Goal: Transaction & Acquisition: Subscribe to service/newsletter

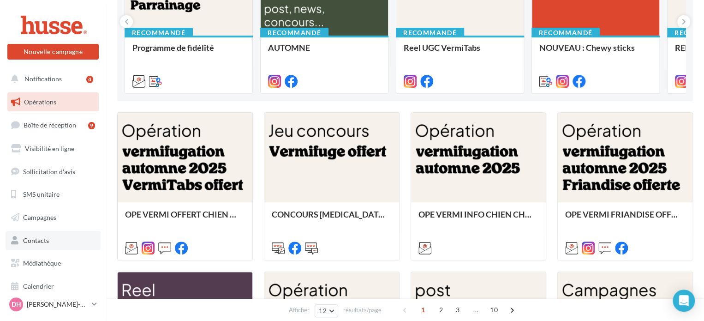
scroll to position [169, 0]
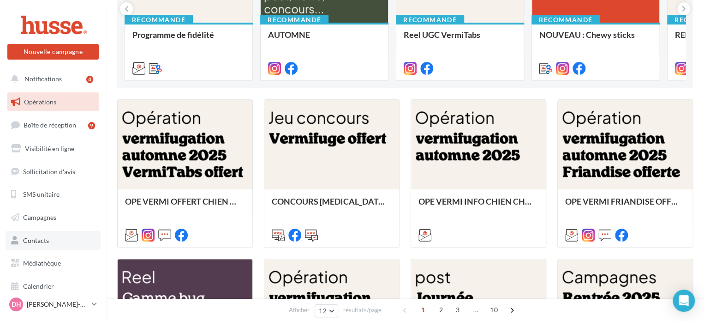
click at [28, 241] on span "Contacts" at bounding box center [36, 240] width 26 height 8
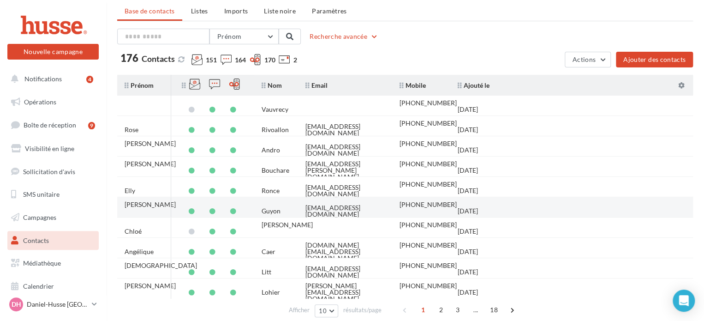
scroll to position [28, 0]
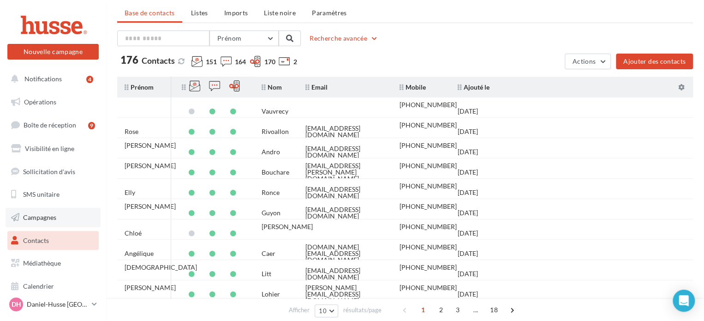
click at [39, 218] on span "Campagnes" at bounding box center [39, 217] width 33 height 8
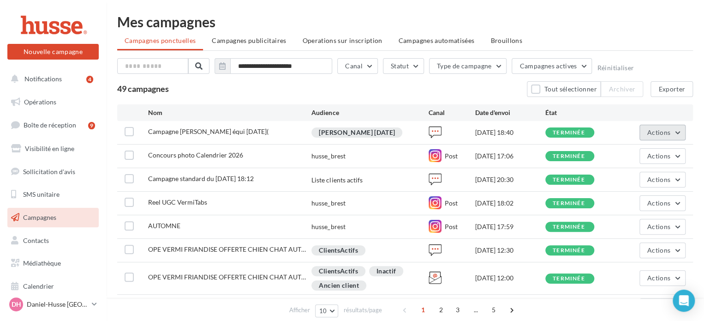
click at [679, 132] on button "Actions" at bounding box center [663, 133] width 46 height 16
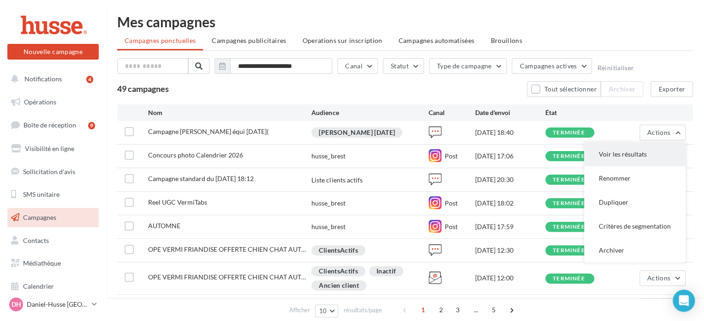
click at [631, 155] on button "Voir les résultats" at bounding box center [635, 154] width 102 height 24
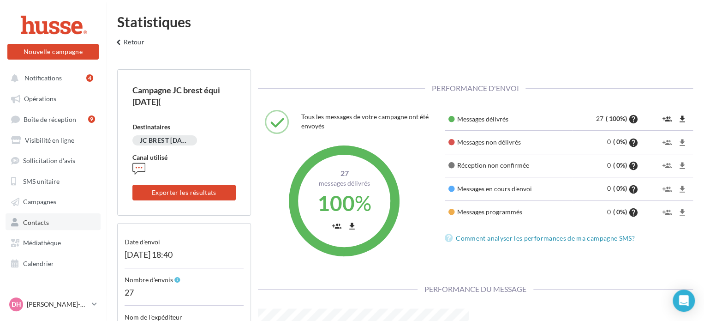
click at [31, 221] on span "Contacts" at bounding box center [36, 222] width 26 height 8
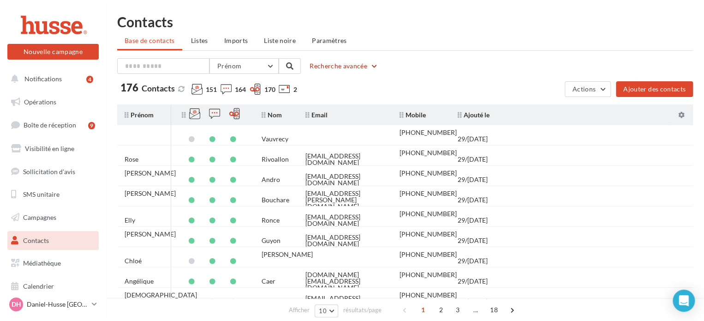
click at [375, 64] on button "Recherche avancée" at bounding box center [344, 65] width 76 height 11
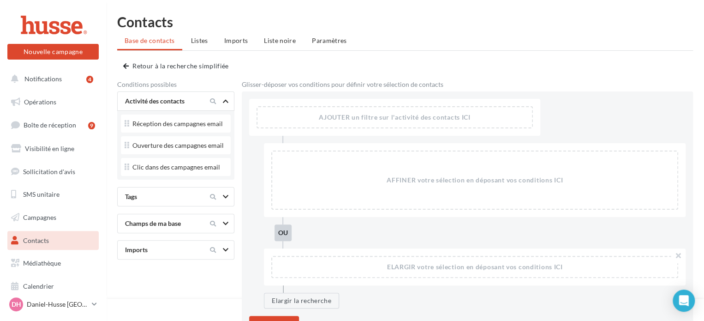
click at [225, 195] on icon at bounding box center [226, 196] width 6 height 5
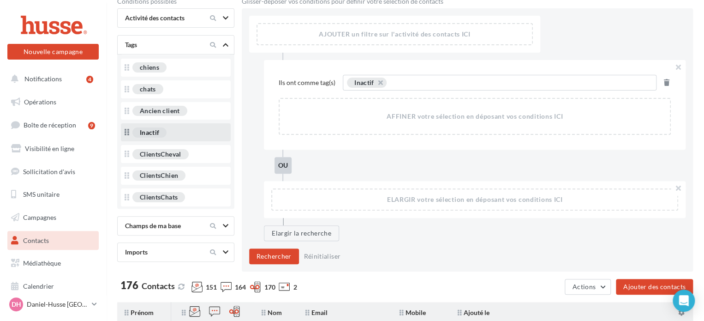
scroll to position [85, 0]
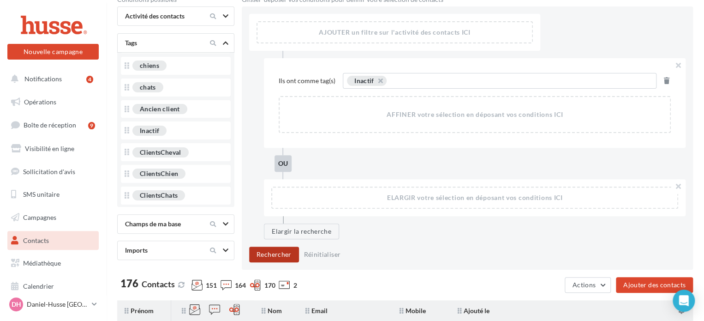
click at [273, 256] on button "Rechercher" at bounding box center [274, 254] width 50 height 16
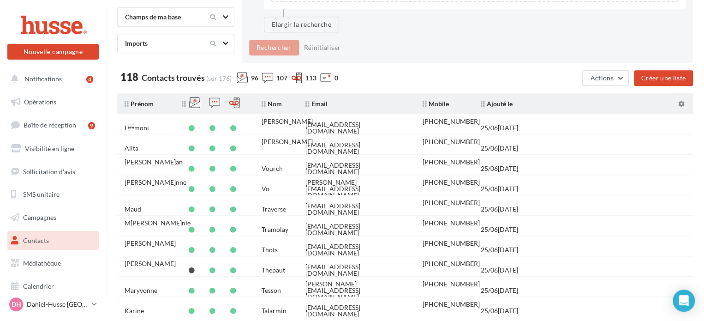
scroll to position [349, 0]
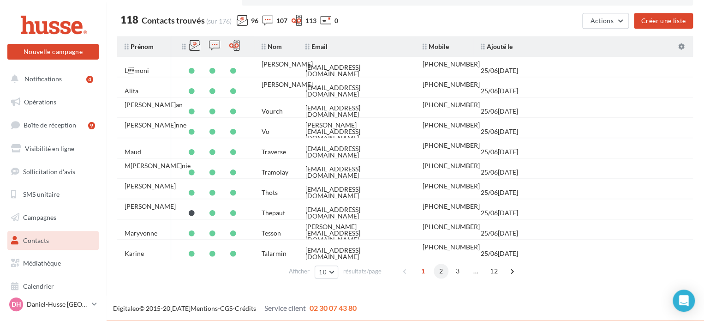
click at [440, 269] on span "2" at bounding box center [441, 270] width 15 height 15
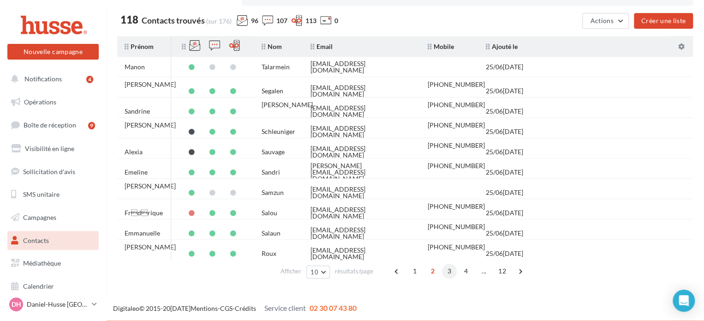
click at [448, 269] on span "3" at bounding box center [449, 270] width 15 height 15
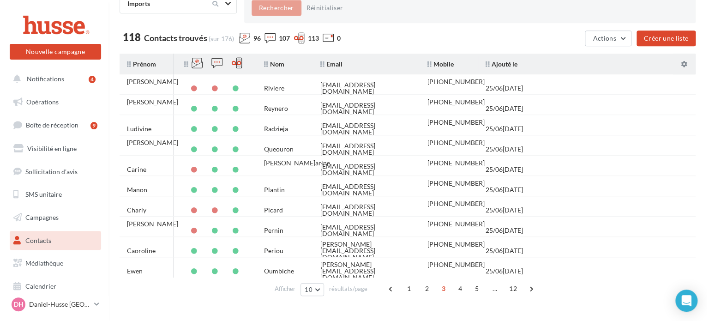
scroll to position [347, 0]
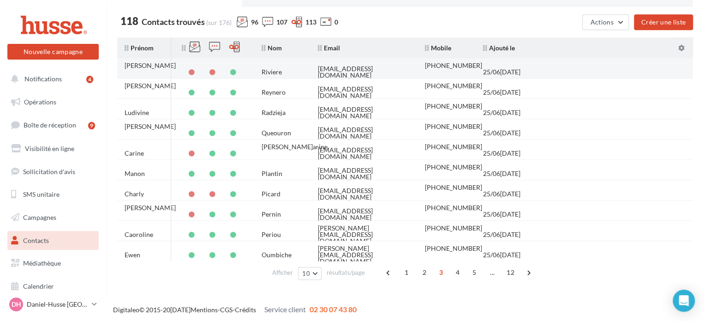
click at [448, 69] on div "+33613706400" at bounding box center [453, 65] width 57 height 6
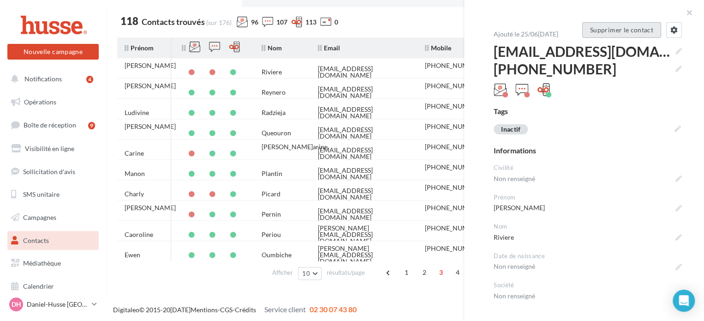
click at [614, 31] on button "Supprimer le contact" at bounding box center [621, 30] width 79 height 16
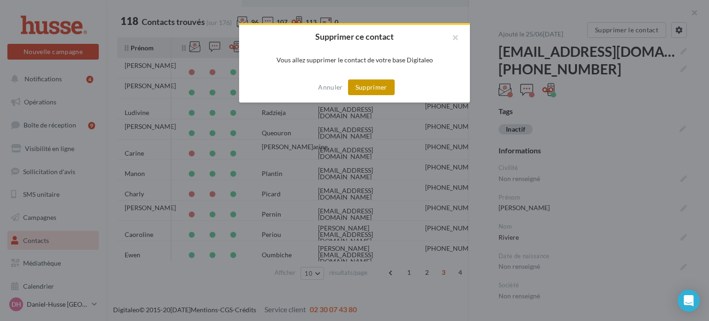
click at [368, 85] on button "Supprimer" at bounding box center [371, 87] width 47 height 16
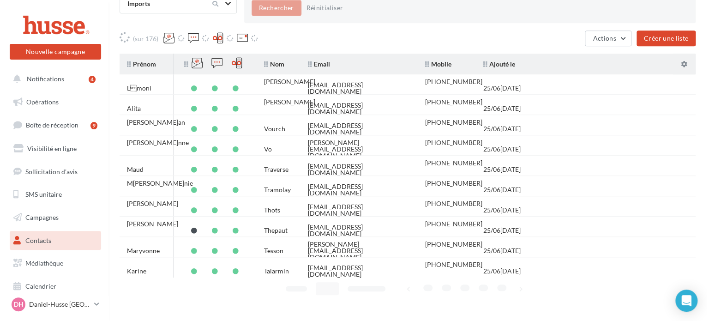
scroll to position [347, 0]
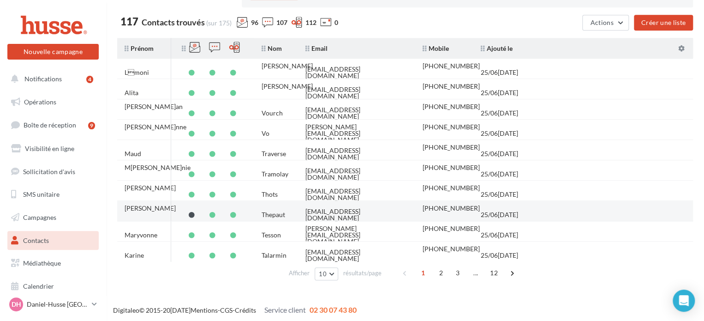
click at [454, 208] on div "+33786590790" at bounding box center [451, 208] width 57 height 6
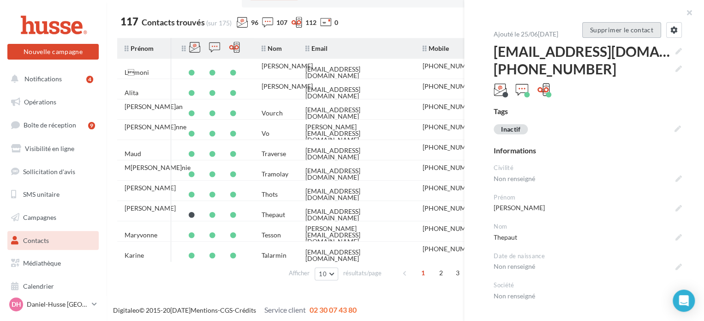
click at [605, 29] on button "Supprimer le contact" at bounding box center [621, 30] width 79 height 16
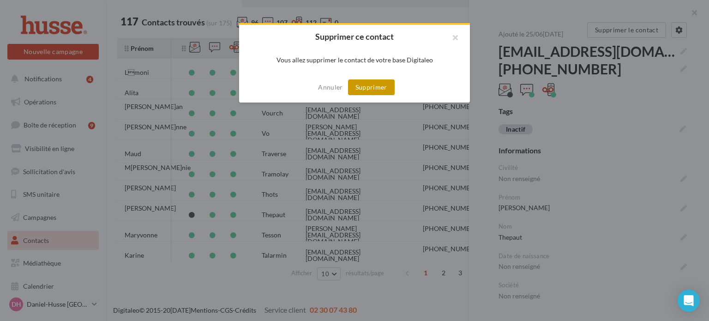
click at [373, 88] on button "Supprimer" at bounding box center [371, 87] width 47 height 16
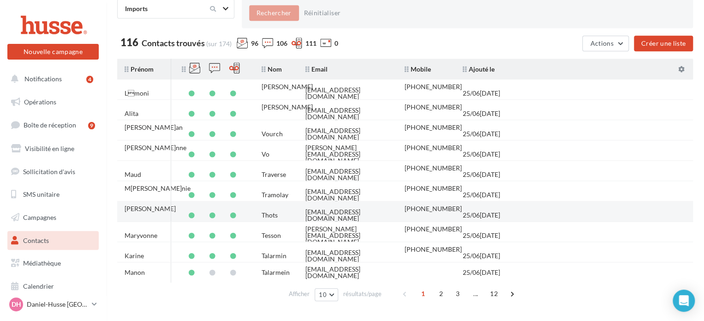
scroll to position [327, 0]
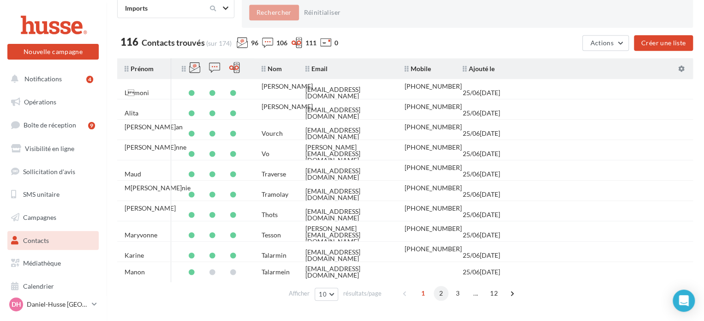
click at [439, 294] on span "2" at bounding box center [441, 293] width 15 height 15
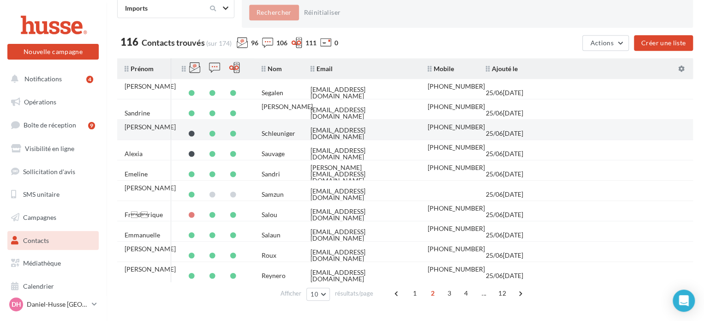
click at [452, 130] on div "+33684232804" at bounding box center [456, 127] width 57 height 6
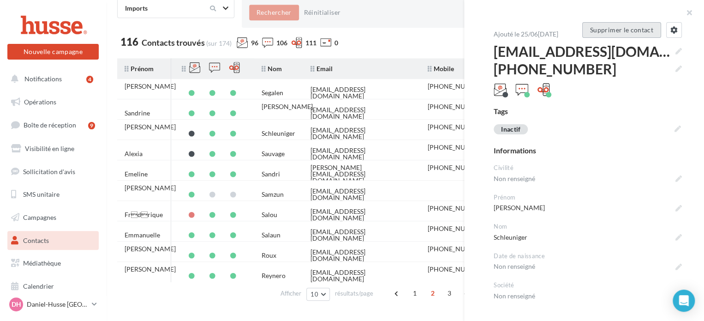
click at [610, 28] on button "Supprimer le contact" at bounding box center [621, 30] width 79 height 16
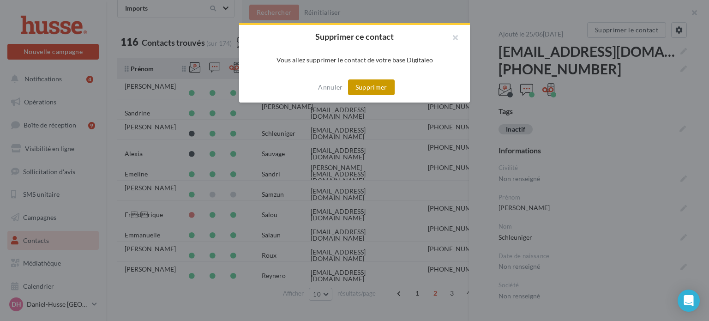
click at [369, 88] on button "Supprimer" at bounding box center [371, 87] width 47 height 16
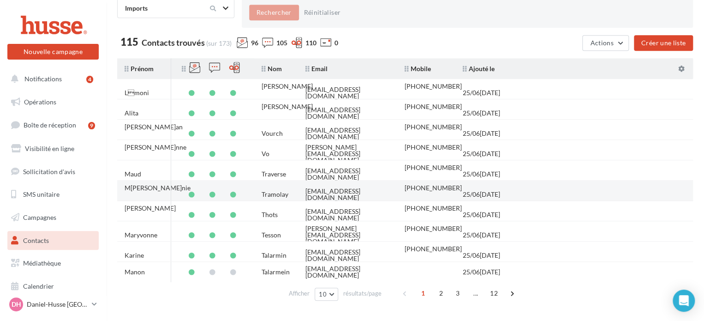
scroll to position [349, 0]
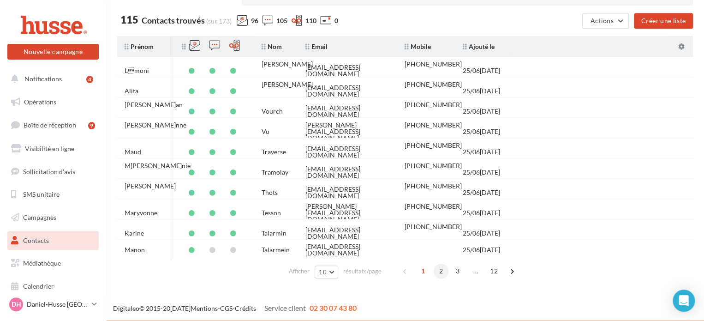
click at [437, 270] on span "2" at bounding box center [441, 270] width 15 height 15
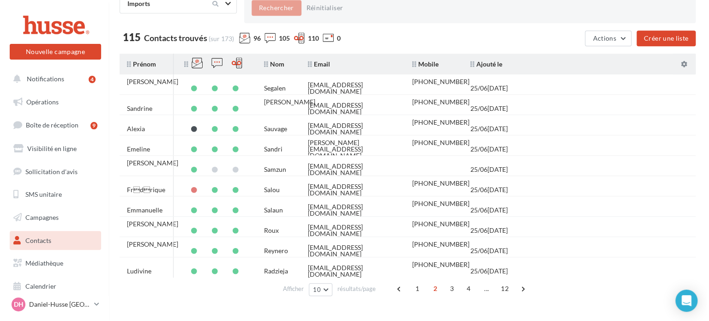
scroll to position [347, 0]
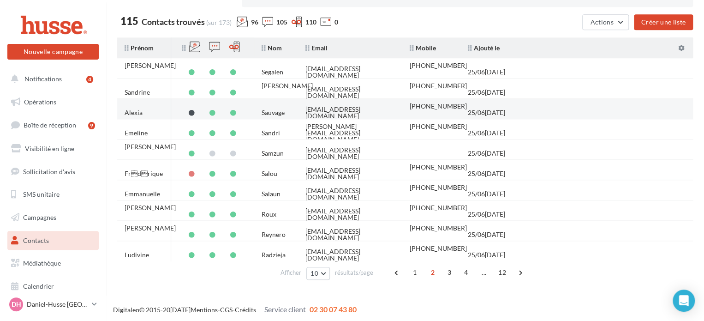
click at [452, 109] on div "+33772126703" at bounding box center [438, 106] width 57 height 6
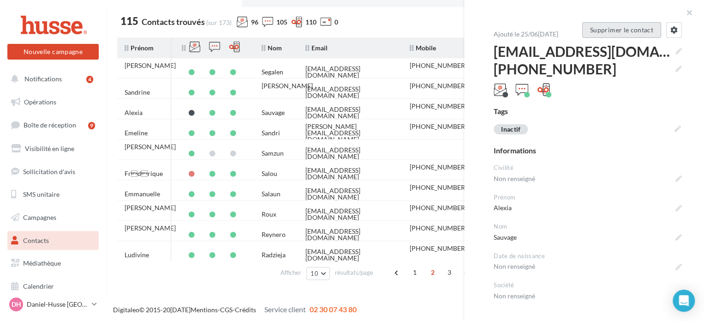
click at [606, 26] on button "Supprimer le contact" at bounding box center [621, 30] width 79 height 16
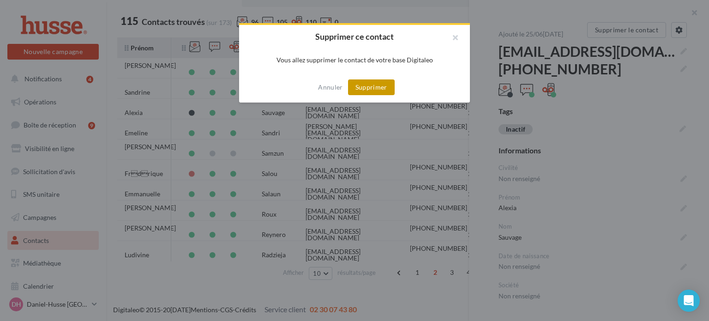
click at [377, 88] on button "Supprimer" at bounding box center [371, 87] width 47 height 16
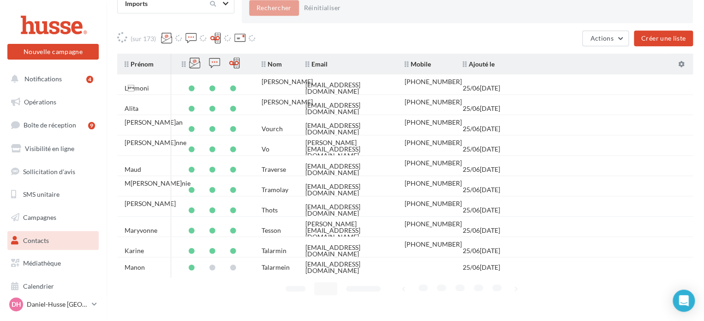
scroll to position [347, 0]
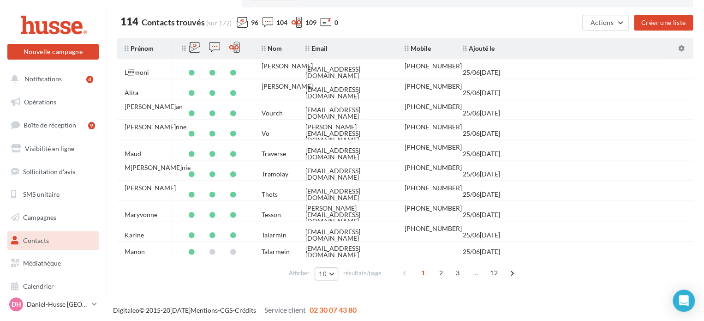
click at [334, 274] on button "10" at bounding box center [327, 273] width 24 height 13
click at [329, 257] on span "100" at bounding box center [327, 256] width 11 height 7
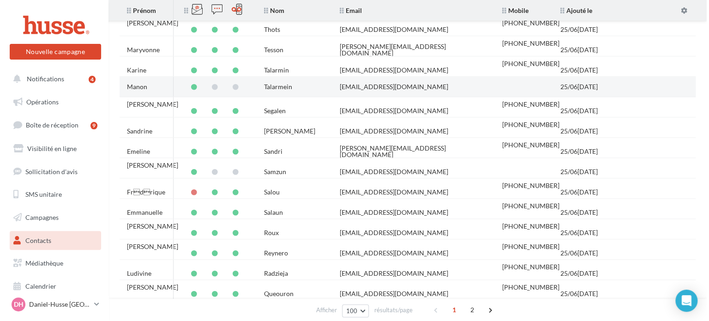
scroll to position [494, 0]
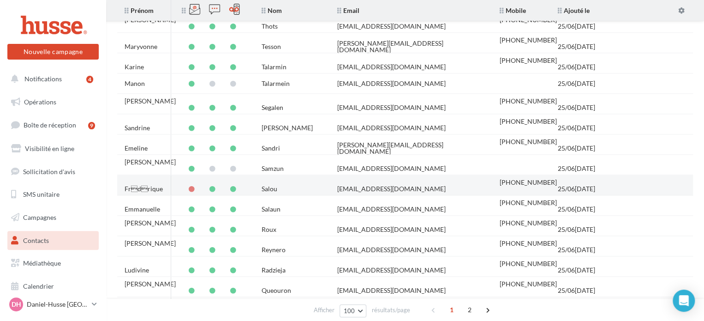
click at [584, 188] on div "25/06/2025" at bounding box center [576, 188] width 37 height 6
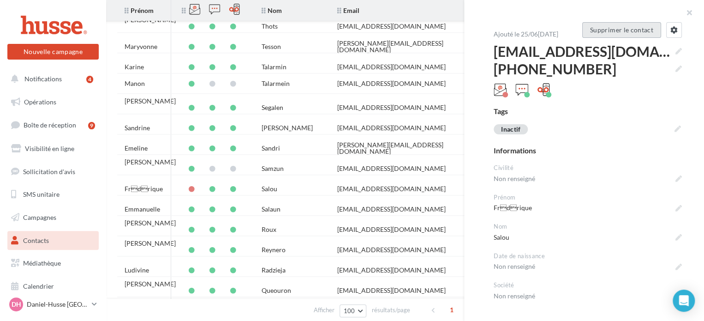
click at [609, 30] on button "Supprimer le contact" at bounding box center [621, 30] width 79 height 16
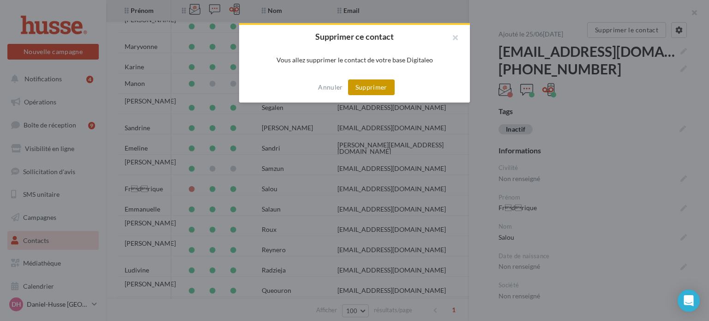
click at [368, 86] on button "Supprimer" at bounding box center [371, 87] width 47 height 16
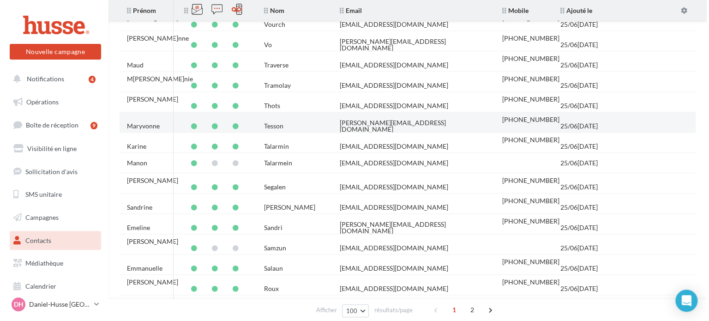
scroll to position [415, 0]
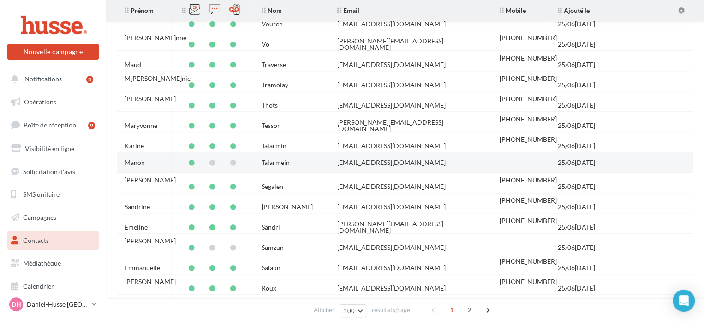
click at [579, 162] on div "25/06/2025" at bounding box center [576, 162] width 37 height 6
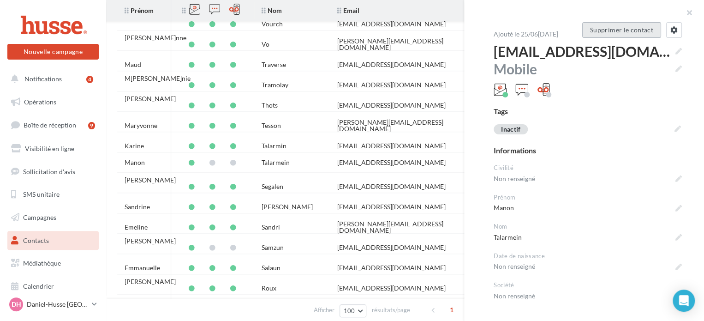
click at [604, 31] on button "Supprimer le contact" at bounding box center [621, 30] width 79 height 16
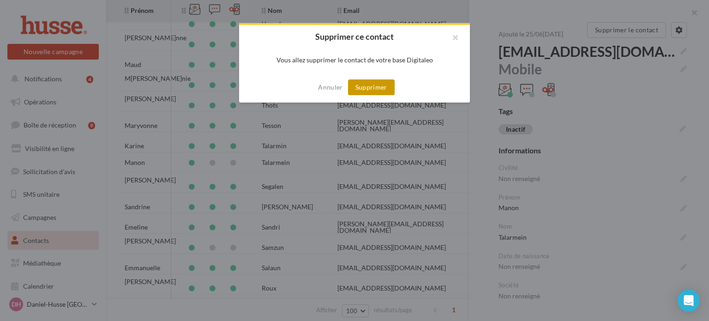
click at [380, 86] on button "Supprimer" at bounding box center [371, 87] width 47 height 16
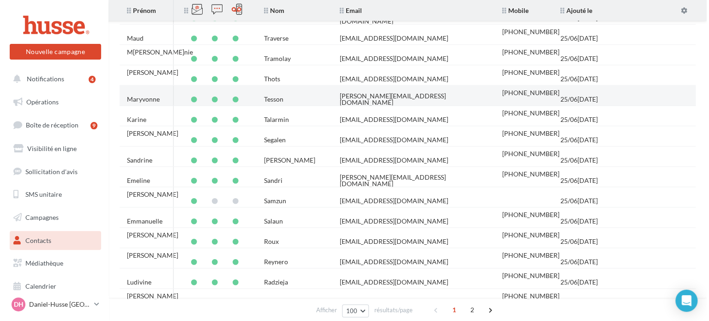
scroll to position [443, 0]
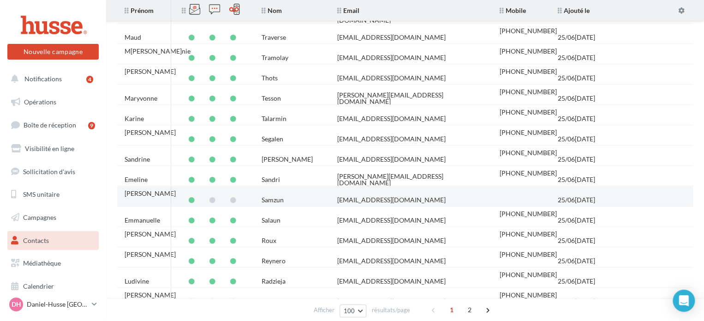
click at [467, 196] on td "audreyleguenne12@gmail.com" at bounding box center [411, 200] width 162 height 20
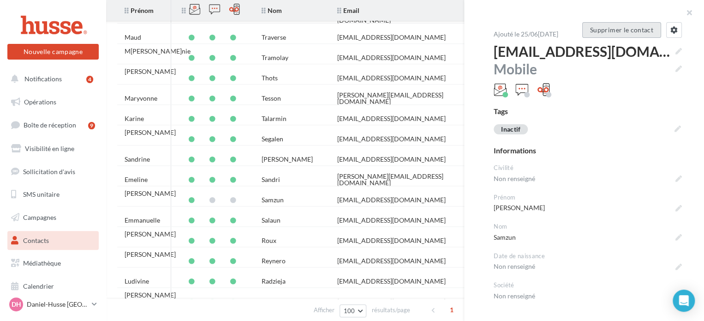
click at [604, 28] on button "Supprimer le contact" at bounding box center [621, 30] width 79 height 16
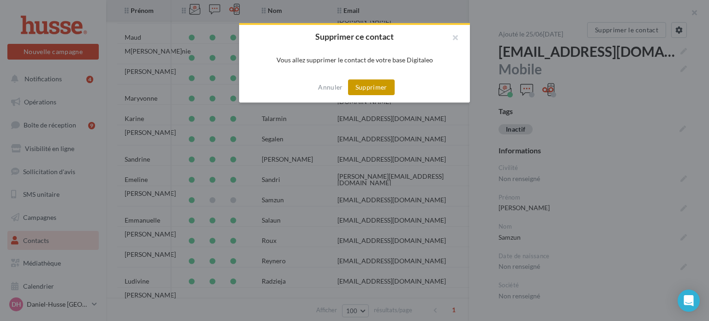
click at [378, 89] on button "Supprimer" at bounding box center [371, 87] width 47 height 16
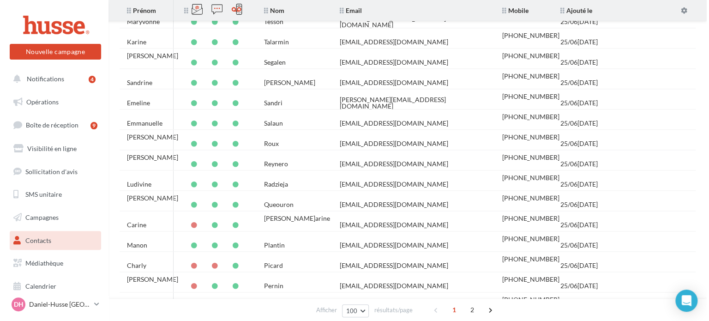
scroll to position [520, 0]
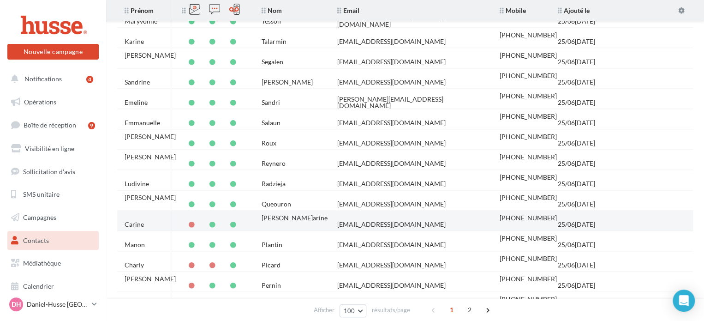
click at [558, 221] on div "25/06/2025" at bounding box center [576, 224] width 37 height 6
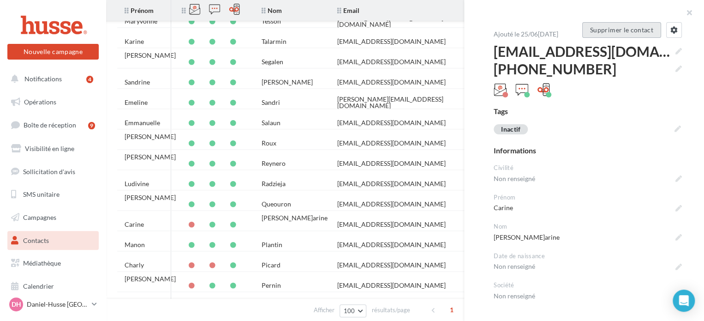
click at [609, 31] on button "Supprimer le contact" at bounding box center [621, 30] width 79 height 16
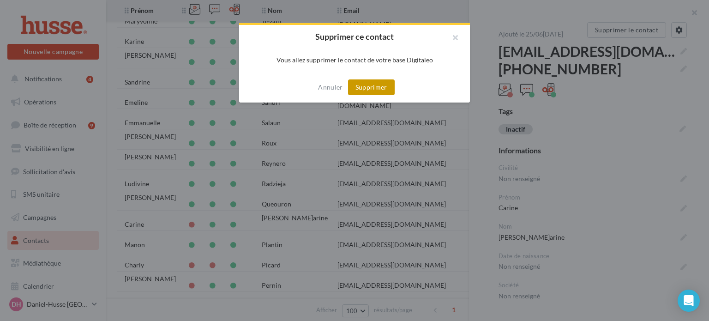
click at [379, 86] on button "Supprimer" at bounding box center [371, 87] width 47 height 16
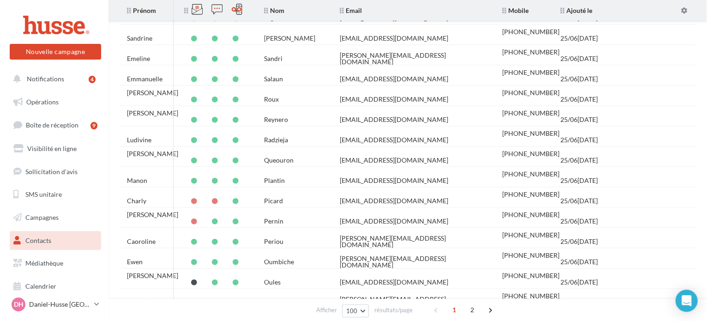
scroll to position [564, 0]
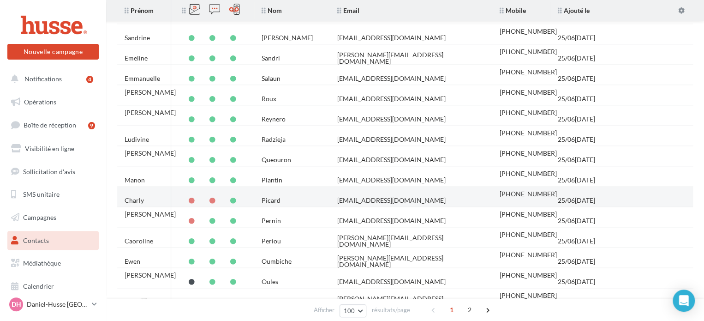
click at [521, 196] on div "+33762709455" at bounding box center [528, 194] width 57 height 6
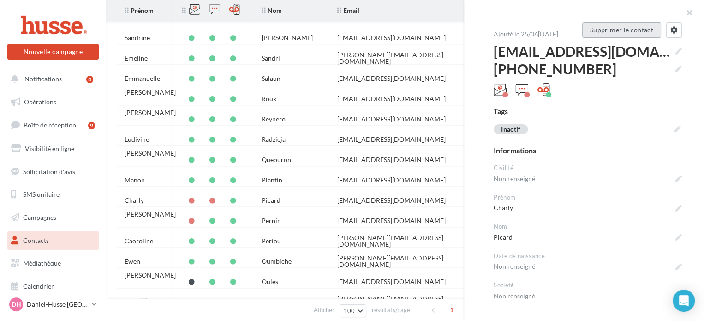
click at [618, 30] on button "Supprimer le contact" at bounding box center [621, 30] width 79 height 16
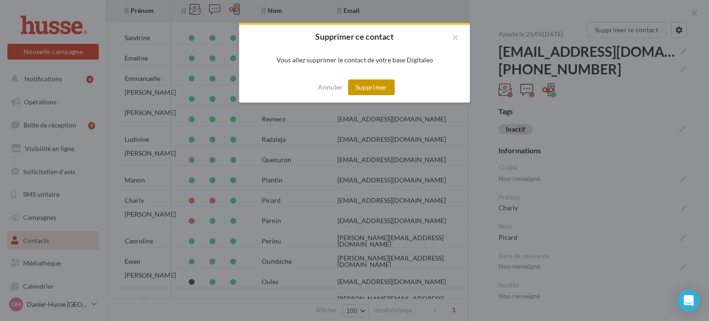
click at [376, 87] on button "Supprimer" at bounding box center [371, 87] width 47 height 16
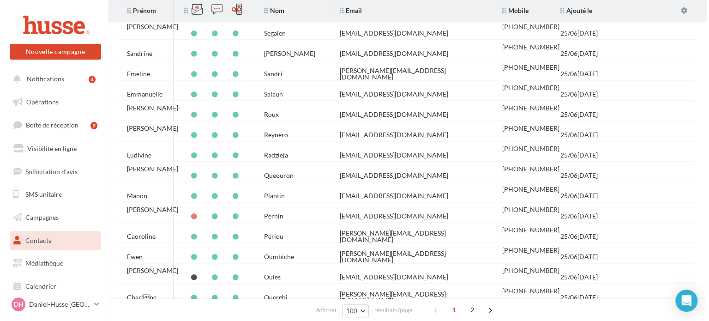
scroll to position [567, 0]
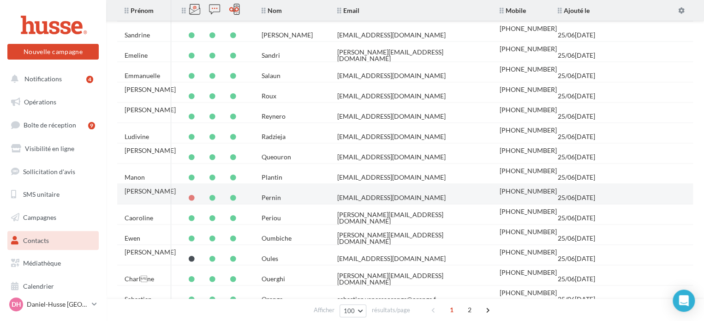
click at [543, 189] on td "+33770686131" at bounding box center [521, 197] width 58 height 27
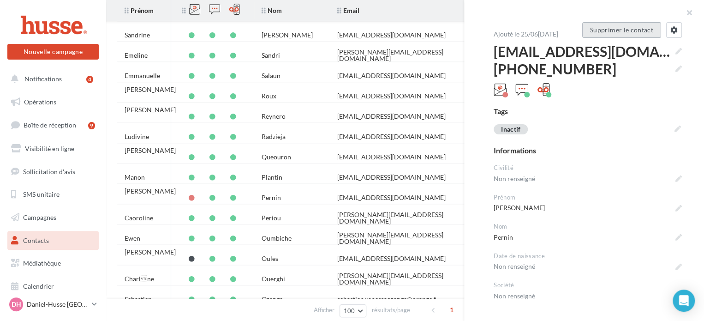
click at [611, 29] on button "Supprimer le contact" at bounding box center [621, 30] width 79 height 16
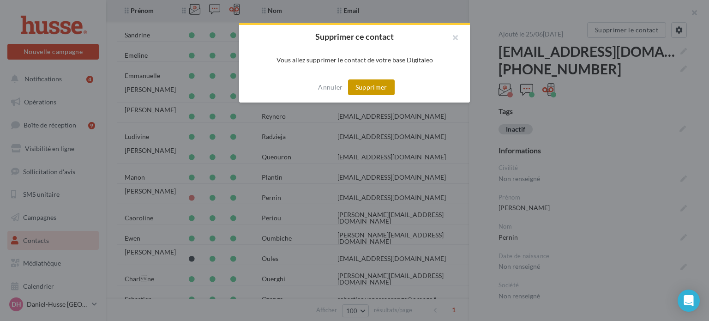
click at [374, 90] on button "Supprimer" at bounding box center [371, 87] width 47 height 16
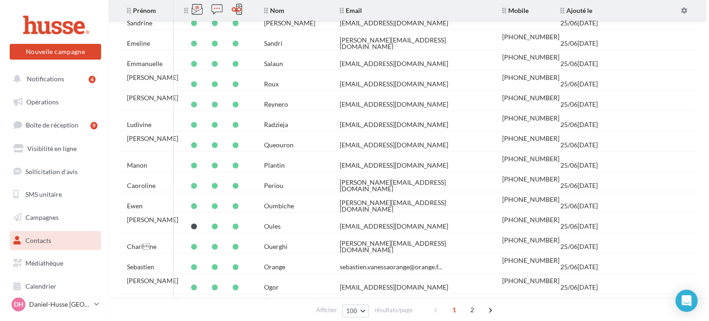
scroll to position [580, 0]
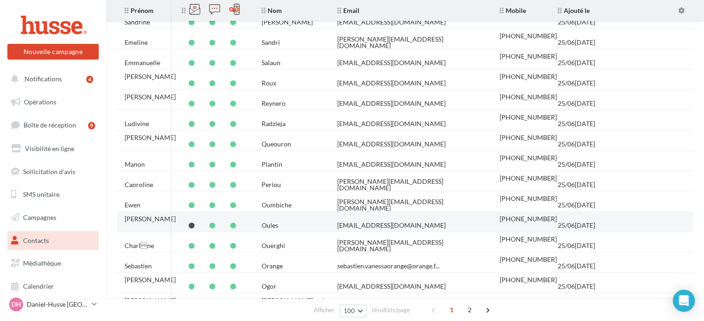
click at [483, 219] on td "alainoules@yahoo.com" at bounding box center [411, 225] width 162 height 20
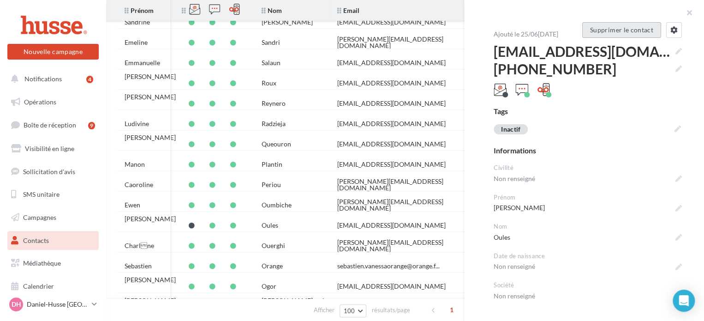
click at [621, 29] on button "Supprimer le contact" at bounding box center [621, 30] width 79 height 16
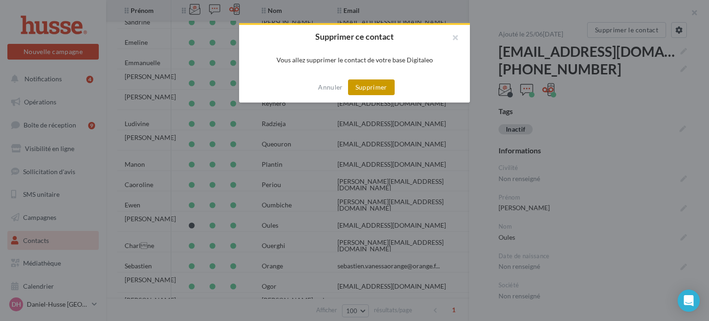
click at [372, 85] on button "Supprimer" at bounding box center [371, 87] width 47 height 16
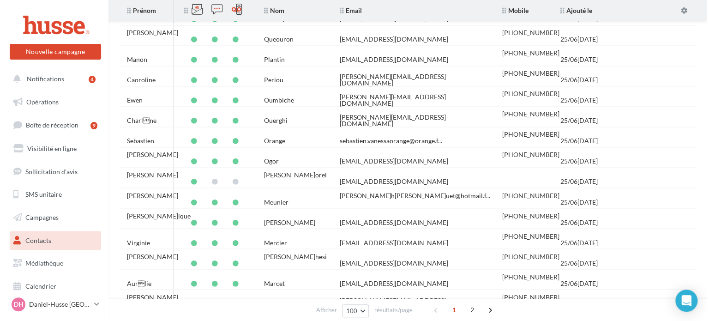
scroll to position [686, 0]
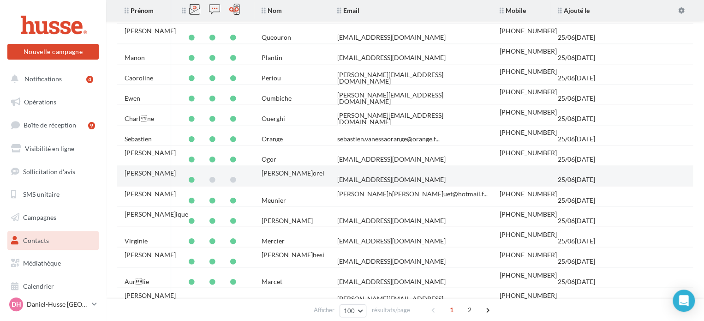
click at [571, 176] on div "25/06/2025" at bounding box center [576, 179] width 37 height 6
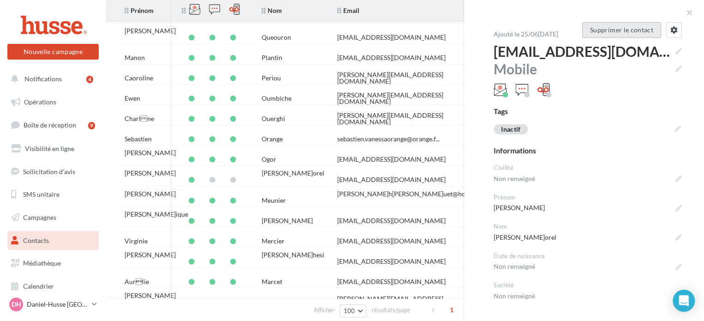
click at [602, 30] on button "Supprimer le contact" at bounding box center [621, 30] width 79 height 16
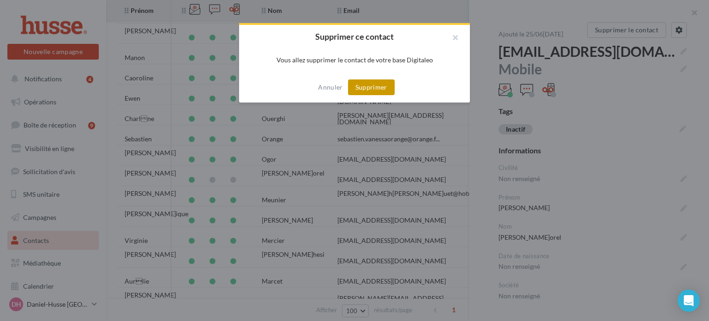
click at [380, 88] on button "Supprimer" at bounding box center [371, 87] width 47 height 16
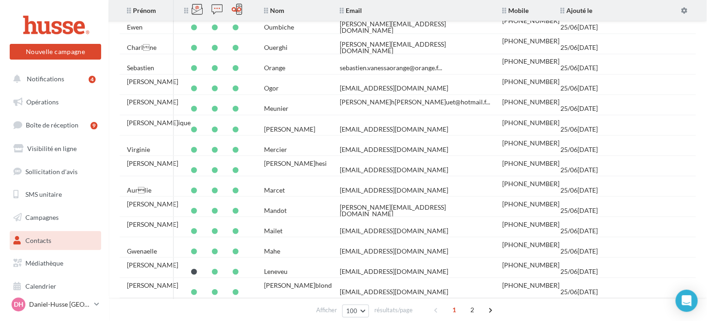
scroll to position [825, 0]
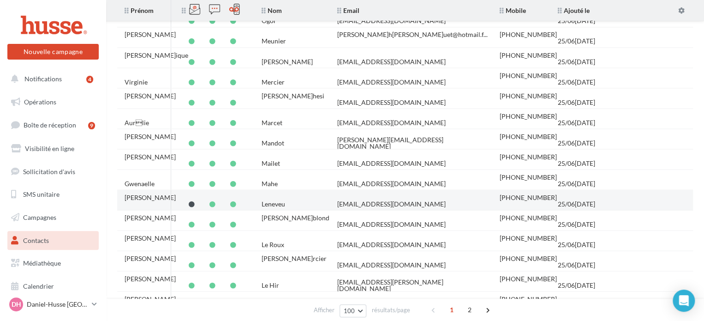
click at [464, 197] on td "leneveu.marie120@gmail.com" at bounding box center [411, 203] width 162 height 20
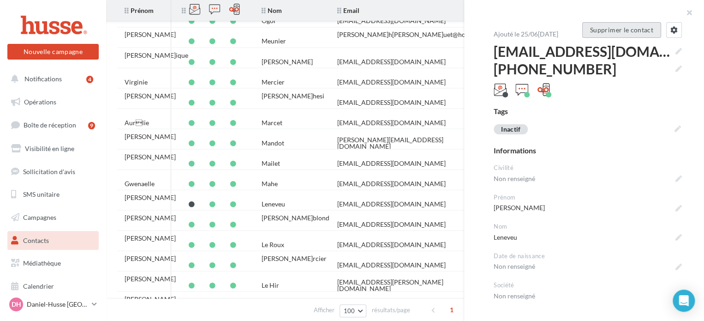
click at [605, 30] on button "Supprimer le contact" at bounding box center [621, 30] width 79 height 16
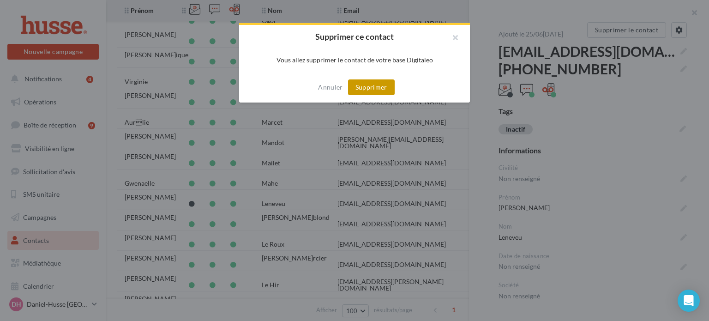
click at [371, 91] on button "Supprimer" at bounding box center [371, 87] width 47 height 16
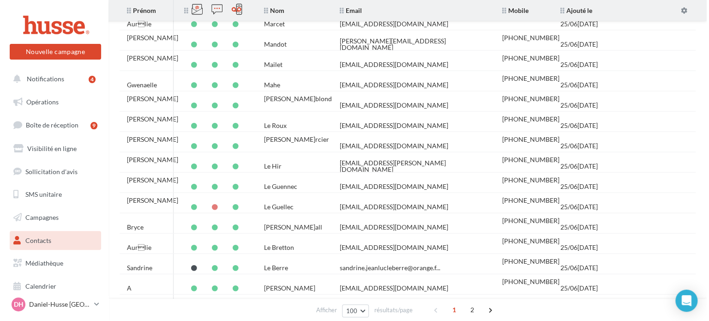
scroll to position [923, 0]
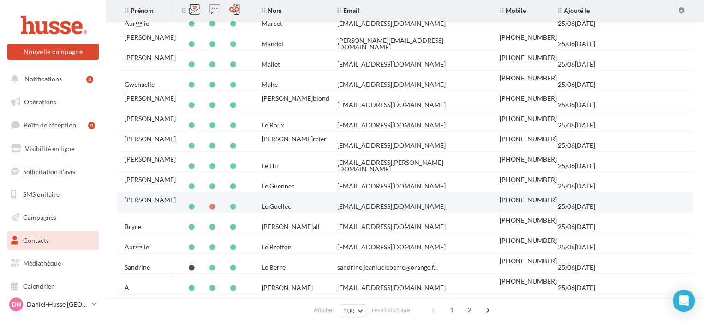
click at [438, 204] on td "leguellecclaire@outlook.fr" at bounding box center [411, 206] width 162 height 20
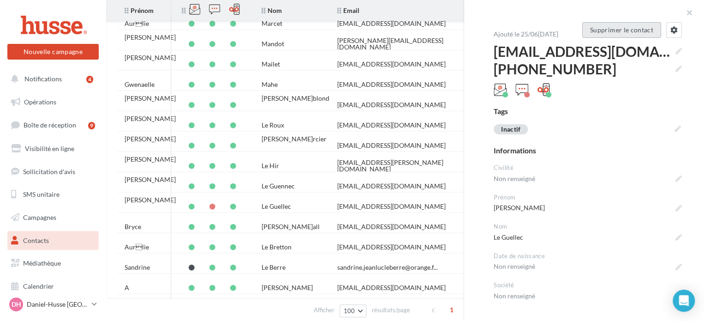
click at [614, 28] on button "Supprimer le contact" at bounding box center [621, 30] width 79 height 16
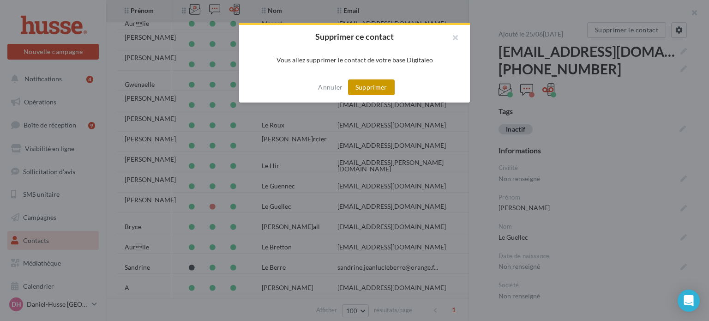
click at [369, 88] on button "Supprimer" at bounding box center [371, 87] width 47 height 16
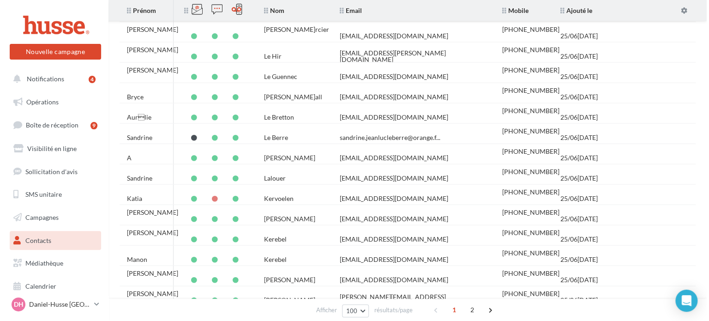
scroll to position [1034, 0]
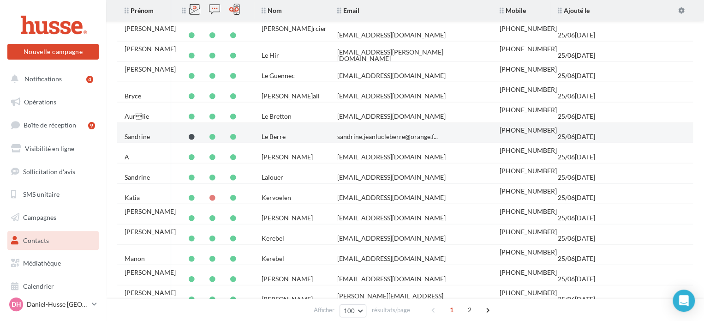
click at [455, 130] on td "sandrine.jeanlucleberre@orange.f..." at bounding box center [411, 136] width 162 height 20
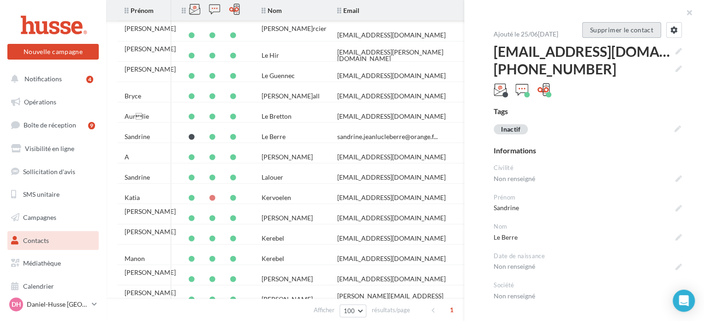
click at [602, 31] on button "Supprimer le contact" at bounding box center [621, 30] width 79 height 16
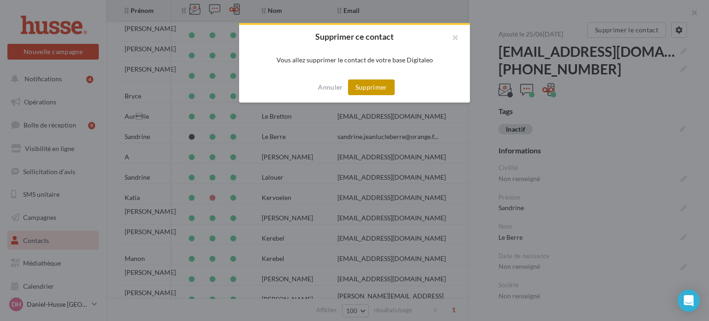
click at [372, 88] on button "Supprimer" at bounding box center [371, 87] width 47 height 16
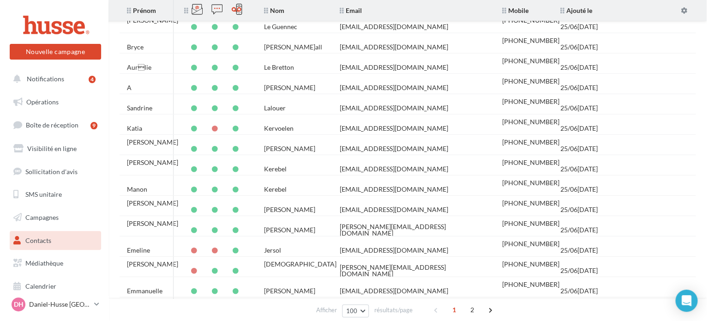
scroll to position [1083, 0]
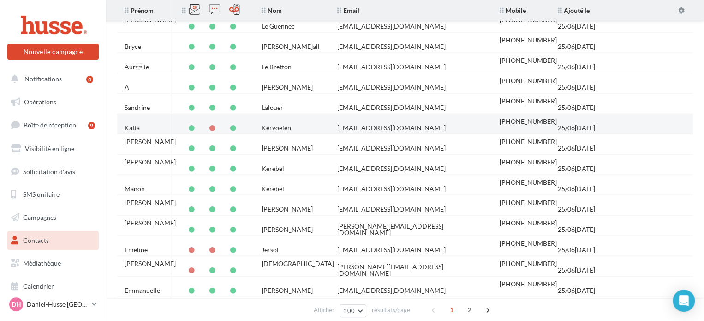
click at [450, 123] on td "kervoelenkatia@gmail.com" at bounding box center [411, 128] width 162 height 20
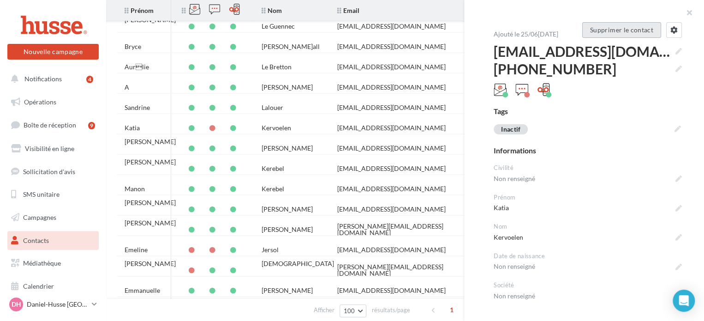
click at [599, 31] on button "Supprimer le contact" at bounding box center [621, 30] width 79 height 16
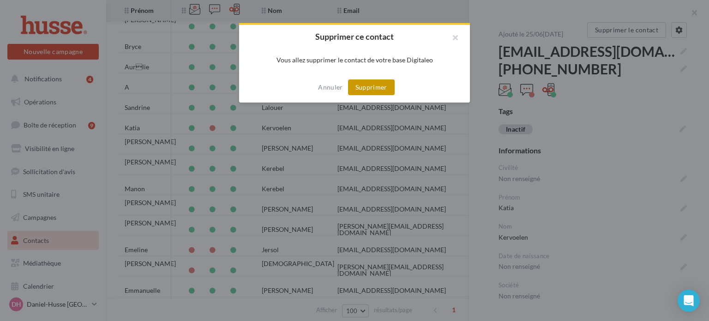
click at [377, 87] on button "Supprimer" at bounding box center [371, 87] width 47 height 16
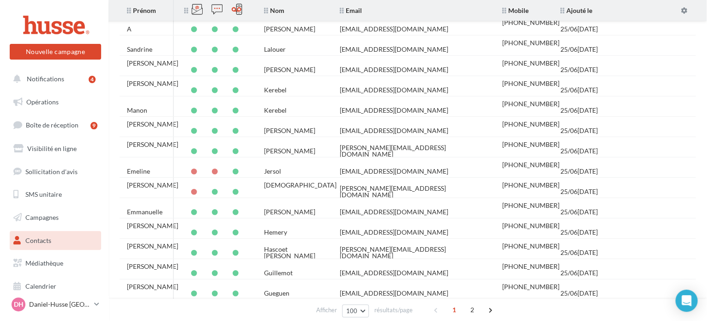
scroll to position [1146, 0]
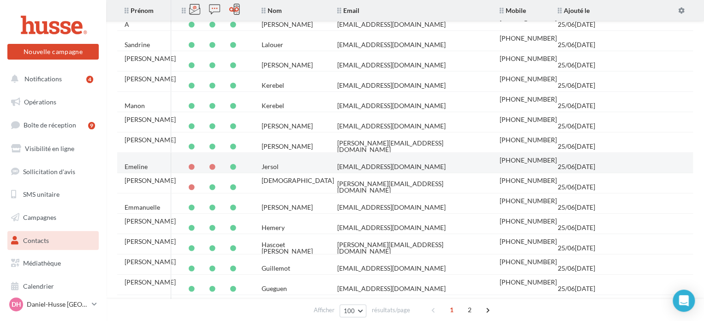
click at [443, 162] on td "emeline.jersol@gmail.com" at bounding box center [411, 166] width 162 height 20
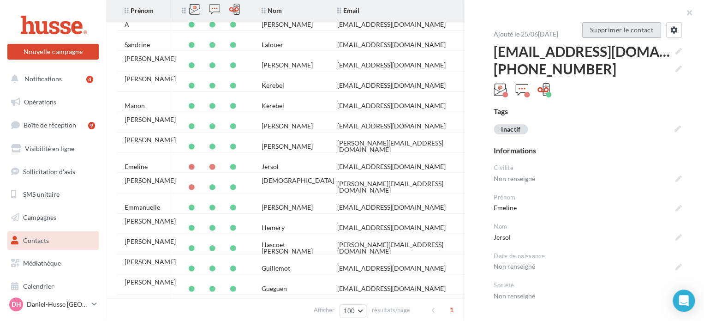
click at [613, 26] on button "Supprimer le contact" at bounding box center [621, 30] width 79 height 16
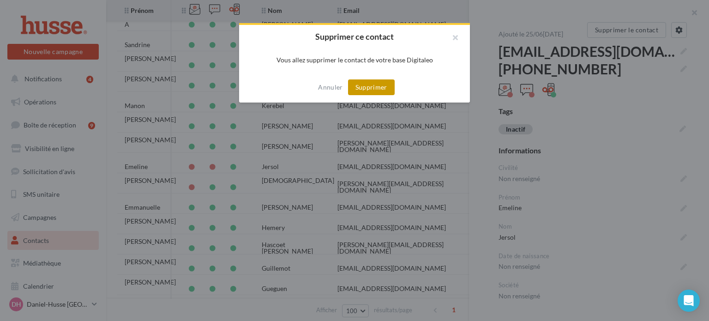
click at [369, 86] on button "Supprimer" at bounding box center [371, 87] width 47 height 16
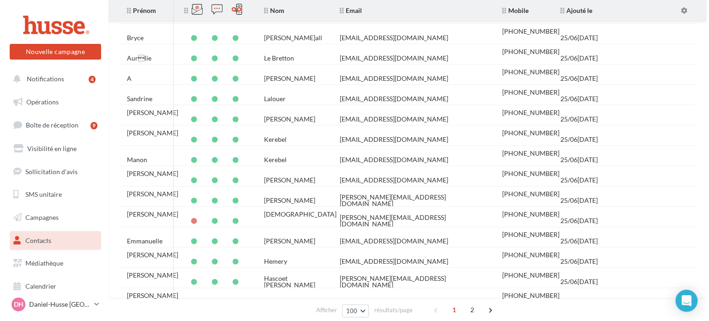
scroll to position [1092, 0]
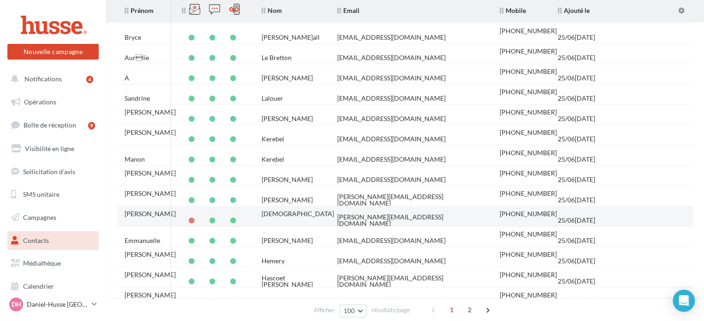
click at [421, 214] on td "pauline.jain@gmail.com" at bounding box center [411, 220] width 162 height 20
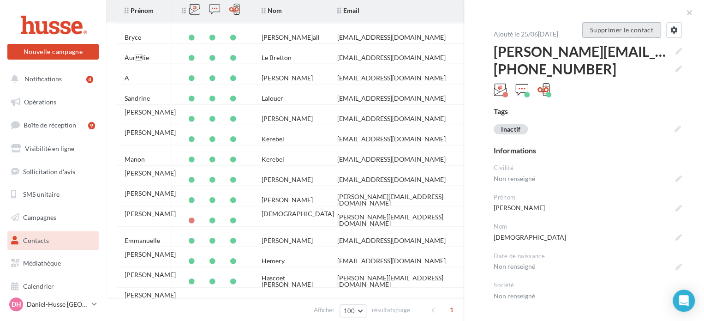
click at [605, 30] on button "Supprimer le contact" at bounding box center [621, 30] width 79 height 16
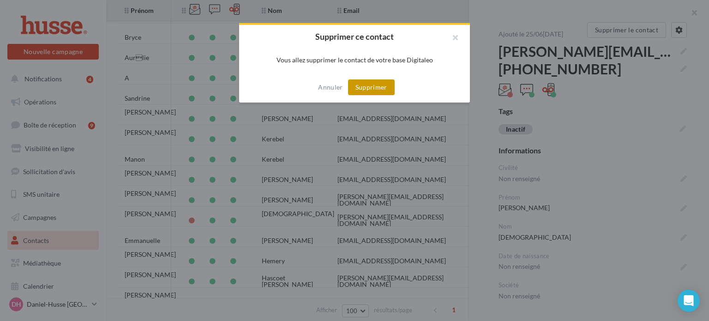
click at [369, 85] on button "Supprimer" at bounding box center [371, 87] width 47 height 16
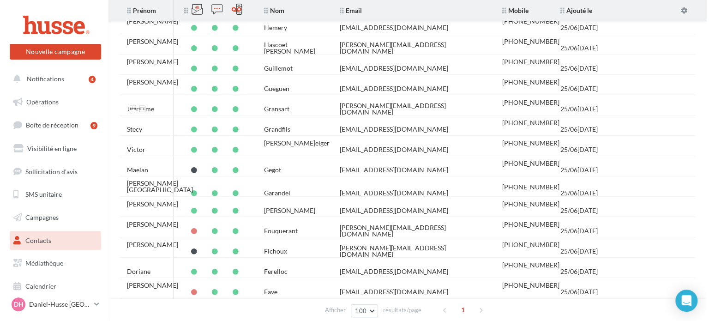
scroll to position [1305, 0]
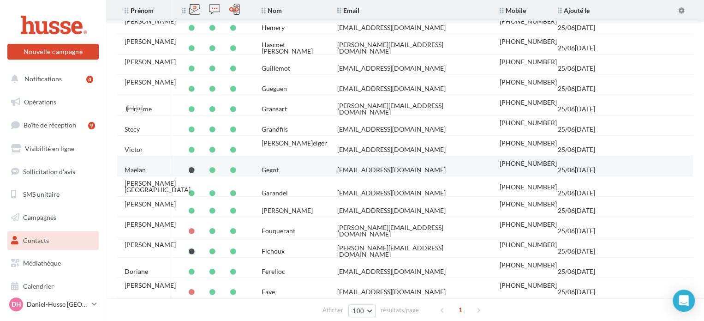
click at [450, 167] on td "cidjee@hotmail.fr" at bounding box center [411, 170] width 162 height 20
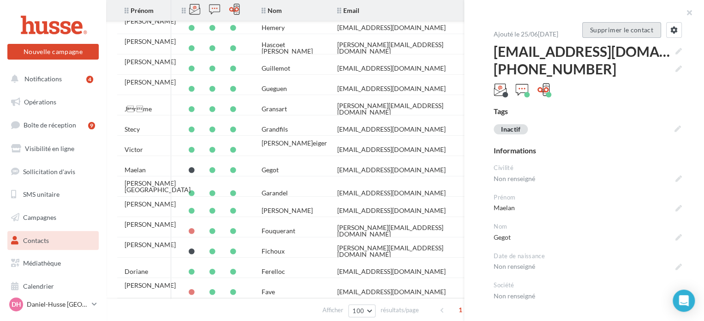
click at [621, 31] on button "Supprimer le contact" at bounding box center [621, 30] width 79 height 16
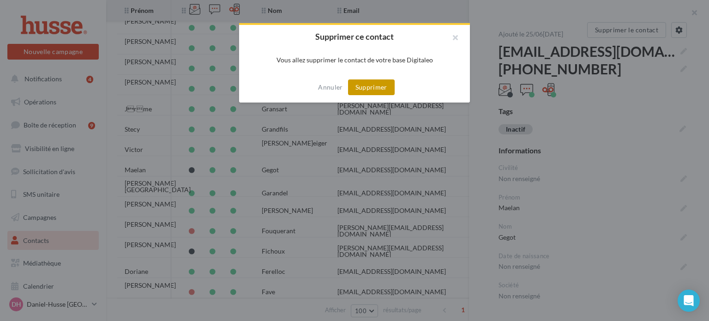
click at [377, 88] on button "Supprimer" at bounding box center [371, 87] width 47 height 16
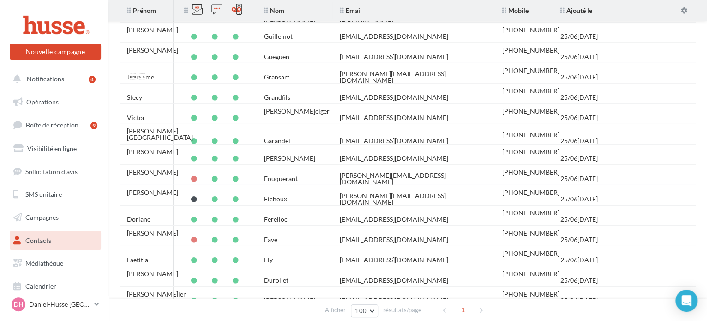
scroll to position [1337, 0]
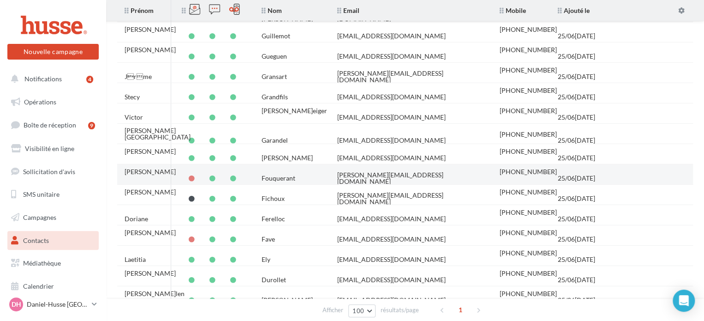
click at [410, 172] on div "kevin.fouquerant@outlook.fr" at bounding box center [411, 178] width 148 height 13
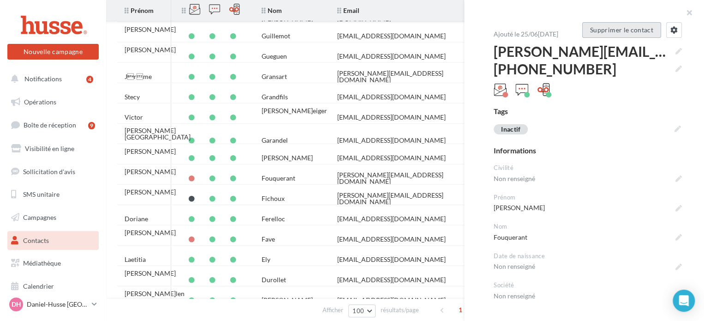
click at [613, 34] on button "Supprimer le contact" at bounding box center [621, 30] width 79 height 16
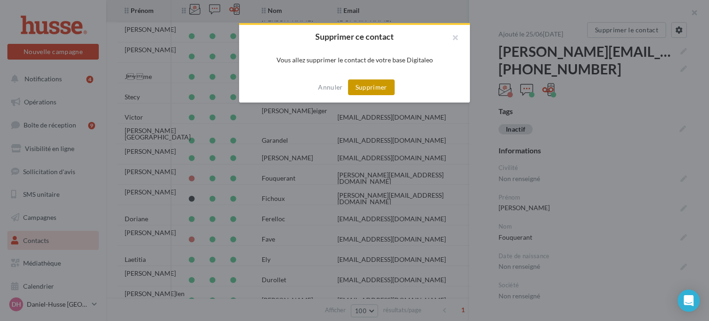
click at [368, 87] on button "Supprimer" at bounding box center [371, 87] width 47 height 16
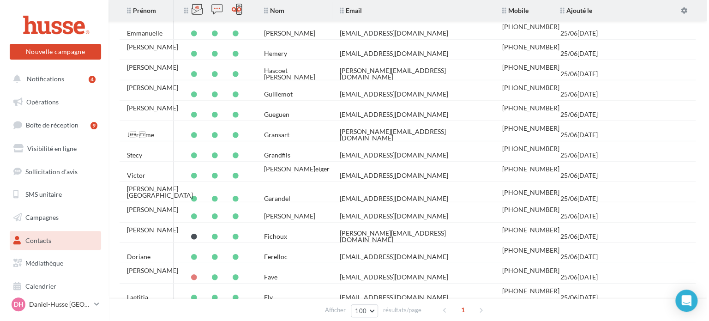
scroll to position [1281, 0]
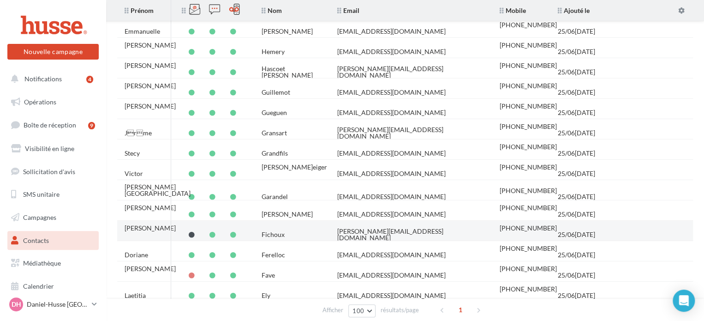
click at [309, 228] on td "Fichoux" at bounding box center [292, 234] width 76 height 20
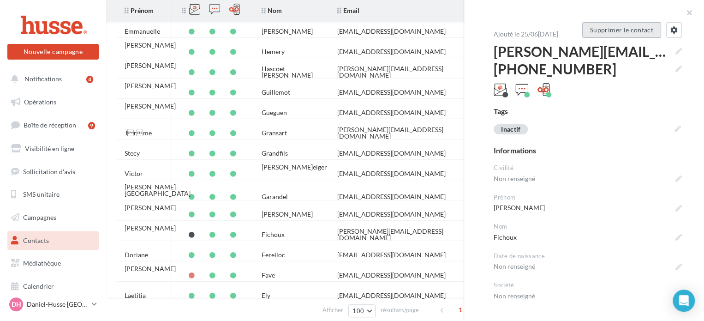
click at [614, 31] on button "Supprimer le contact" at bounding box center [621, 30] width 79 height 16
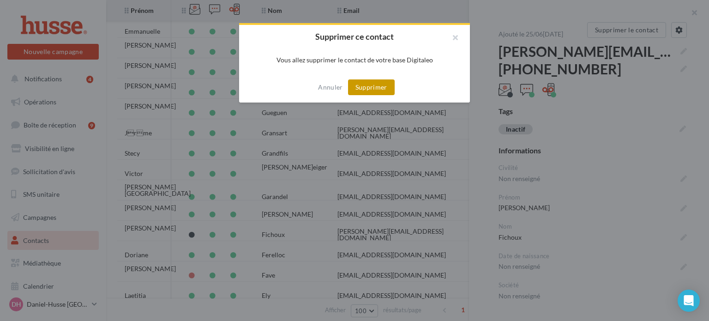
click at [368, 88] on button "Supprimer" at bounding box center [371, 87] width 47 height 16
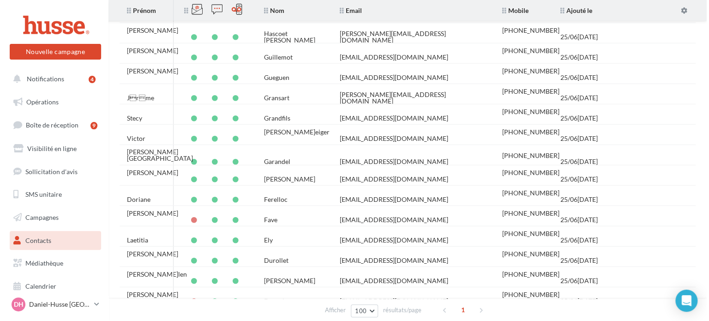
scroll to position [1320, 0]
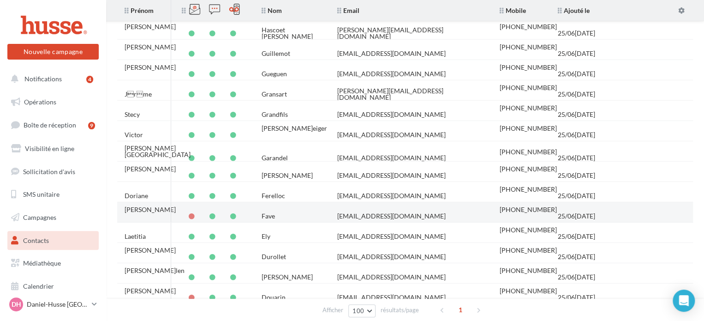
click at [348, 213] on div "christophefave@orange.fr" at bounding box center [391, 216] width 108 height 6
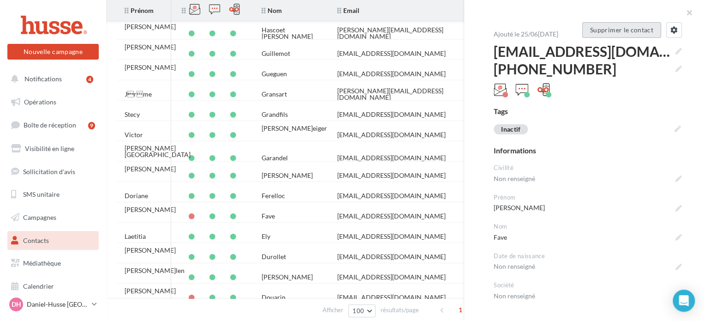
click at [616, 32] on button "Supprimer le contact" at bounding box center [621, 30] width 79 height 16
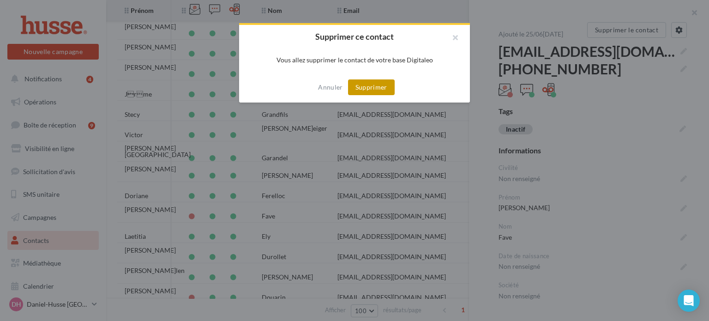
click at [367, 92] on button "Supprimer" at bounding box center [371, 87] width 47 height 16
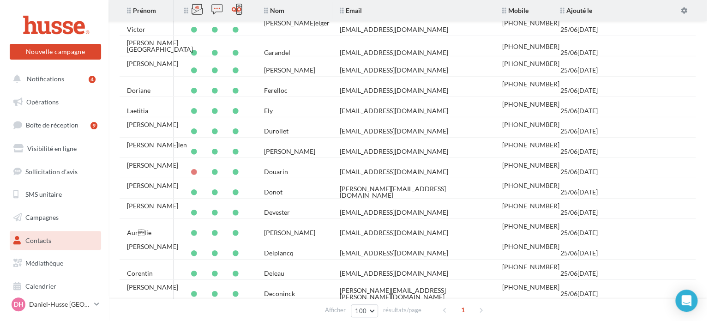
scroll to position [1425, 0]
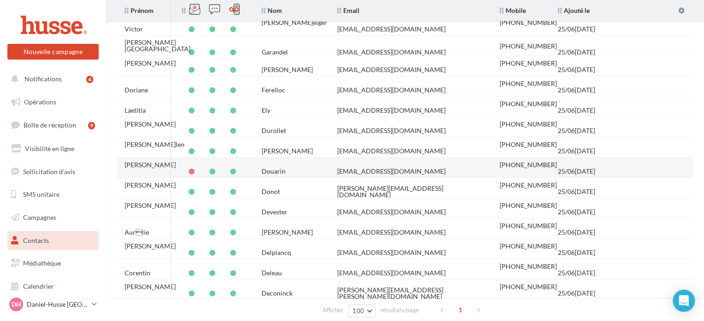
click at [424, 166] on td "mdouarin27@gmail.com" at bounding box center [411, 171] width 162 height 20
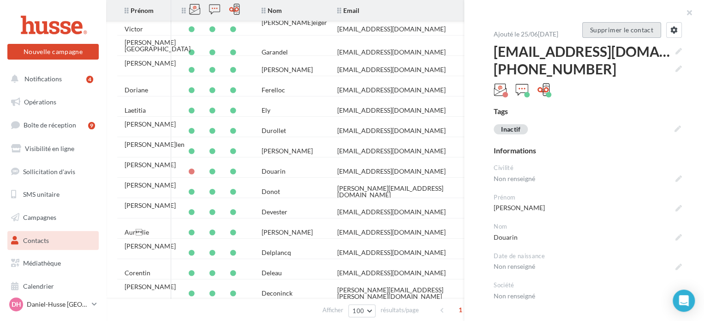
click at [612, 32] on button "Supprimer le contact" at bounding box center [621, 30] width 79 height 16
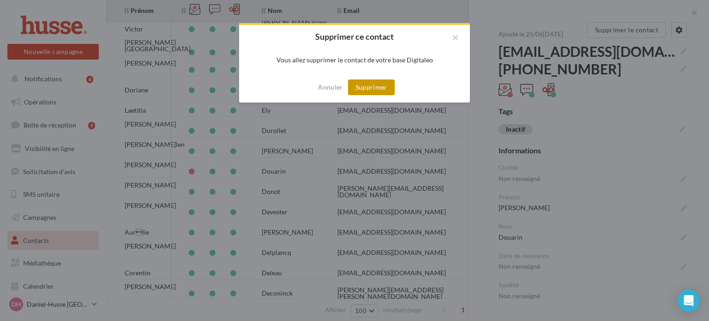
click at [359, 84] on button "Supprimer" at bounding box center [371, 87] width 47 height 16
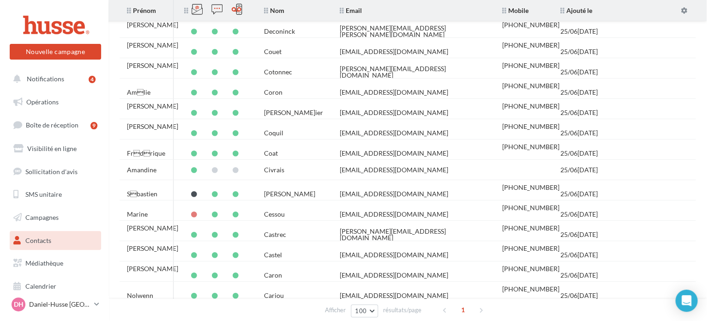
scroll to position [1668, 0]
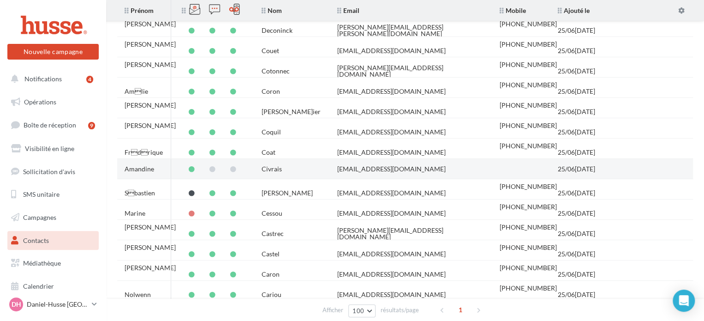
click at [432, 167] on td "civraisamandine@gmail.com" at bounding box center [411, 169] width 162 height 20
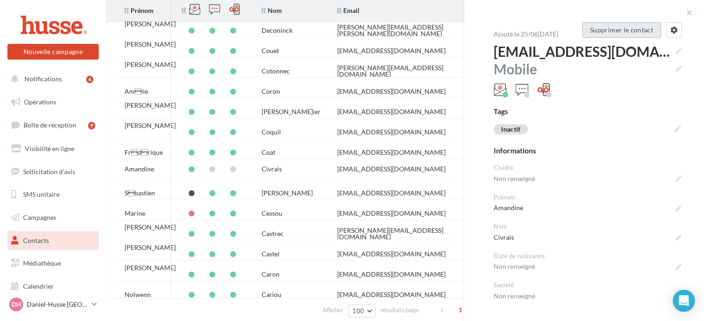
click at [620, 31] on button "Supprimer le contact" at bounding box center [621, 30] width 79 height 16
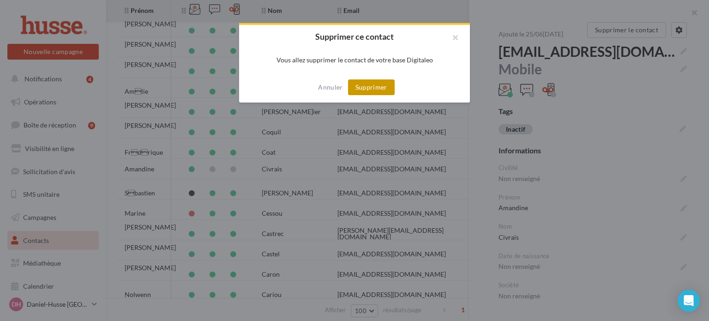
click at [378, 88] on button "Supprimer" at bounding box center [371, 87] width 47 height 16
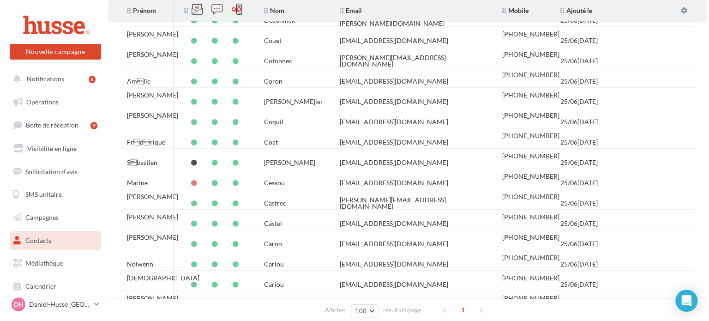
scroll to position [1680, 0]
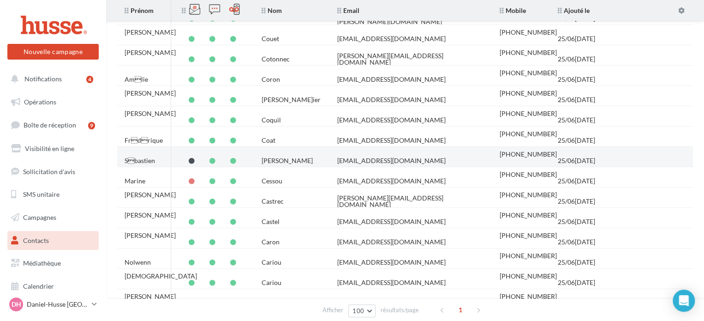
click at [455, 156] on td "jimneutron76@msn.com" at bounding box center [411, 160] width 162 height 20
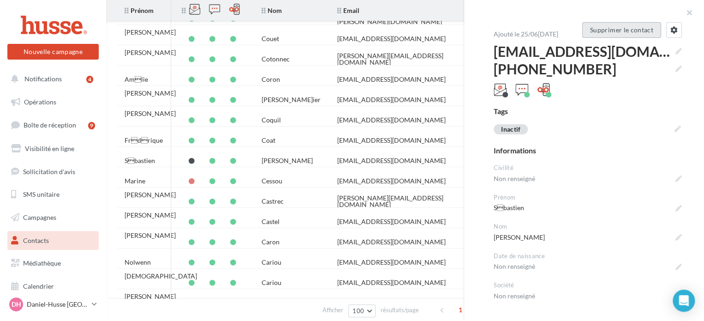
click at [606, 31] on button "Supprimer le contact" at bounding box center [621, 30] width 79 height 16
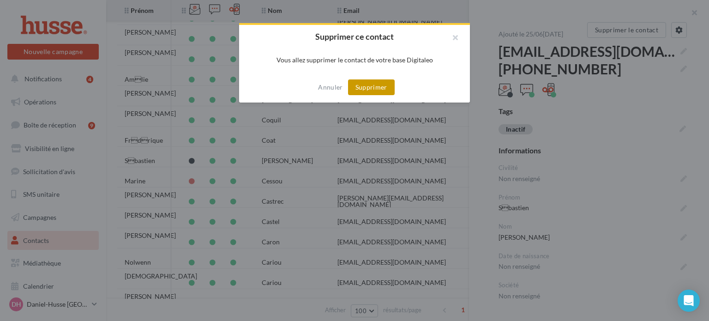
click at [368, 86] on button "Supprimer" at bounding box center [371, 87] width 47 height 16
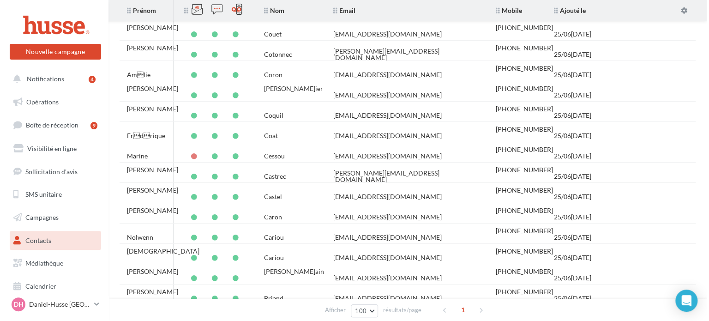
scroll to position [1685, 0]
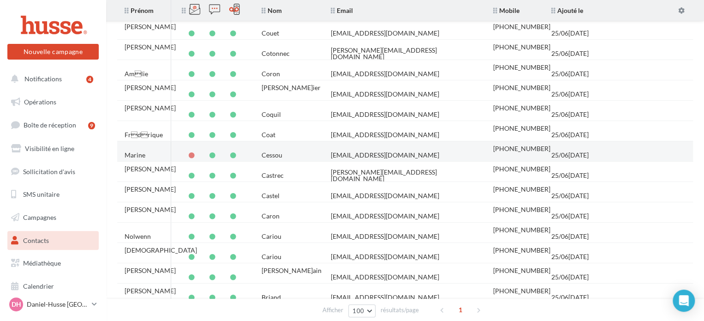
click at [322, 145] on td "Cessou" at bounding box center [288, 155] width 69 height 20
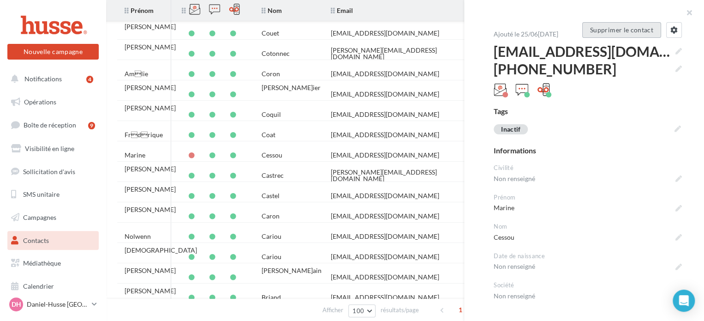
click at [621, 31] on button "Supprimer le contact" at bounding box center [621, 30] width 79 height 16
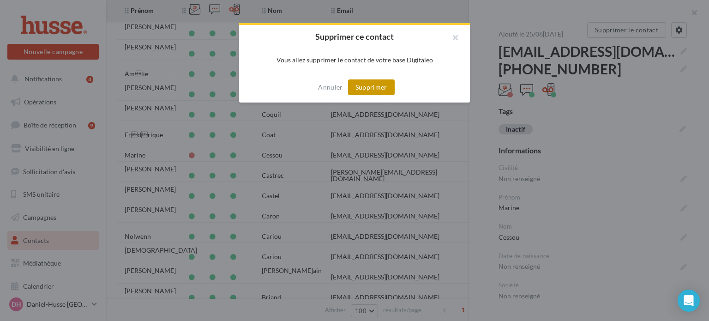
click at [372, 89] on button "Supprimer" at bounding box center [371, 87] width 47 height 16
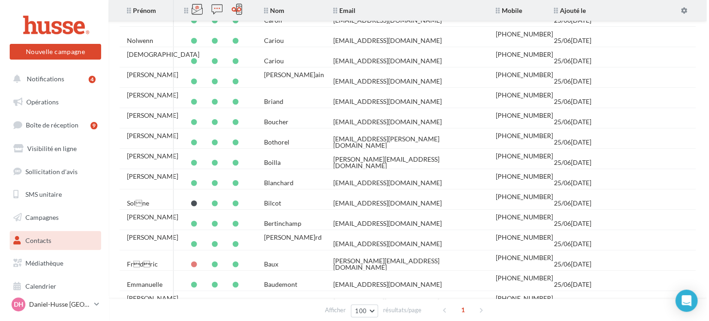
scroll to position [1861, 0]
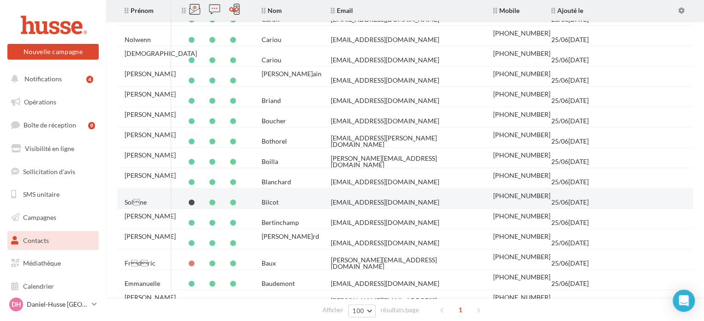
click at [368, 200] on div "solenebilcot29@icloud.com" at bounding box center [385, 202] width 108 height 6
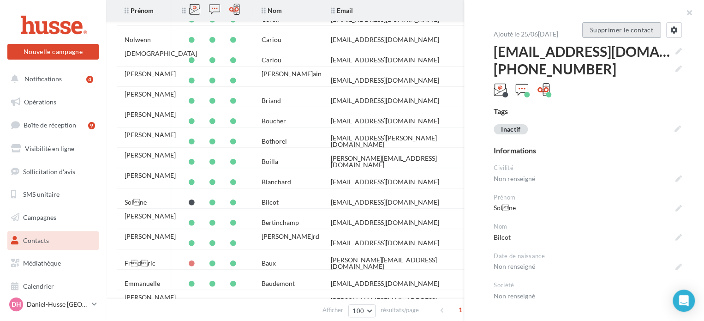
click at [618, 30] on button "Supprimer le contact" at bounding box center [621, 30] width 79 height 16
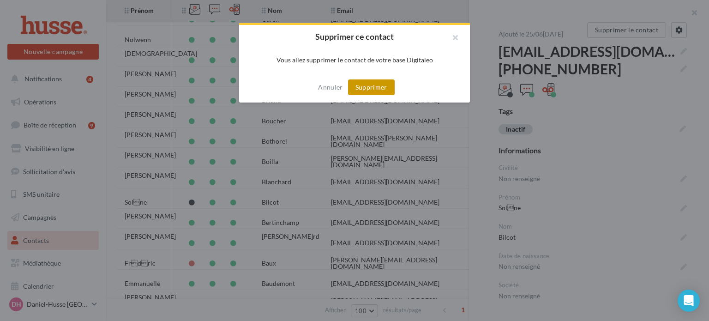
click at [371, 90] on button "Supprimer" at bounding box center [371, 87] width 47 height 16
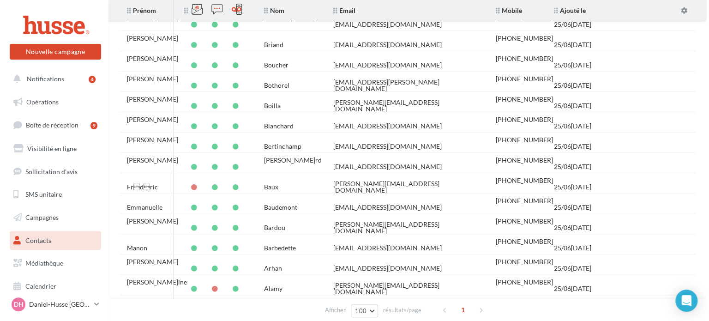
scroll to position [1921, 0]
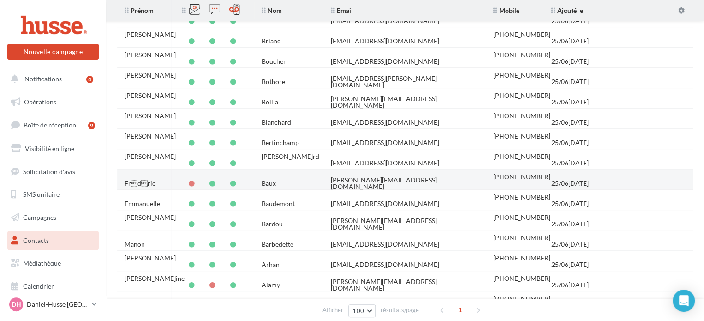
click at [352, 180] on div "baux.frederic@orange.fr" at bounding box center [405, 183] width 148 height 13
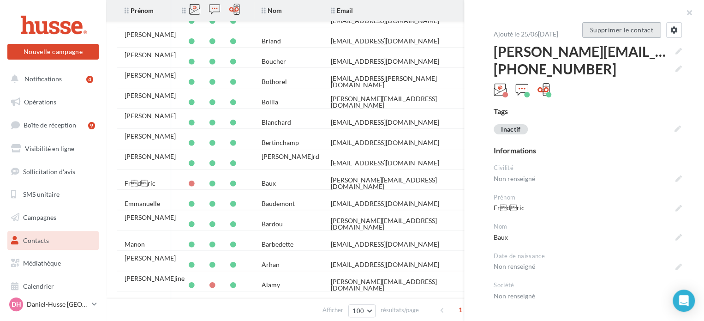
click at [603, 30] on button "Supprimer le contact" at bounding box center [621, 30] width 79 height 16
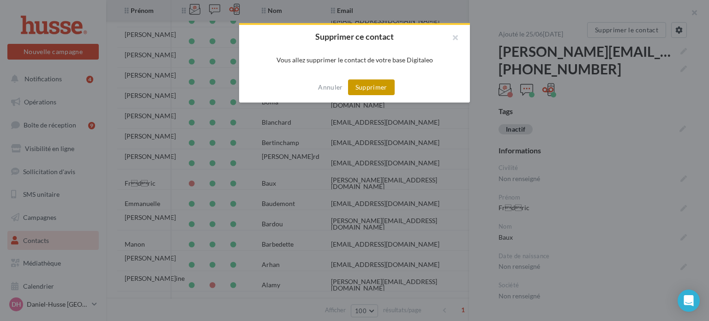
click at [371, 88] on button "Supprimer" at bounding box center [371, 87] width 47 height 16
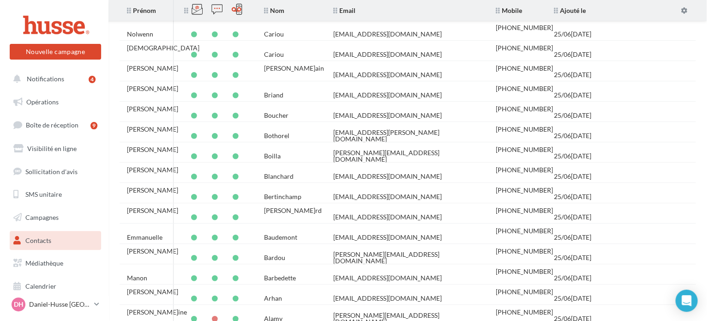
scroll to position [1953, 0]
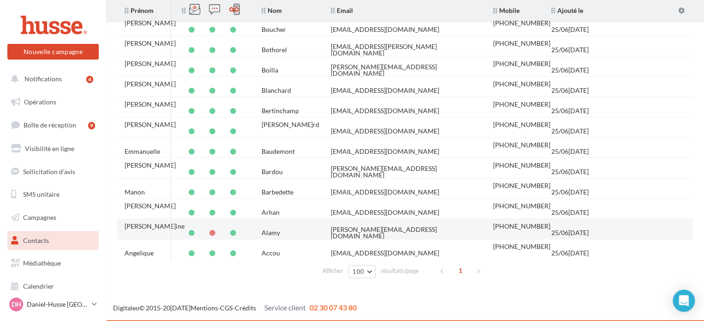
click at [387, 226] on div "alamy.delphine@bbox.fr" at bounding box center [405, 232] width 148 height 13
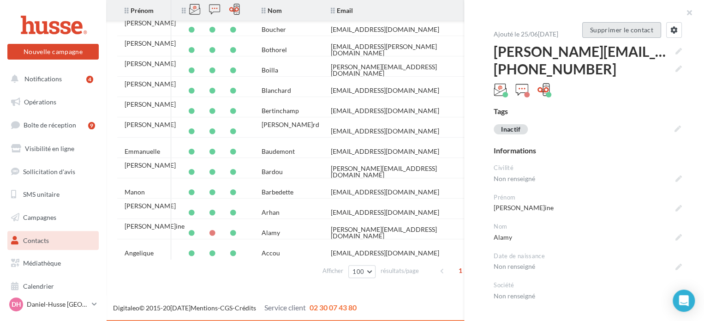
click at [608, 27] on button "Supprimer le contact" at bounding box center [621, 30] width 79 height 16
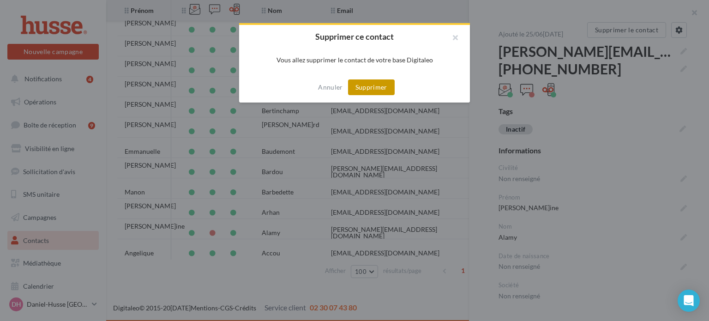
click at [369, 89] on button "Supprimer" at bounding box center [371, 87] width 47 height 16
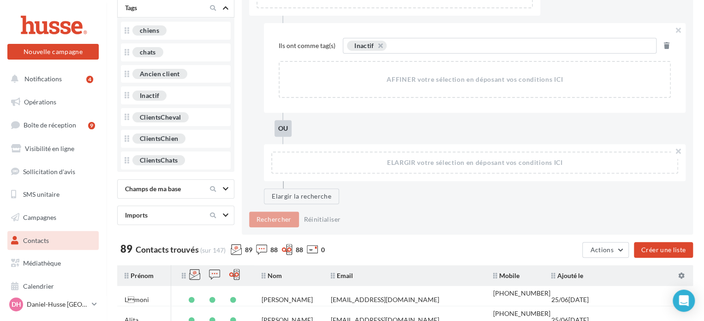
scroll to position [0, 0]
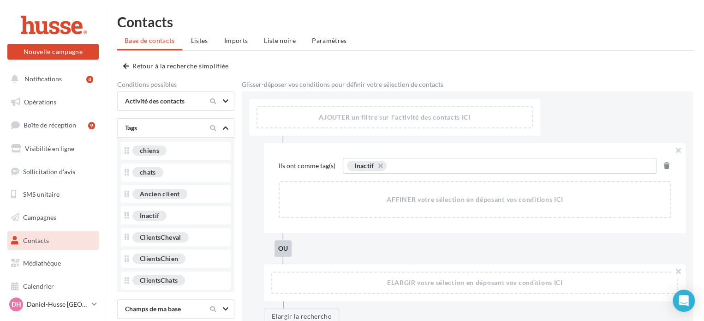
click at [383, 164] on span "Inactif" at bounding box center [367, 166] width 40 height 10
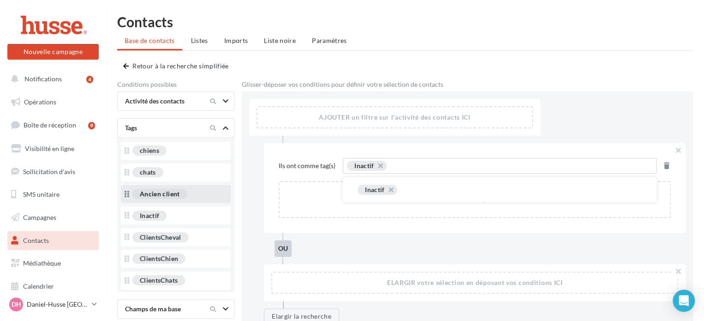
click at [175, 197] on div "Ancien client" at bounding box center [160, 194] width 40 height 6
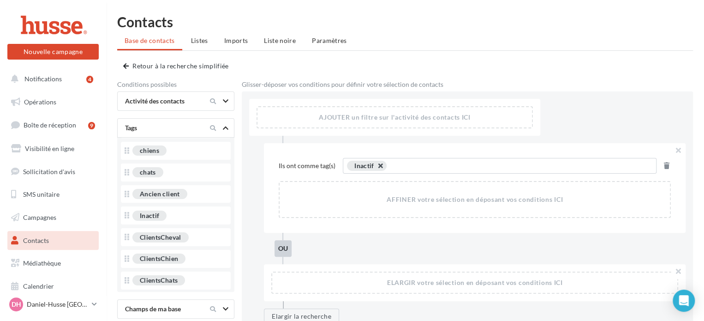
click at [376, 168] on button "button" at bounding box center [376, 168] width 0 height 0
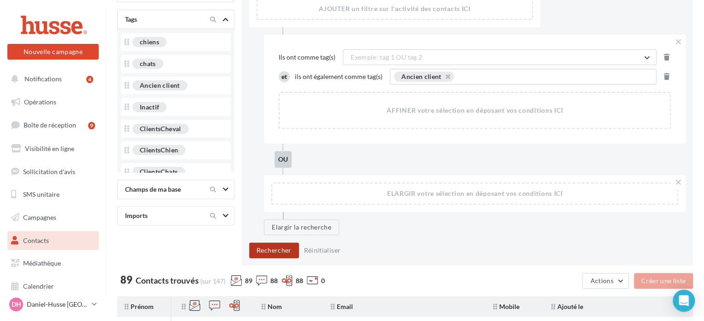
scroll to position [109, 0]
click at [269, 245] on button "Rechercher" at bounding box center [274, 250] width 50 height 16
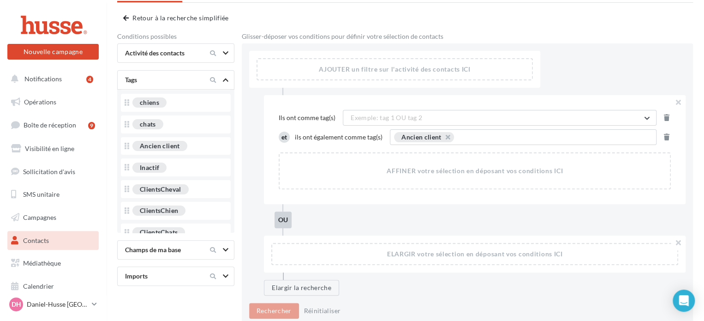
scroll to position [48, 0]
click at [443, 139] on button "button" at bounding box center [443, 139] width 0 height 0
click at [269, 310] on button "Rechercher" at bounding box center [274, 311] width 50 height 16
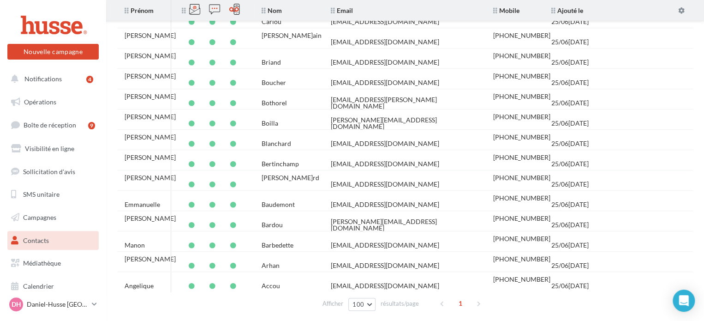
scroll to position [1952, 0]
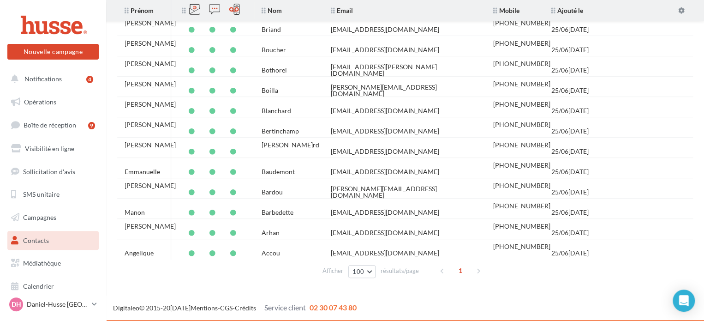
click at [476, 269] on div "1" at bounding box center [461, 270] width 53 height 15
click at [371, 269] on button "100" at bounding box center [361, 271] width 27 height 13
click at [360, 238] on span "50" at bounding box center [359, 237] width 7 height 7
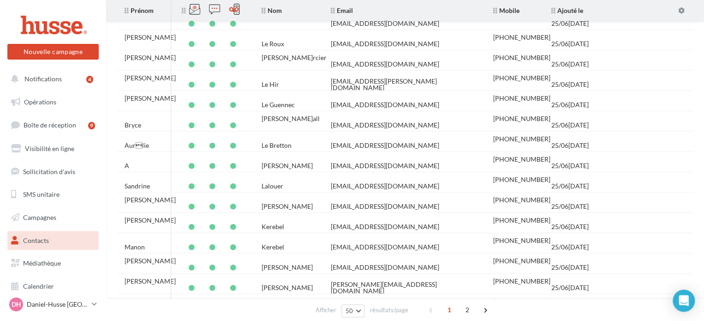
scroll to position [1160, 0]
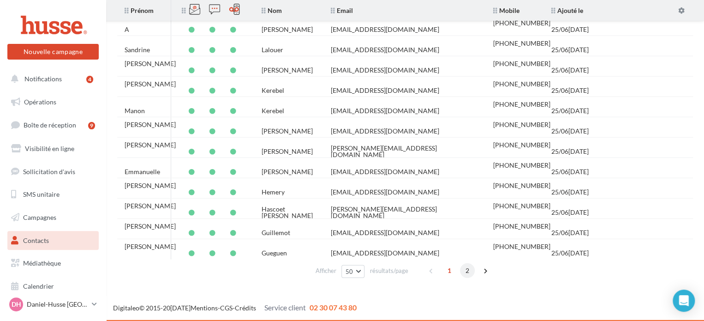
click at [468, 267] on span "2" at bounding box center [467, 270] width 15 height 15
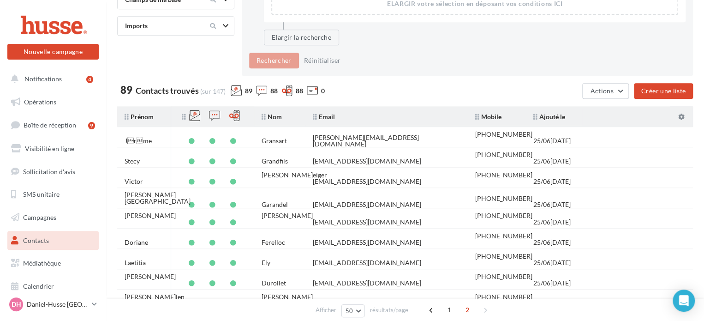
scroll to position [289, 0]
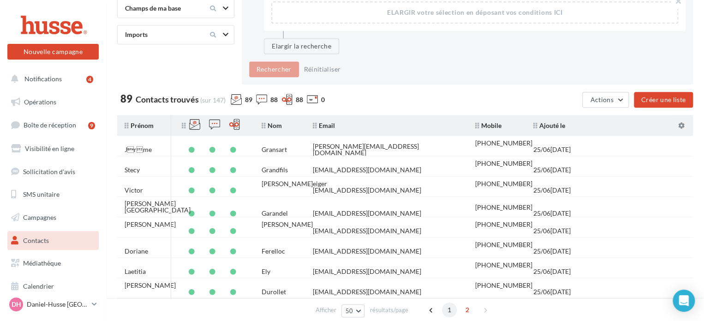
click at [448, 310] on span "1" at bounding box center [449, 309] width 15 height 15
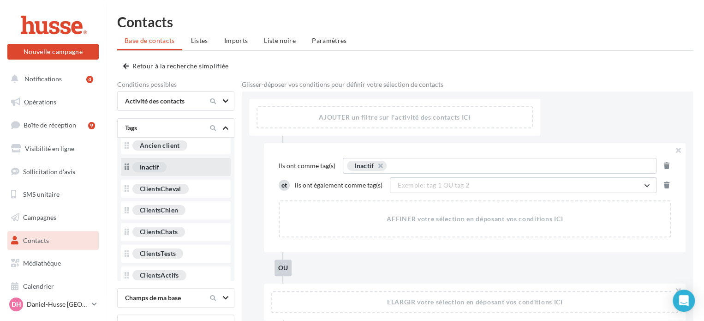
scroll to position [80, 0]
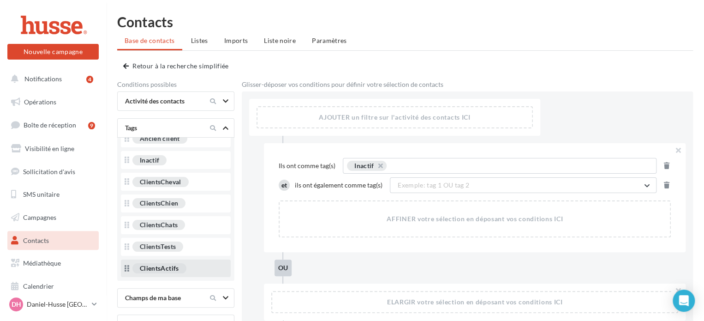
click at [164, 269] on div "ClientsActifs" at bounding box center [159, 268] width 39 height 6
click at [376, 168] on button "button" at bounding box center [376, 168] width 0 height 0
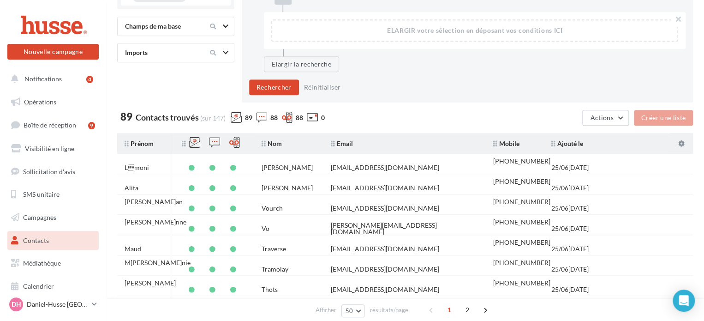
scroll to position [303, 0]
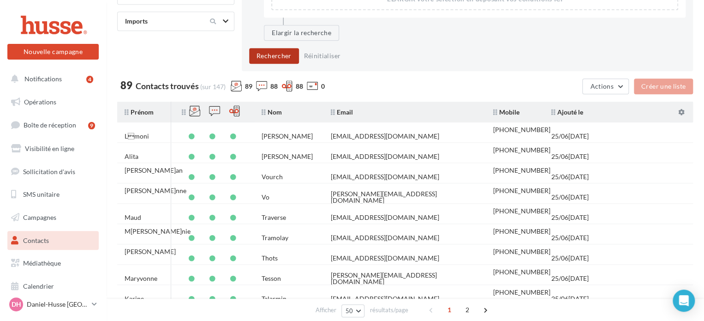
click at [271, 55] on button "Rechercher" at bounding box center [274, 56] width 50 height 16
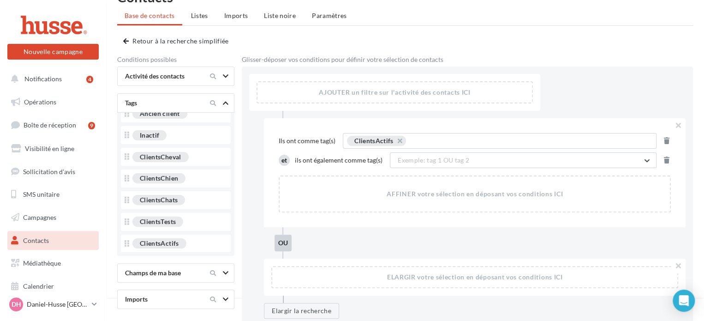
scroll to position [0, 0]
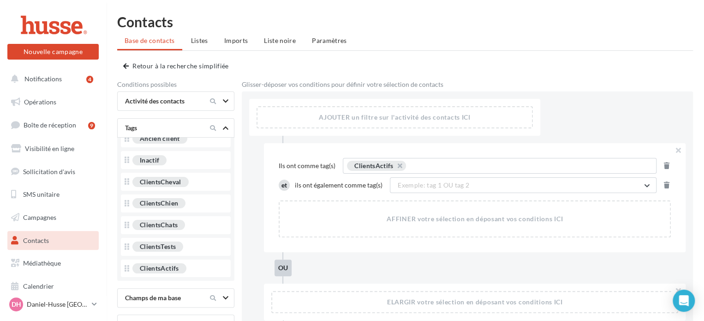
click at [49, 240] on link "Contacts" at bounding box center [53, 240] width 95 height 19
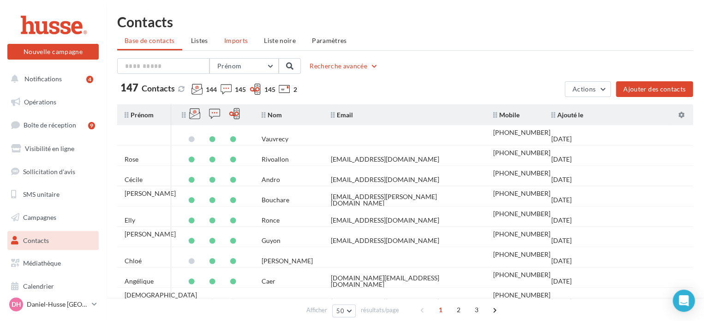
click at [238, 42] on span "Imports" at bounding box center [236, 40] width 24 height 8
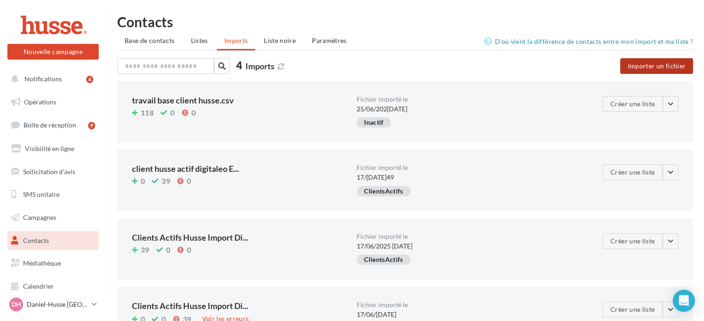
click at [652, 67] on button "Importer un fichier" at bounding box center [656, 66] width 73 height 16
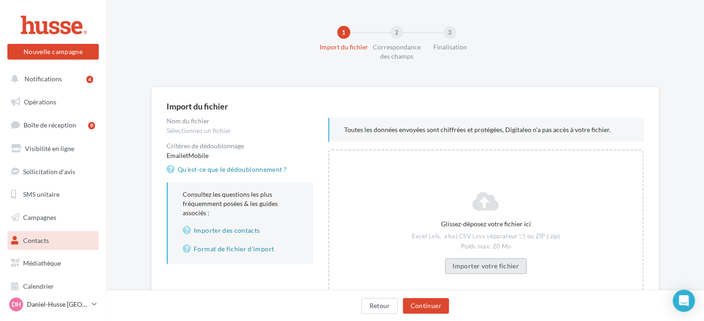
click at [484, 268] on button "Importer votre fichier" at bounding box center [486, 266] width 82 height 16
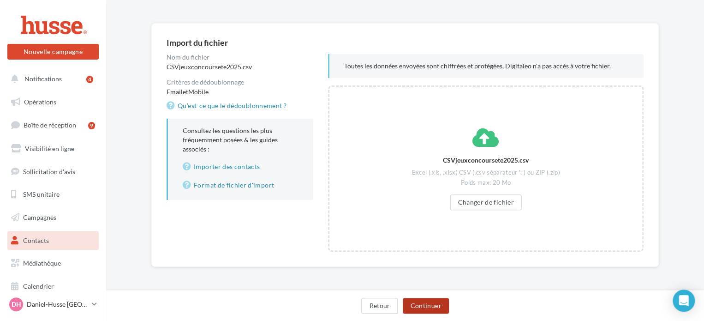
click at [429, 304] on button "Continuer" at bounding box center [426, 306] width 46 height 16
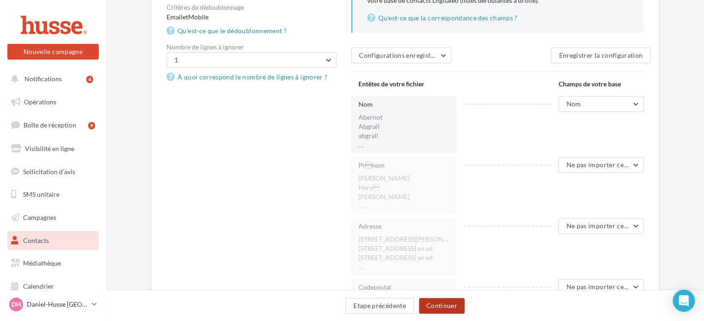
scroll to position [145, 0]
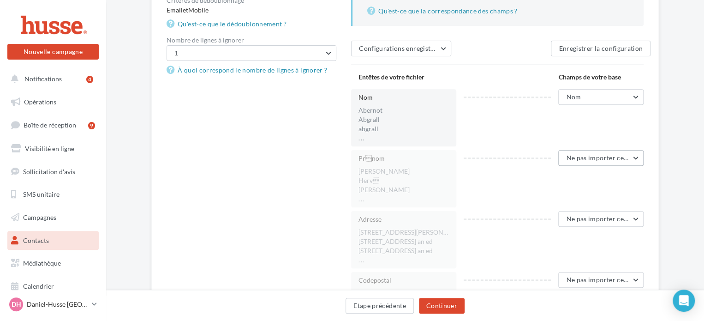
click at [636, 157] on button "Ne pas importer cette colonne" at bounding box center [600, 158] width 85 height 16
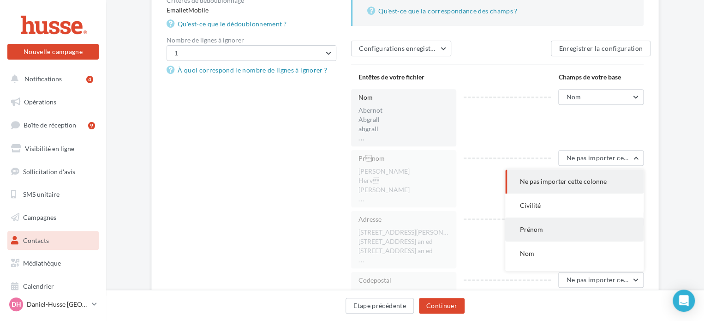
click at [580, 223] on button "Prénom" at bounding box center [574, 229] width 138 height 24
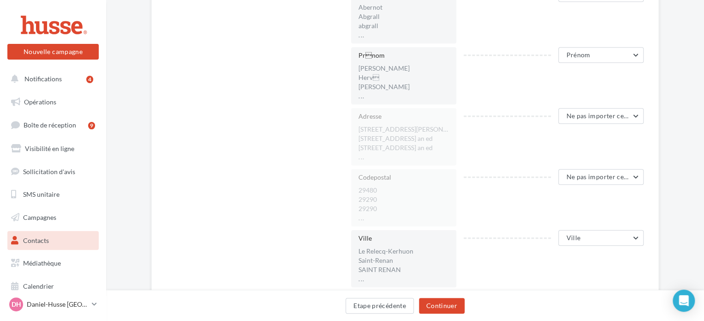
scroll to position [250, 0]
click at [636, 174] on button "Ne pas importer cette colonne" at bounding box center [600, 175] width 85 height 16
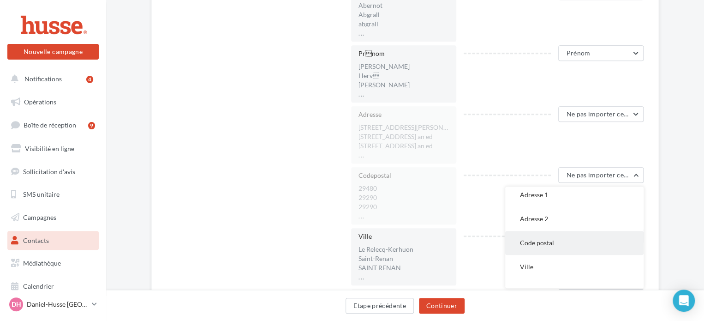
click at [547, 239] on span "Code postal" at bounding box center [537, 243] width 34 height 8
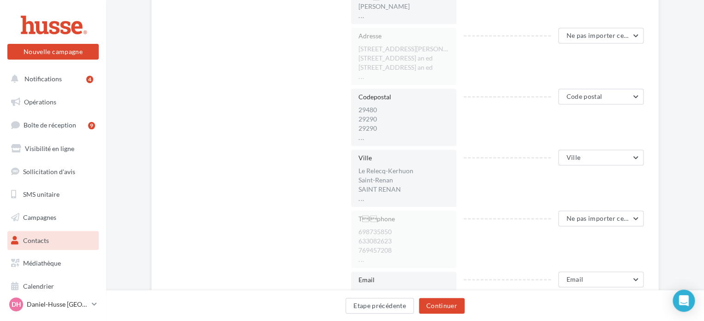
scroll to position [329, 0]
click at [639, 215] on span "Ne pas importer cette colonne" at bounding box center [611, 217] width 91 height 8
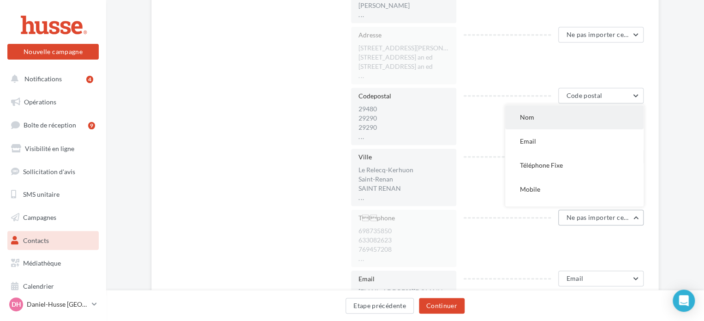
scroll to position [74, 0]
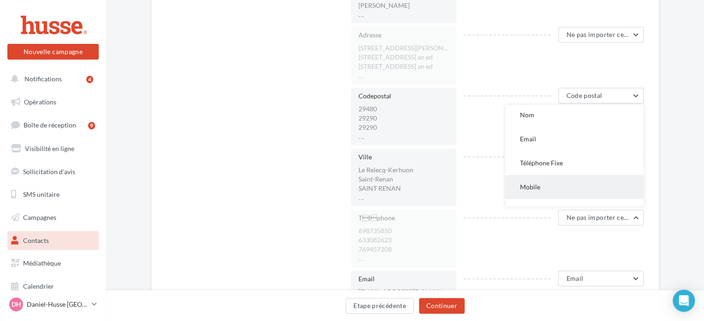
click at [536, 185] on span "Mobile" at bounding box center [530, 187] width 20 height 8
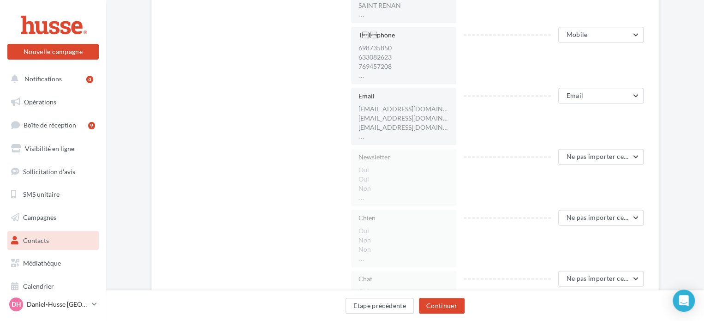
scroll to position [513, 0]
click at [636, 216] on button "Ne pas importer cette colonne" at bounding box center [600, 217] width 85 height 16
click at [530, 250] on div "Chien Oui Non Non ... Ne pas importer cette colonne Ne pas importer cette colon…" at bounding box center [501, 237] width 300 height 57
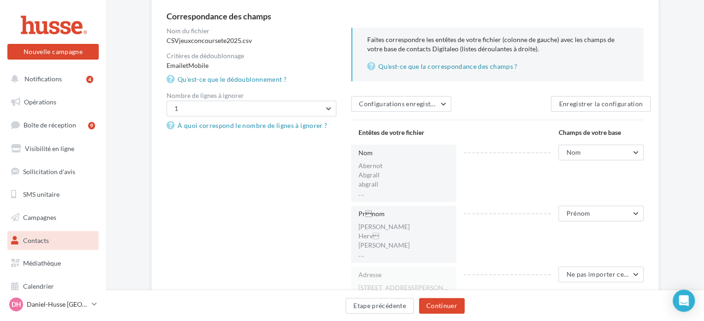
scroll to position [90, 0]
click at [437, 308] on button "Continuer" at bounding box center [442, 306] width 46 height 16
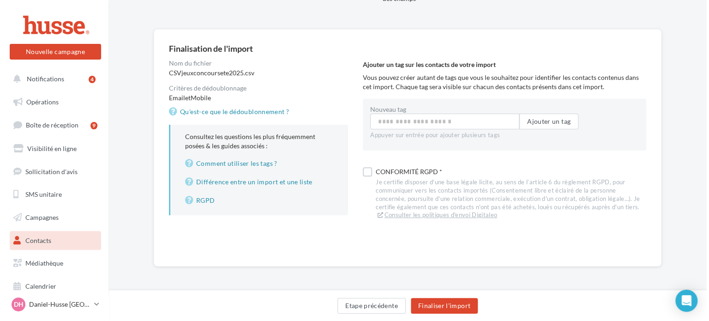
scroll to position [57, 0]
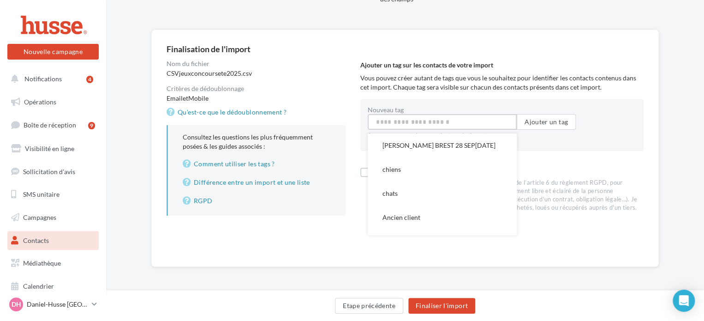
click at [419, 125] on input "Nouveau tag" at bounding box center [442, 122] width 149 height 16
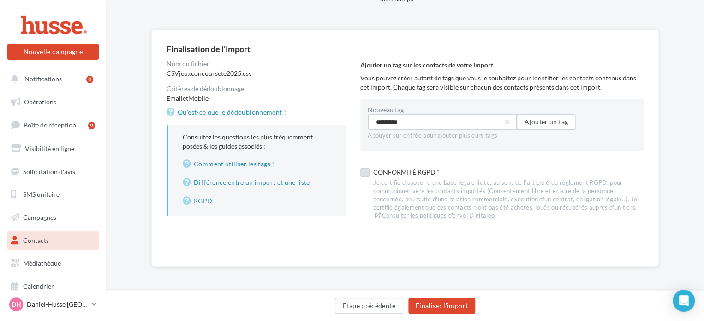
type input "*********"
click at [365, 172] on label at bounding box center [364, 171] width 9 height 9
click at [439, 306] on button "Finaliser l'import" at bounding box center [441, 306] width 67 height 16
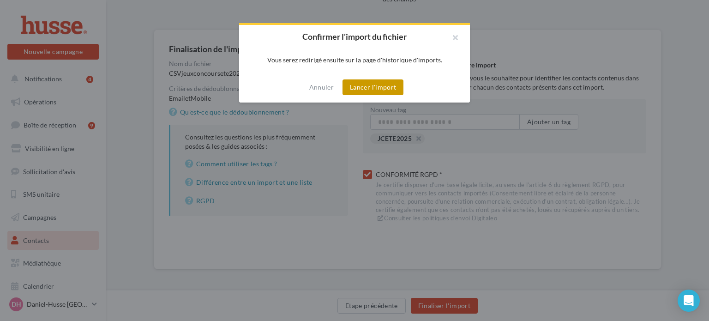
click at [367, 87] on button "Lancer l'import" at bounding box center [372, 87] width 61 height 16
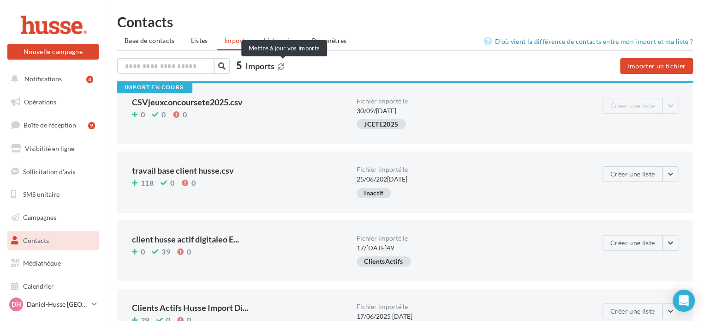
click at [282, 65] on icon at bounding box center [281, 66] width 6 height 6
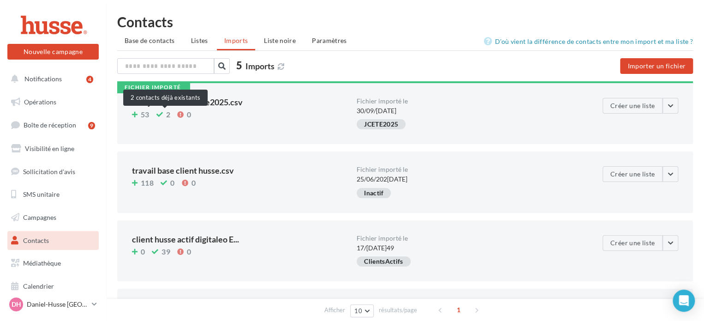
click at [160, 114] on icon at bounding box center [159, 114] width 6 height 0
click at [179, 101] on div "CSVjeuxconcoursete2025.csv" at bounding box center [240, 102] width 217 height 8
click at [561, 41] on link "D'où vient la différence de contacts entre mon import et ma liste ?" at bounding box center [588, 41] width 209 height 11
click at [166, 115] on span "2" at bounding box center [168, 114] width 4 height 7
click at [671, 105] on button "button" at bounding box center [671, 106] width 16 height 16
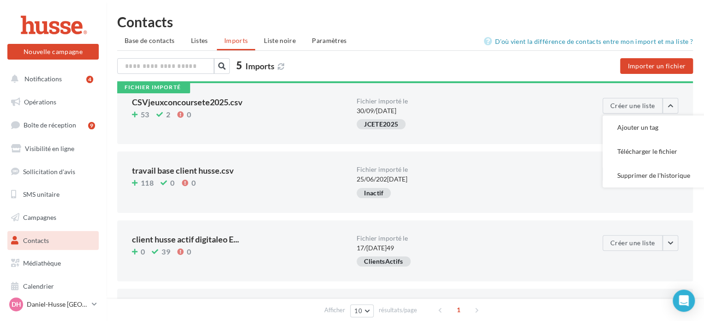
click at [304, 121] on div "Fichier importé CSVjeuxconcoursete2025.csv 53 2 0" at bounding box center [244, 113] width 225 height 31
click at [140, 40] on span "Base de contacts" at bounding box center [150, 40] width 50 height 8
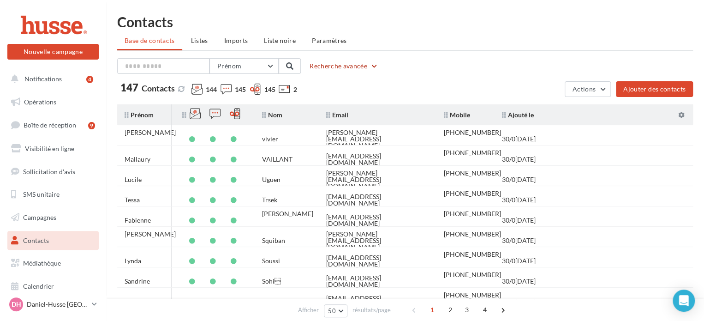
click at [336, 66] on button "Recherche avancée" at bounding box center [344, 65] width 76 height 11
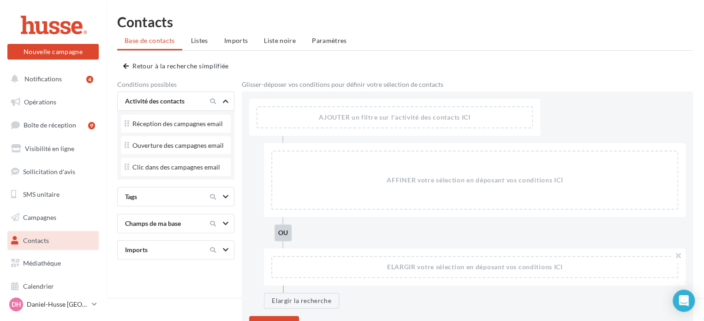
click at [226, 197] on icon at bounding box center [226, 196] width 6 height 5
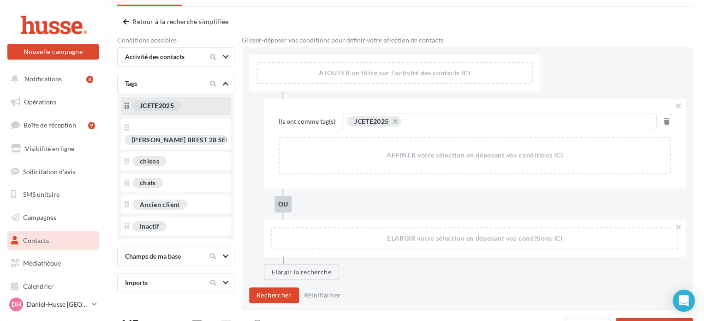
scroll to position [59, 0]
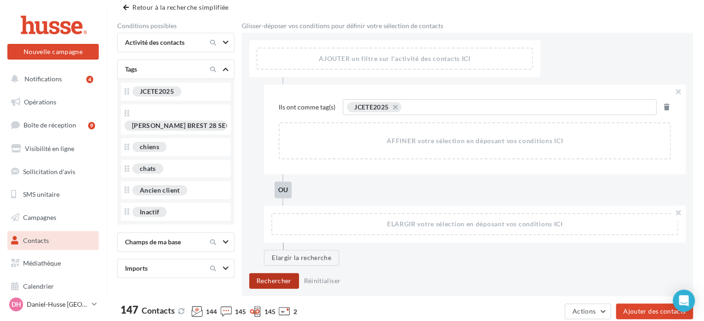
click at [277, 278] on button "Rechercher" at bounding box center [274, 281] width 50 height 16
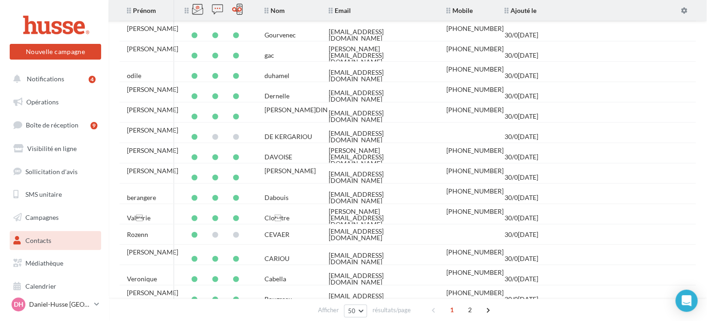
scroll to position [1055, 0]
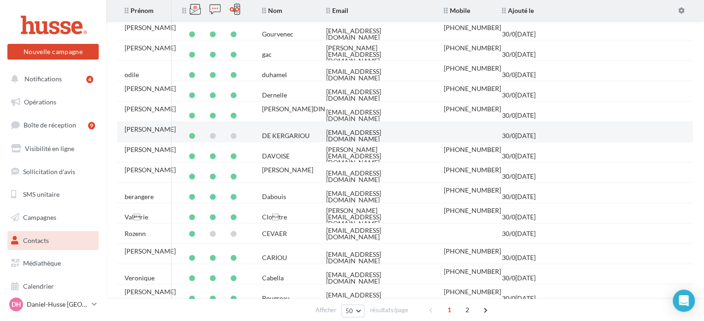
click at [553, 131] on tr "ELISABETH DE KERGARIOU elisadebret@laposte.net 30/09/2025" at bounding box center [408, 132] width 583 height 20
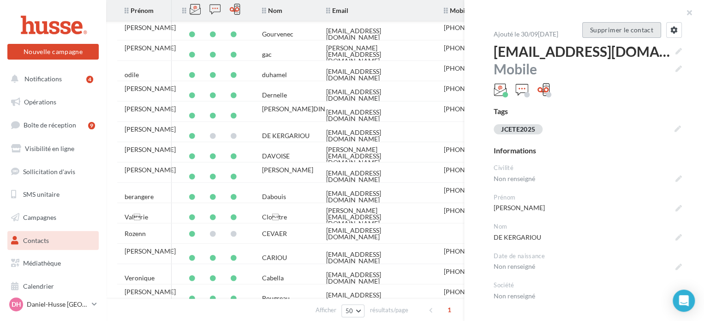
click at [620, 29] on button "Supprimer le contact" at bounding box center [621, 30] width 79 height 16
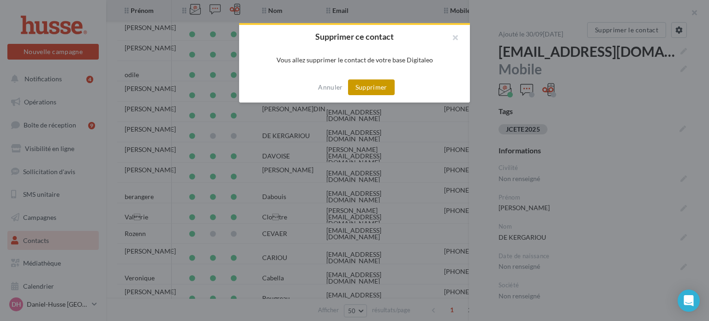
click at [374, 88] on button "Supprimer" at bounding box center [371, 87] width 47 height 16
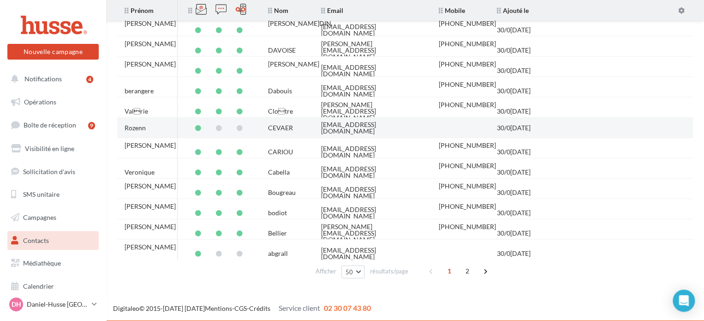
scroll to position [1141, 0]
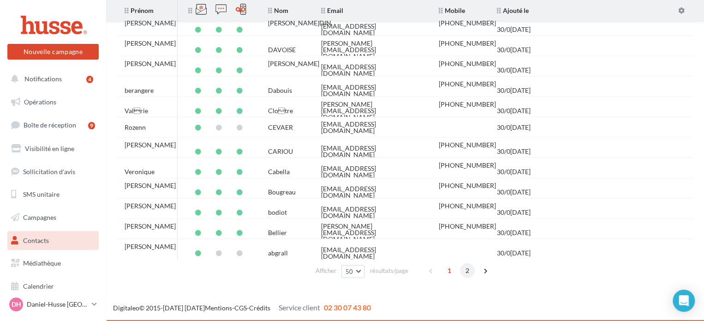
click at [466, 269] on span "2" at bounding box center [467, 270] width 15 height 15
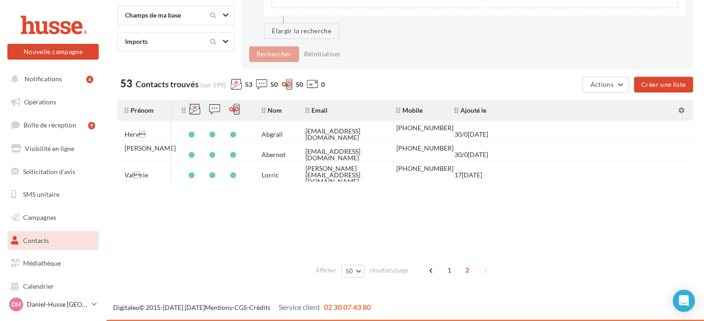
scroll to position [284, 0]
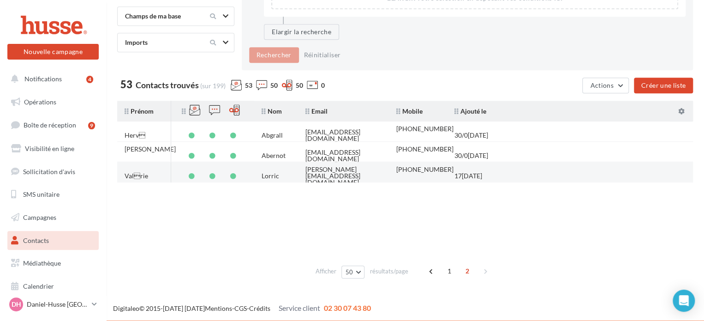
click at [496, 170] on td "17/06/2025" at bounding box center [475, 176] width 56 height 20
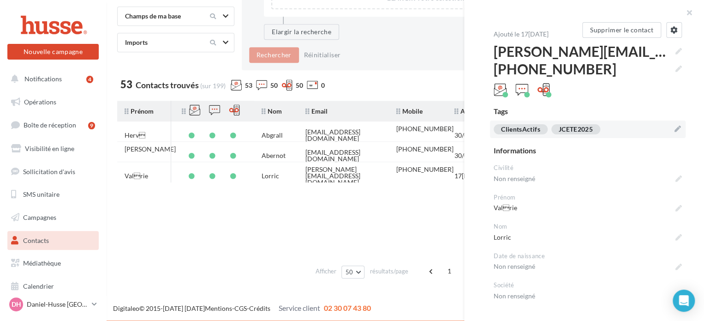
click at [675, 128] on icon at bounding box center [678, 129] width 6 height 6
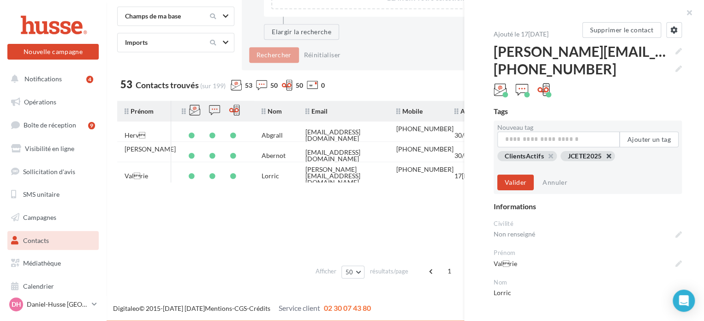
click at [568, 166] on button "button" at bounding box center [568, 166] width 0 height 0
click at [514, 179] on button "Valider" at bounding box center [515, 182] width 36 height 16
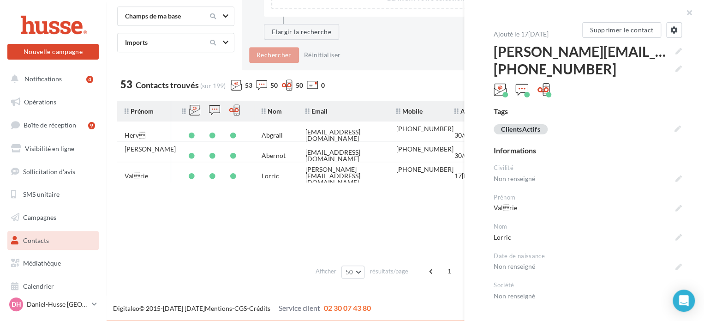
click at [276, 208] on tbody "Herv Abgrall abgrall.herve@wanadoo.fr +33633082623 30/09/2025 Christophe Abern…" at bounding box center [405, 190] width 576 height 138
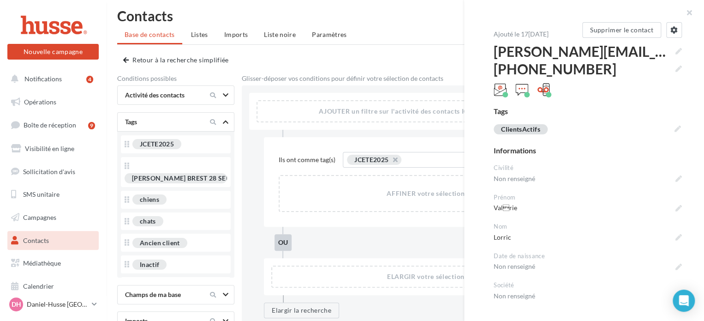
scroll to position [6, 0]
click at [316, 188] on div "AFFINER votre sélection en déposant vos conditions ICI" at bounding box center [475, 193] width 390 height 35
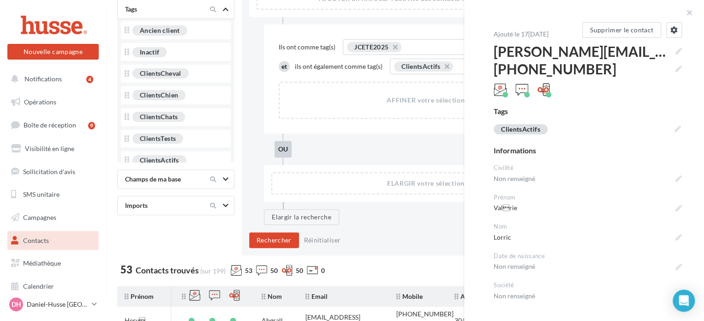
scroll to position [121, 0]
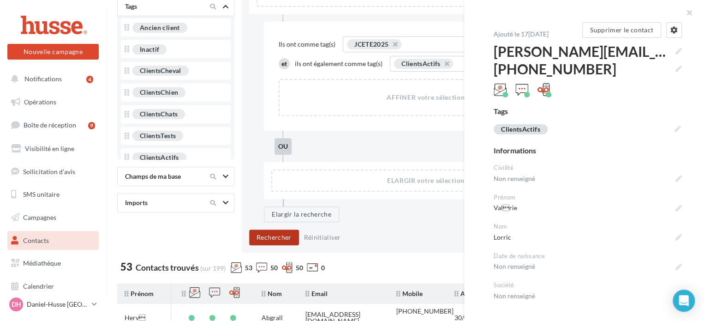
click at [276, 236] on button "Rechercher" at bounding box center [274, 237] width 50 height 16
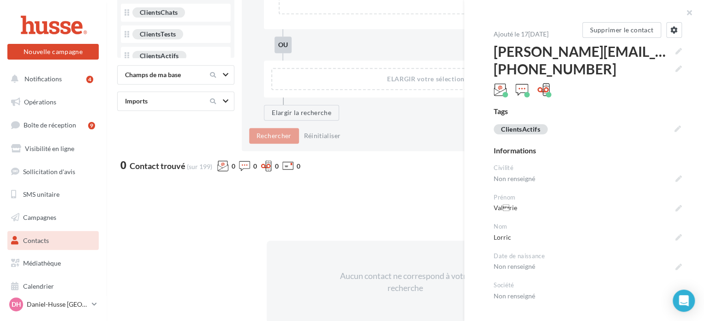
scroll to position [225, 0]
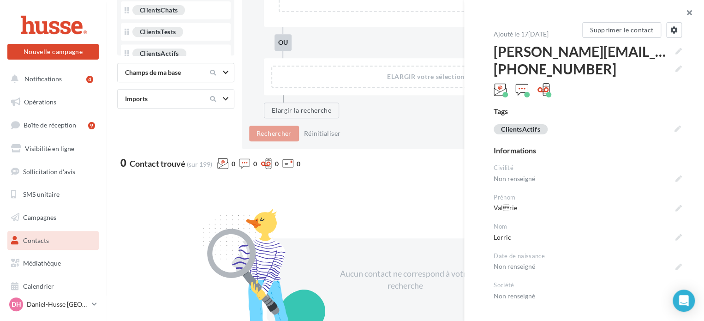
click at [690, 11] on button "button" at bounding box center [685, 14] width 37 height 28
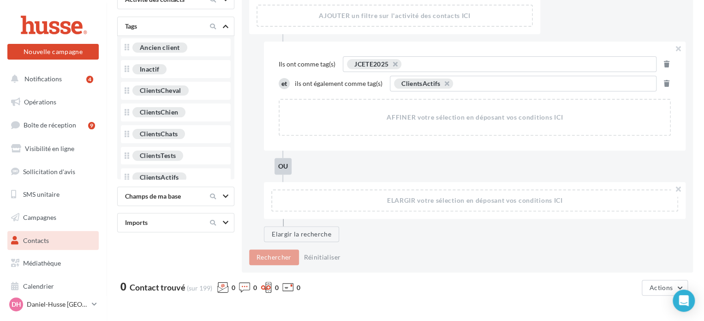
scroll to position [96, 0]
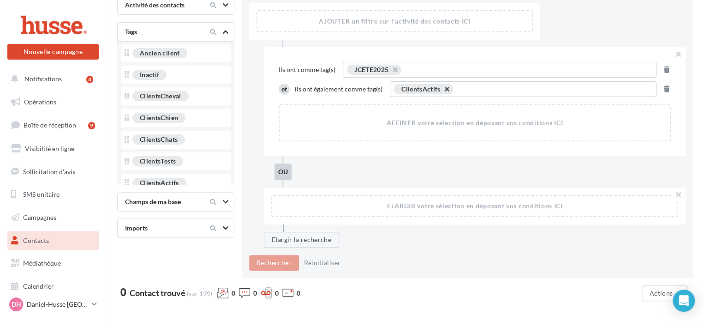
click at [442, 91] on button "button" at bounding box center [442, 91] width 0 height 0
click at [270, 261] on button "Rechercher" at bounding box center [274, 263] width 50 height 16
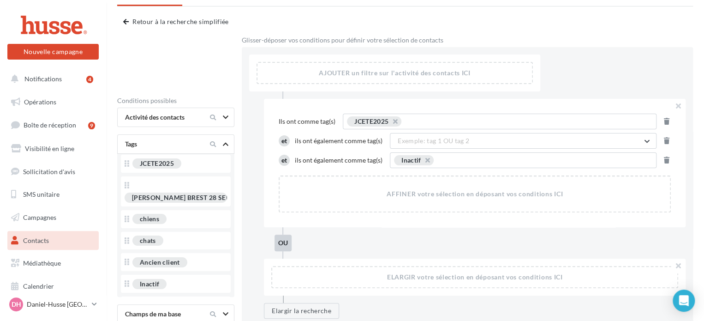
scroll to position [155, 0]
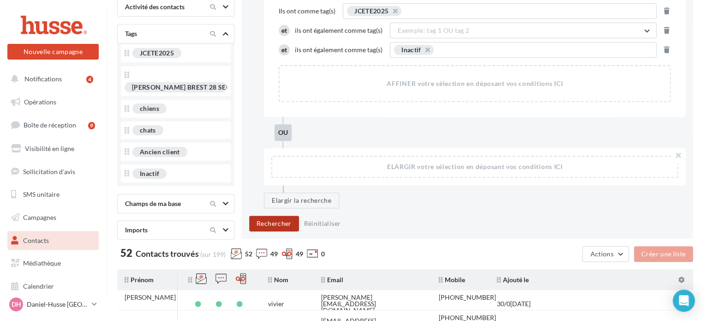
click at [266, 226] on button "Rechercher" at bounding box center [274, 223] width 50 height 16
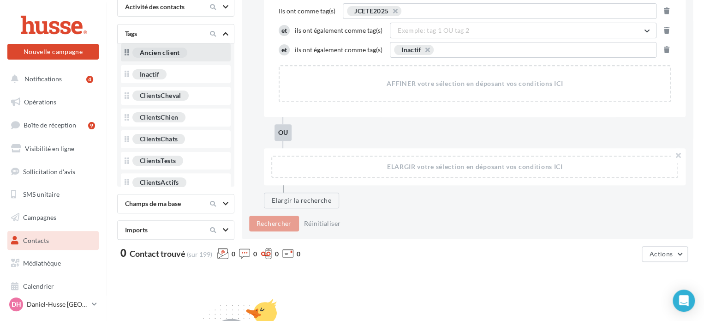
scroll to position [0, 0]
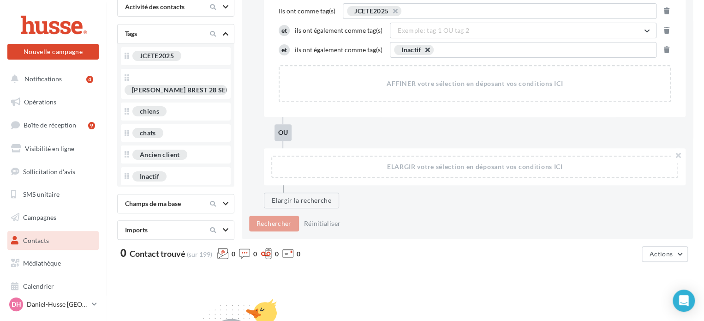
click at [423, 52] on button "button" at bounding box center [423, 52] width 0 height 0
click at [390, 13] on button "button" at bounding box center [390, 13] width 0 height 0
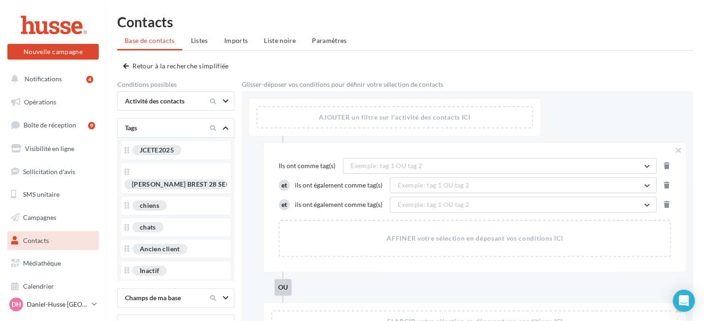
click at [153, 41] on ul "Base de contacts Listes Imports Liste noire Paramètres" at bounding box center [405, 41] width 576 height 18
click at [147, 66] on button "Retour à la recherche simplifiée" at bounding box center [177, 65] width 109 height 11
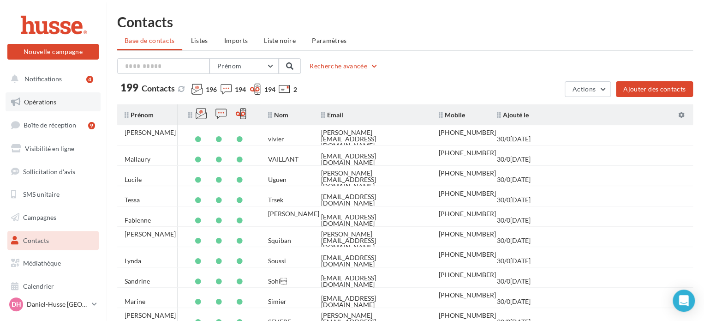
click at [30, 103] on span "Opérations" at bounding box center [40, 102] width 32 height 8
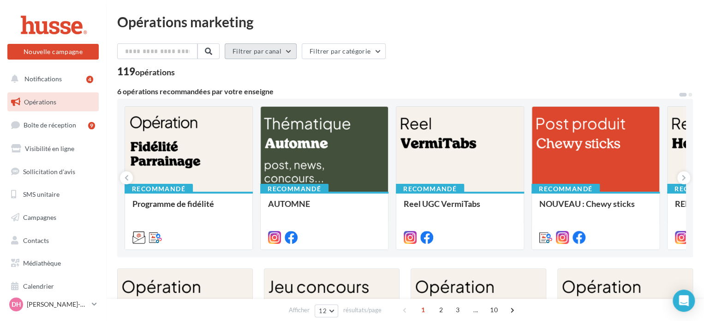
click at [294, 52] on button "Filtrer par canal" at bounding box center [261, 51] width 72 height 16
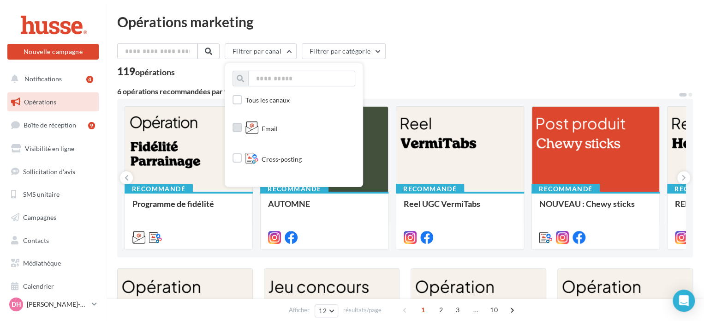
click at [242, 128] on label at bounding box center [237, 127] width 9 height 9
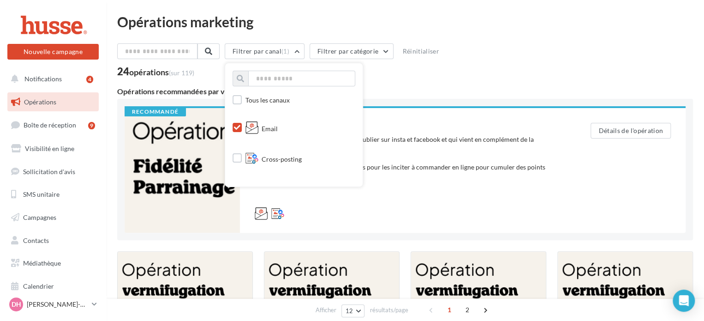
click at [490, 78] on div "24 opérations (sur 119)" at bounding box center [405, 72] width 576 height 12
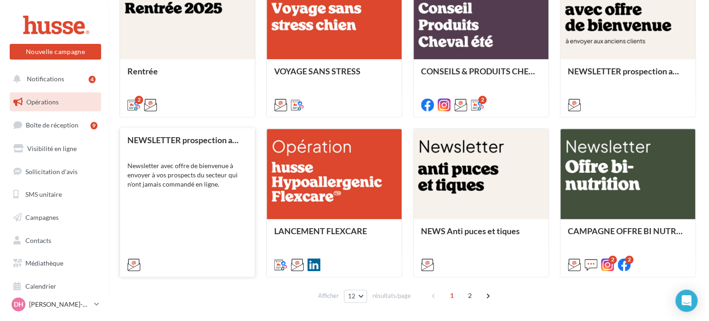
scroll to position [445, 0]
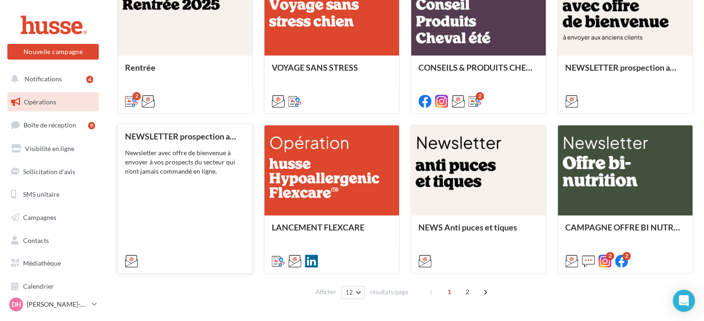
click at [174, 178] on div "NEWSLETTER prospection avec offre 10% Newsletter avec offre de bienvenue à envo…" at bounding box center [185, 198] width 120 height 132
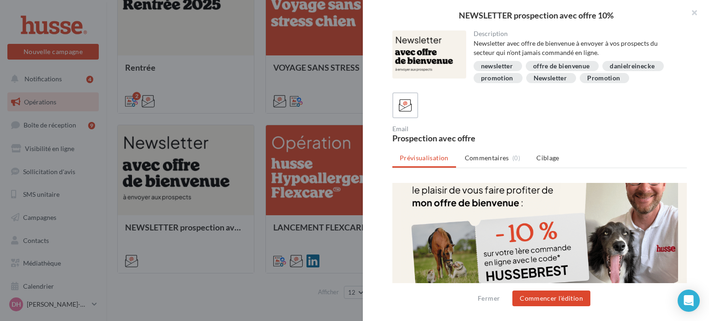
scroll to position [164, 0]
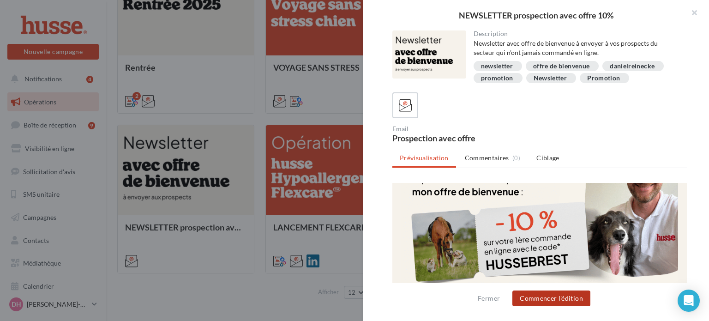
click at [555, 302] on button "Commencer l'édition" at bounding box center [551, 298] width 78 height 16
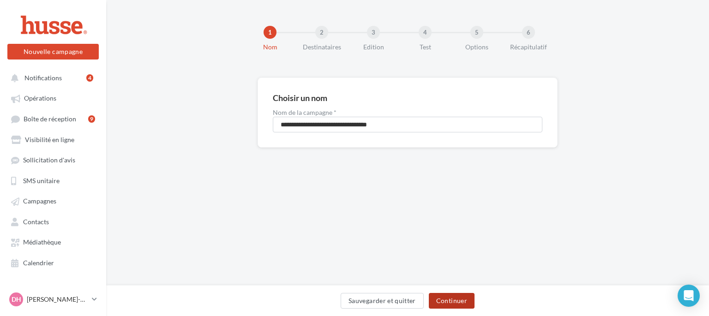
click at [447, 299] on button "Continuer" at bounding box center [452, 301] width 46 height 16
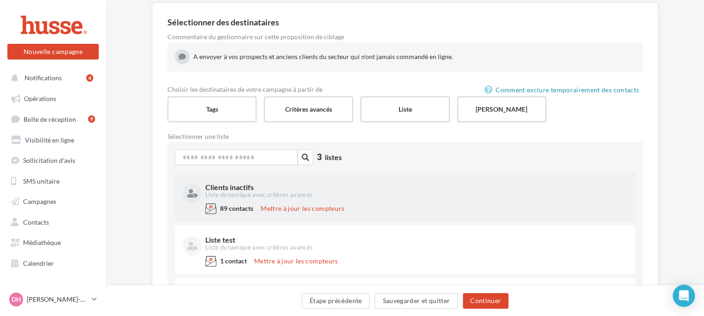
scroll to position [73, 0]
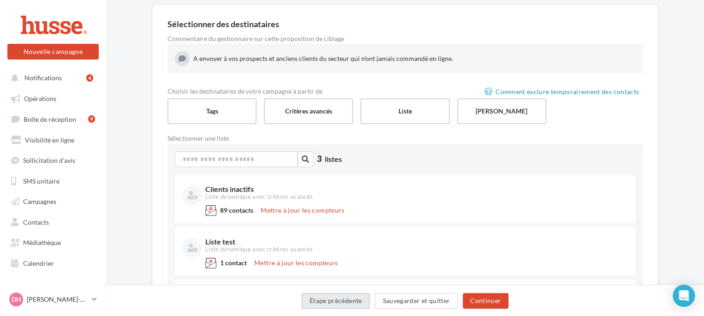
click at [337, 299] on button "Étape précédente" at bounding box center [336, 301] width 68 height 16
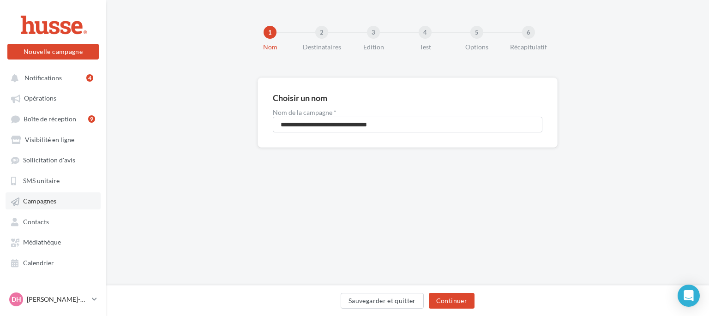
click at [37, 201] on span "Campagnes" at bounding box center [39, 201] width 33 height 8
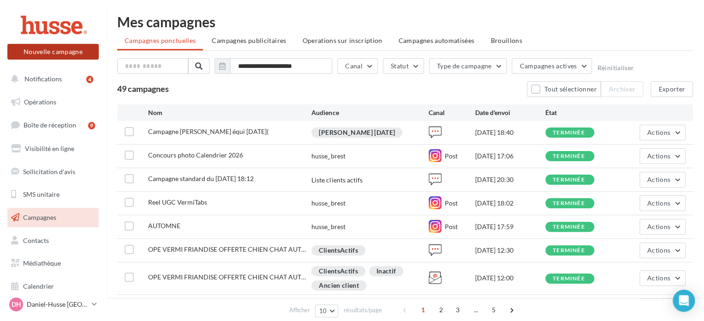
click at [59, 54] on button "Nouvelle campagne" at bounding box center [52, 52] width 91 height 16
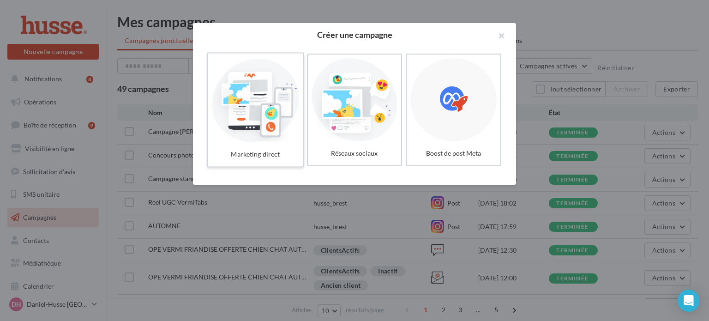
click at [258, 112] on div at bounding box center [255, 99] width 88 height 85
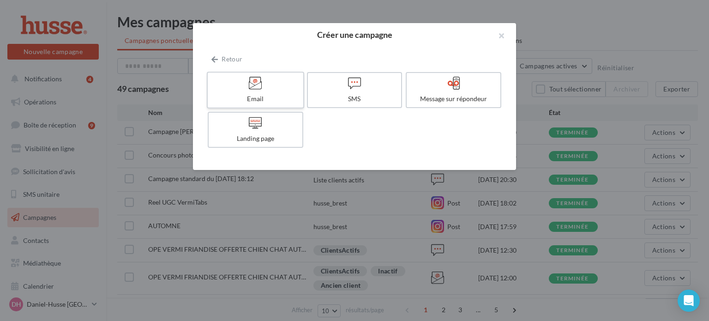
click at [259, 85] on icon at bounding box center [255, 82] width 13 height 13
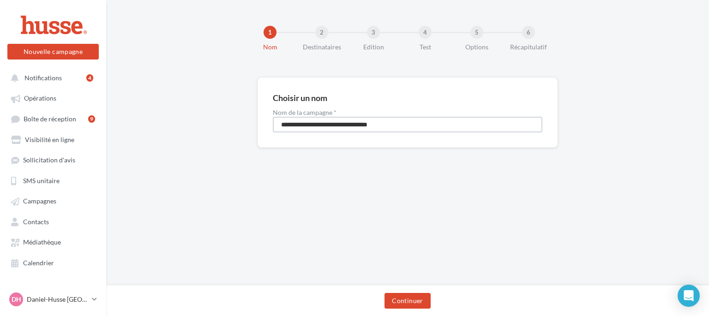
click at [314, 126] on input "**********" at bounding box center [407, 125] width 269 height 16
type input "**********"
click at [407, 300] on button "Continuer" at bounding box center [407, 301] width 46 height 16
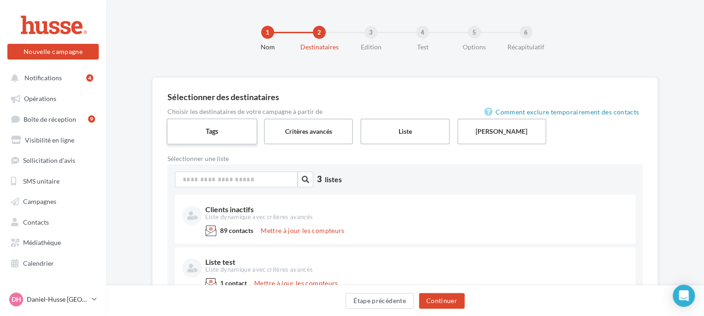
click at [203, 131] on label "Tags" at bounding box center [212, 131] width 91 height 26
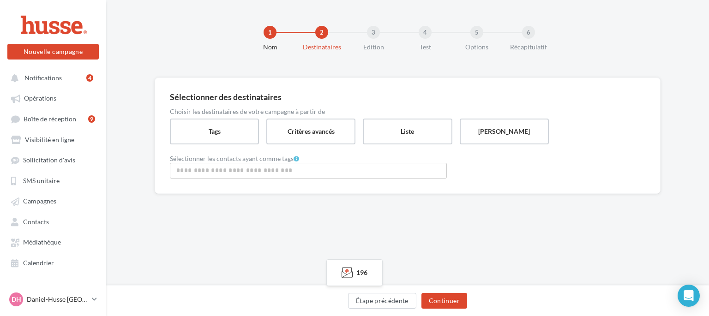
click at [226, 171] on input "Rechercher ou sélectionner un tag" at bounding box center [308, 170] width 272 height 11
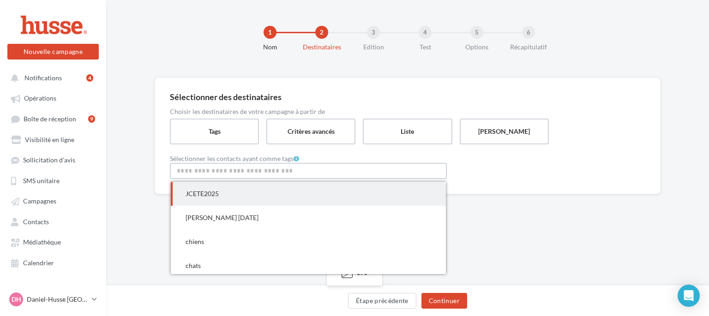
click at [207, 193] on span "JCETE2025" at bounding box center [201, 194] width 33 height 8
click at [487, 180] on div "Sélectionner des destinataires Choisir les destinataires de votre campagne à pa…" at bounding box center [408, 137] width 506 height 118
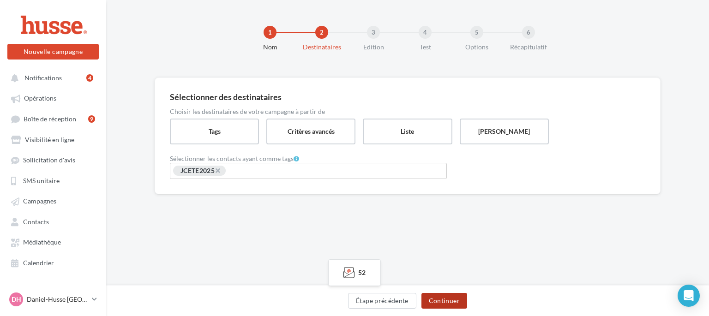
click at [445, 302] on button "Continuer" at bounding box center [444, 301] width 46 height 16
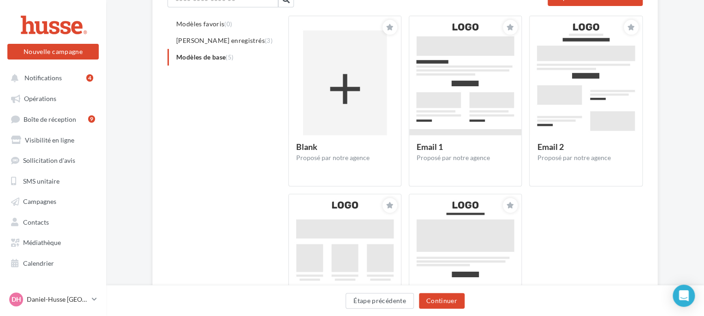
scroll to position [54, 0]
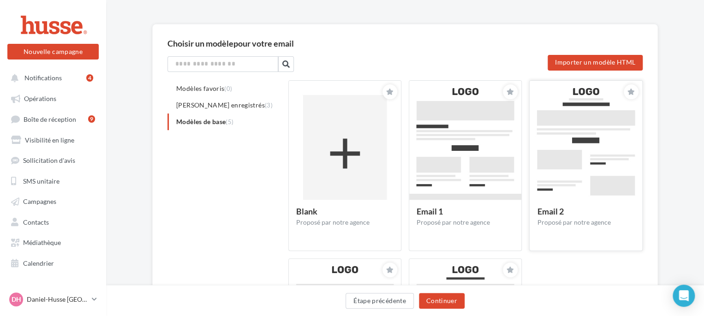
click at [563, 158] on img at bounding box center [586, 153] width 112 height 145
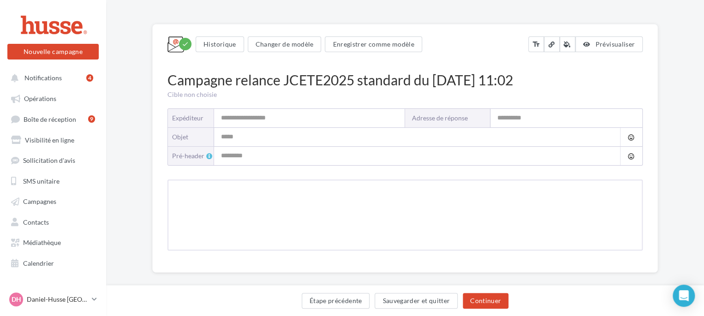
type input "**********"
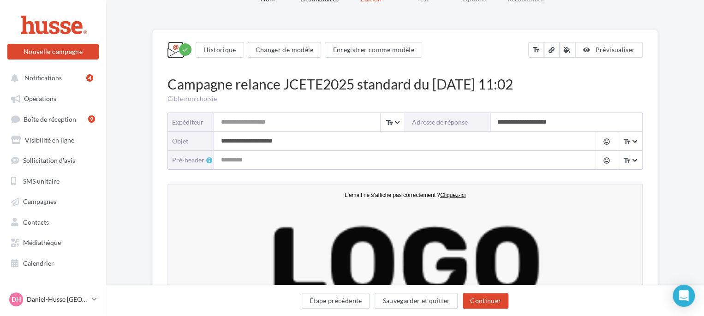
scroll to position [52, 0]
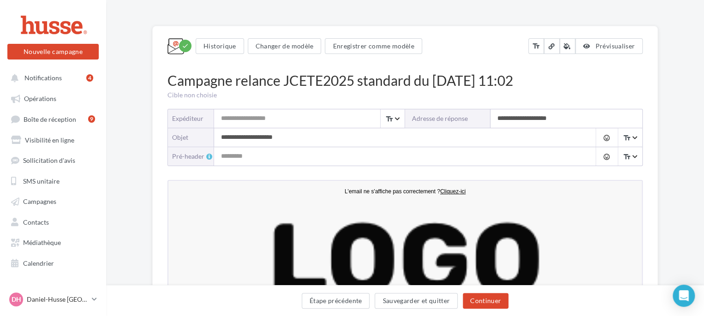
click at [293, 139] on input "**********" at bounding box center [396, 137] width 364 height 18
type input "*"
type input "**********"
click at [299, 120] on input "Expéditeur" at bounding box center [309, 118] width 191 height 18
type input "**********"
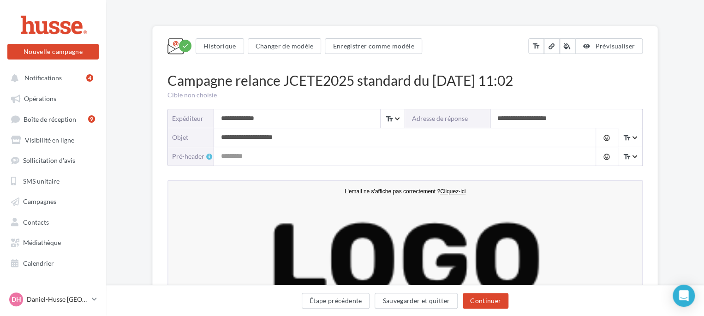
click at [520, 118] on input "**********" at bounding box center [566, 118] width 152 height 18
click at [571, 116] on input "**********" at bounding box center [566, 118] width 152 height 18
type input "*"
type input "**********"
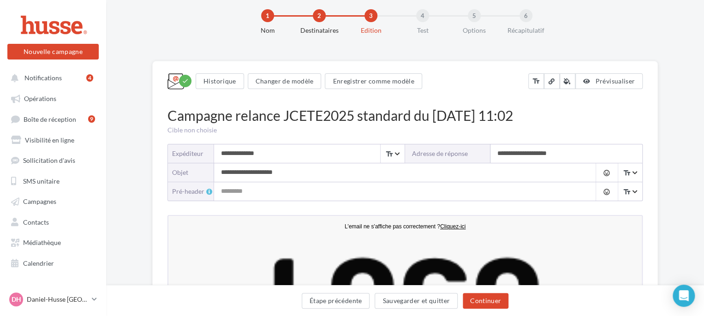
scroll to position [0, 0]
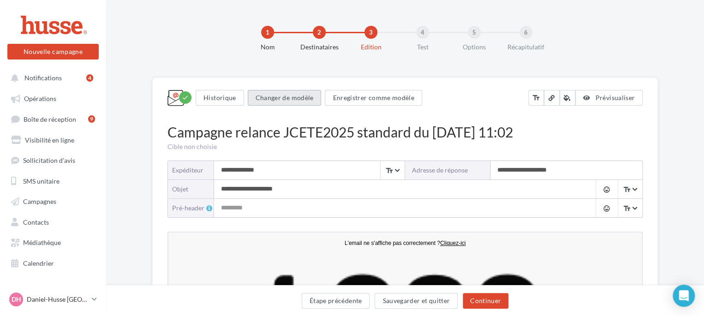
click at [279, 99] on button "Changer de modèle" at bounding box center [285, 98] width 74 height 16
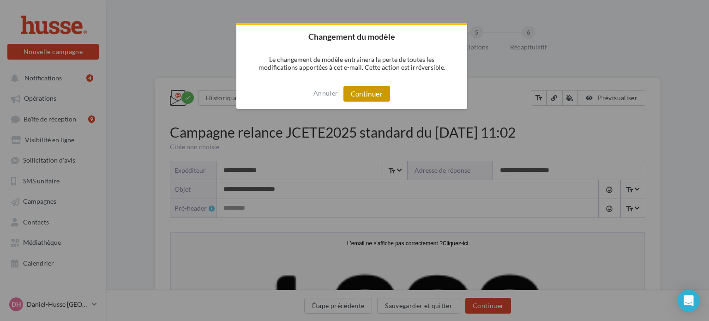
click at [366, 92] on button "Continuer" at bounding box center [366, 94] width 47 height 16
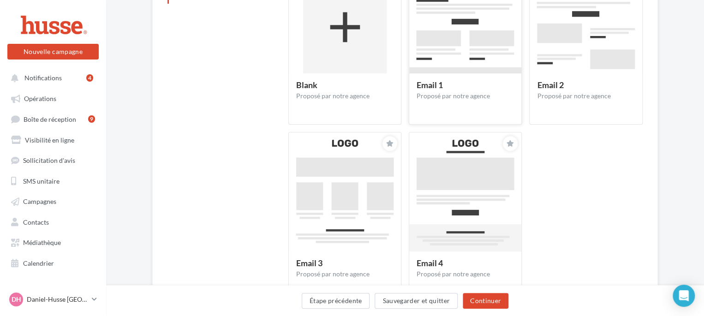
scroll to position [181, 0]
click at [455, 192] on img at bounding box center [465, 204] width 112 height 145
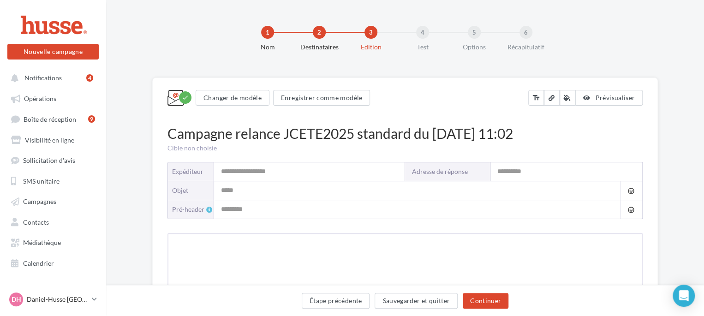
type input "**********"
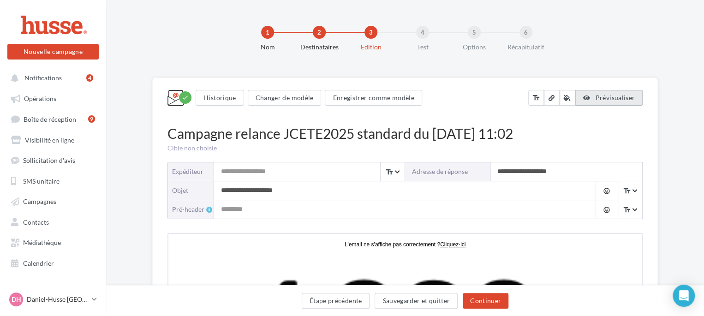
click at [612, 97] on span "Prévisualiser" at bounding box center [615, 98] width 40 height 8
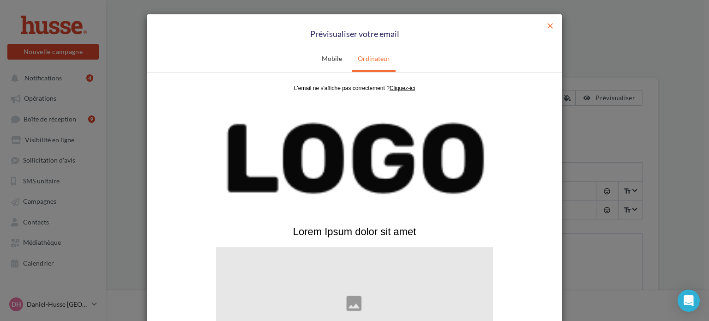
click at [549, 24] on span "close" at bounding box center [549, 25] width 9 height 9
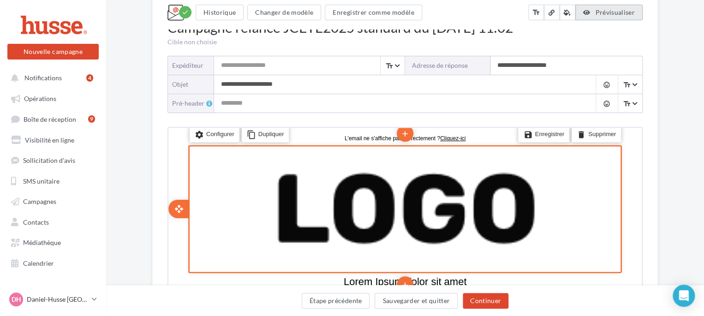
scroll to position [111, 0]
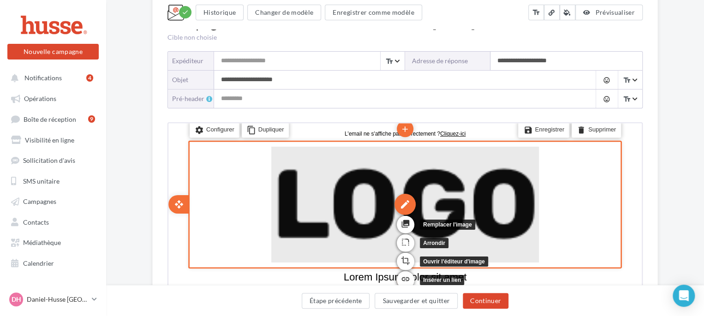
click at [407, 203] on div "edit" at bounding box center [404, 202] width 21 height 21
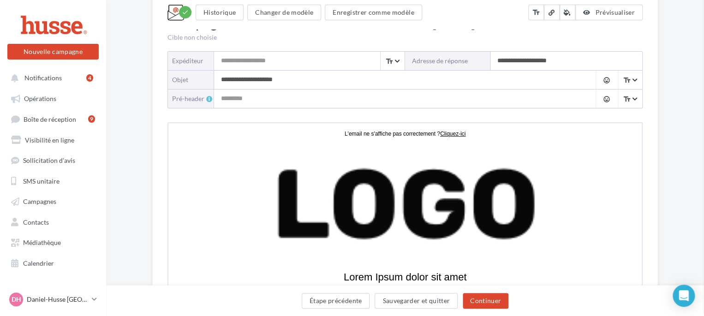
drag, startPoint x: 238, startPoint y: 102, endPoint x: 406, endPoint y: 225, distance: 207.8
click at [406, 225] on div at bounding box center [352, 158] width 704 height 316
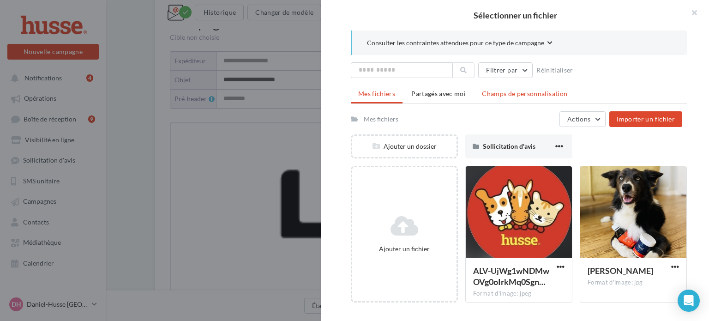
click at [512, 90] on span "Champs de personnalisation" at bounding box center [524, 94] width 85 height 8
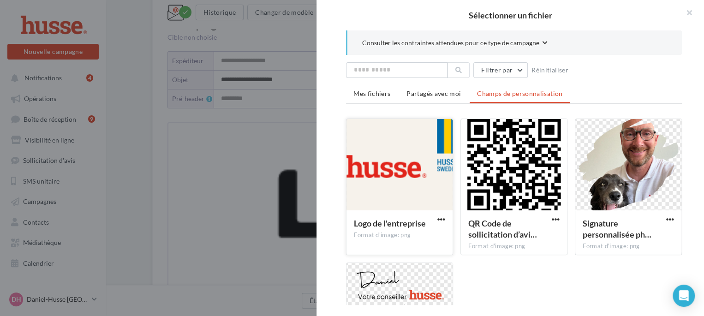
click at [395, 171] on div at bounding box center [400, 165] width 106 height 92
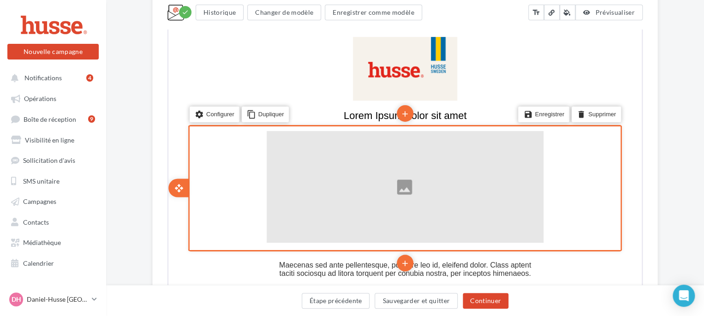
scroll to position [226, 0]
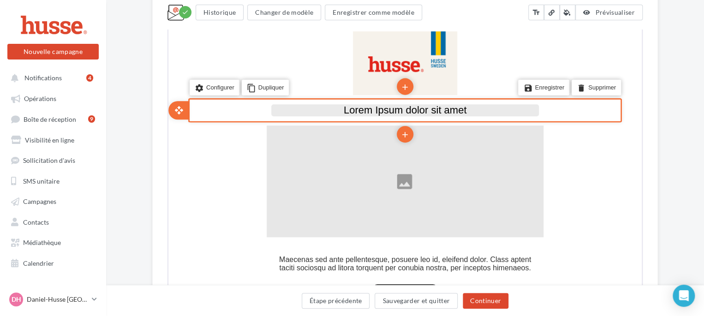
click at [340, 108] on p "Lorem Ipsum dolor sit amet" at bounding box center [404, 109] width 268 height 12
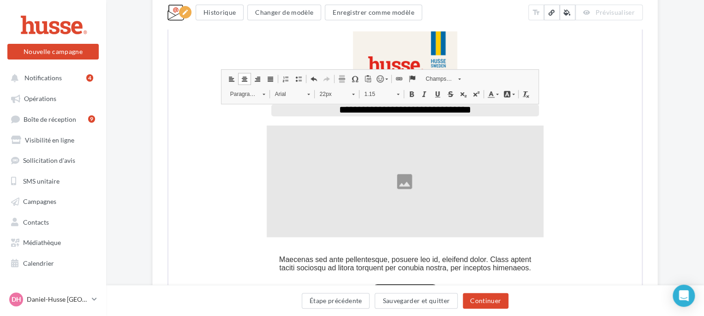
click at [168, 217] on body "**********" at bounding box center [403, 234] width 473 height 457
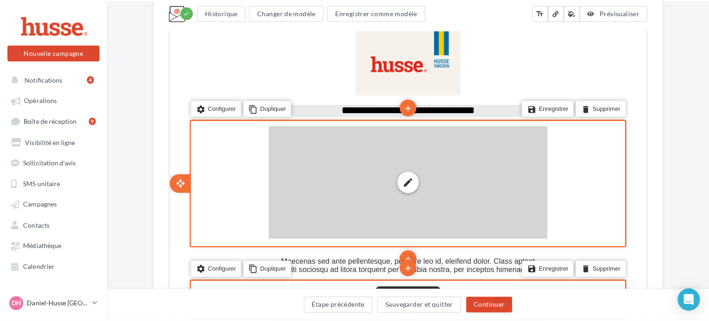
scroll to position [225, 0]
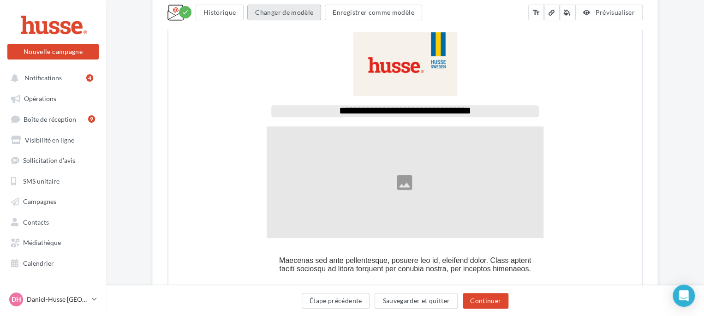
click at [293, 13] on button "Changer de modèle" at bounding box center [284, 13] width 74 height 16
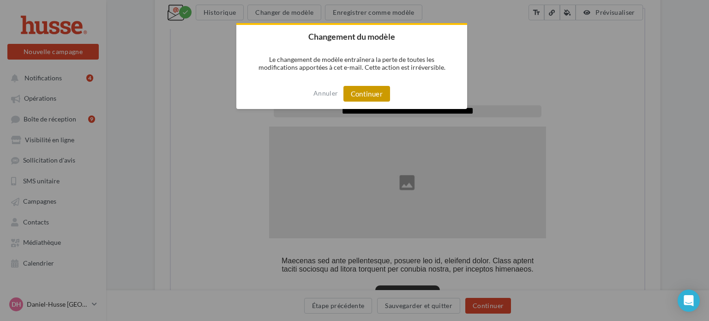
click at [365, 96] on button "Continuer" at bounding box center [366, 94] width 47 height 16
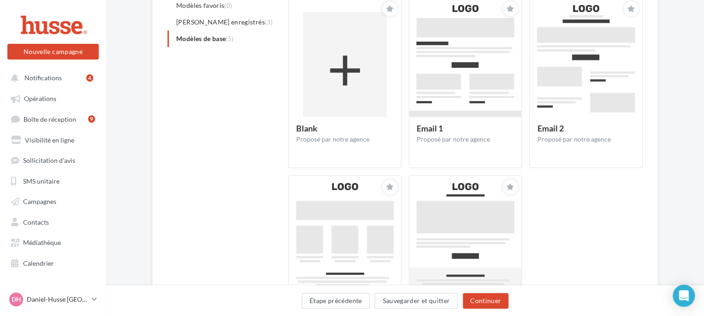
scroll to position [135, 0]
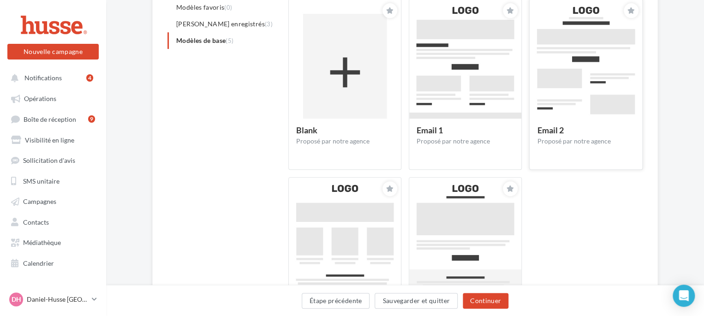
click at [589, 82] on img at bounding box center [586, 72] width 112 height 145
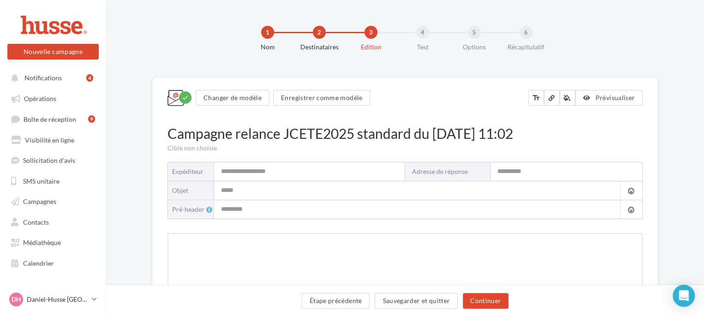
type input "**********"
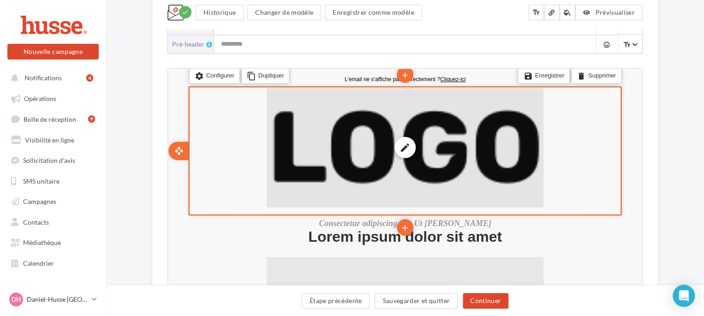
scroll to position [166, 0]
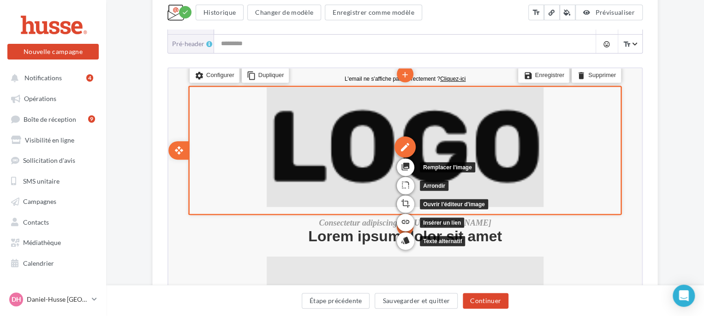
click at [404, 148] on div "edit" at bounding box center [404, 145] width 21 height 21
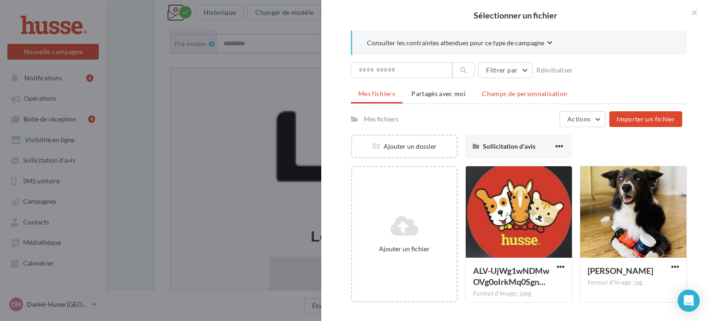
click at [498, 91] on span "Champs de personnalisation" at bounding box center [524, 94] width 85 height 8
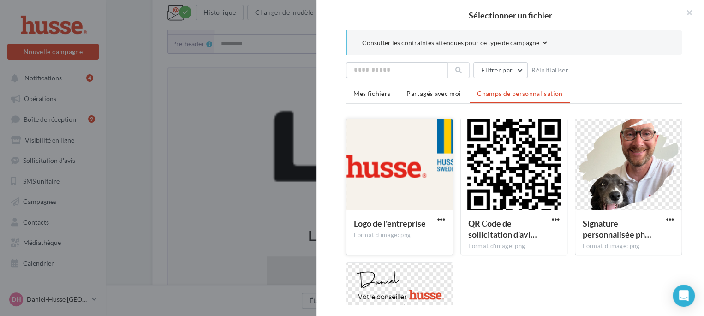
click at [395, 165] on div at bounding box center [400, 165] width 106 height 92
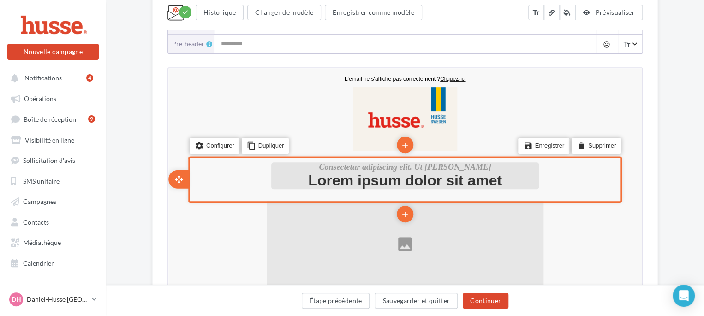
click at [376, 173] on span "Lorem ipsum dolor sit amet" at bounding box center [404, 179] width 194 height 17
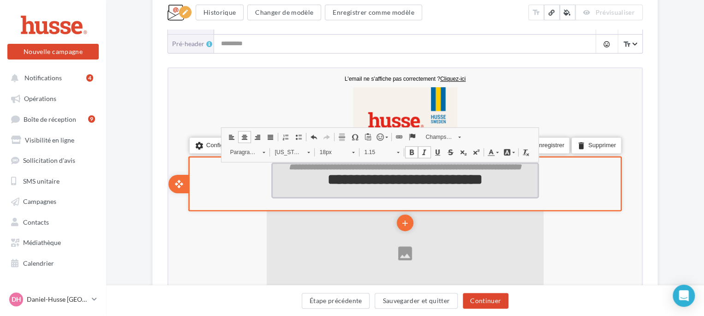
click at [288, 165] on span "**********" at bounding box center [404, 165] width 233 height 8
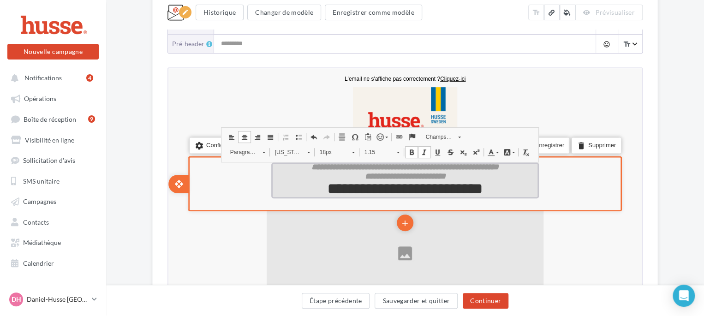
click at [466, 174] on p "**********" at bounding box center [404, 174] width 268 height 9
click at [327, 189] on span "**********" at bounding box center [404, 187] width 155 height 15
click at [311, 167] on span "**********" at bounding box center [404, 165] width 187 height 8
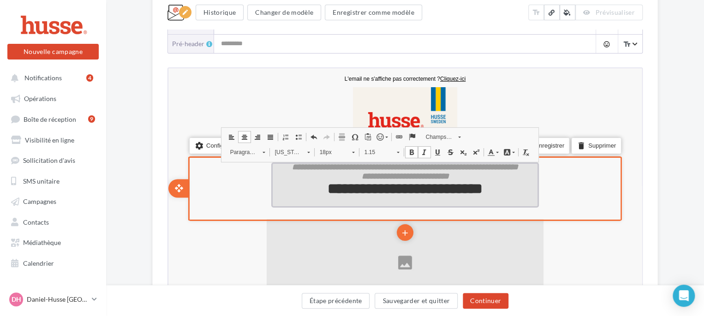
click at [436, 170] on p "**********" at bounding box center [404, 165] width 268 height 9
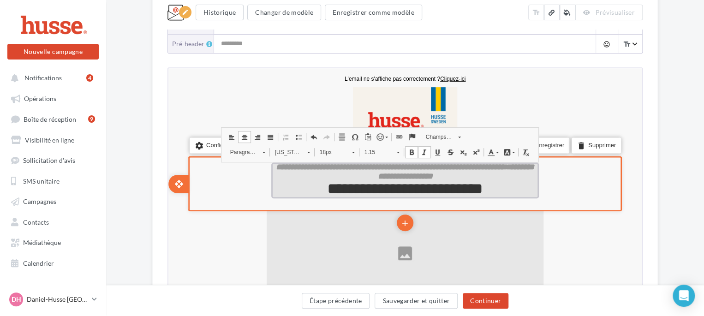
click at [480, 176] on span "**********" at bounding box center [455, 170] width 157 height 18
click at [327, 189] on span "**********" at bounding box center [404, 187] width 155 height 15
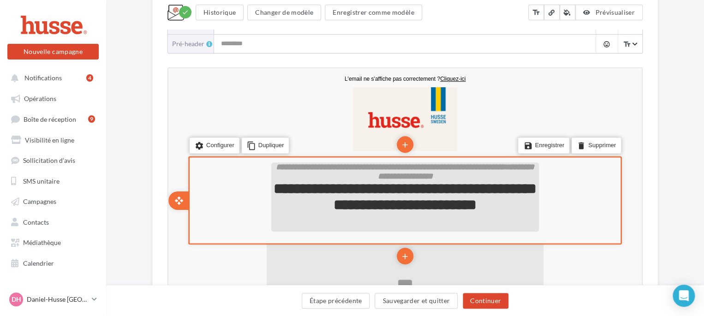
click at [379, 205] on span "**********" at bounding box center [404, 195] width 263 height 31
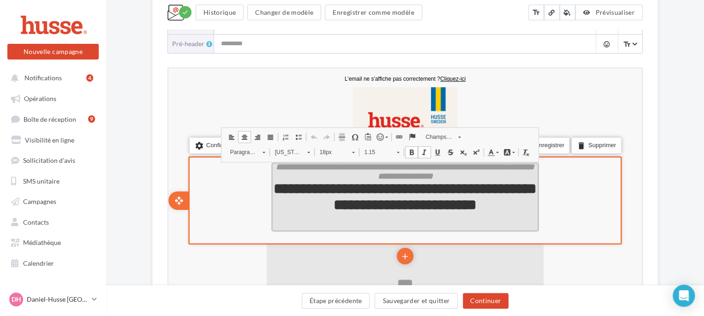
click at [370, 206] on span "**********" at bounding box center [404, 195] width 263 height 31
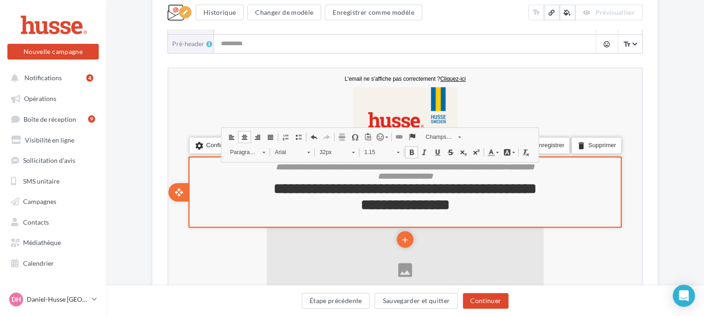
click at [171, 214] on div "**********" at bounding box center [404, 190] width 471 height 69
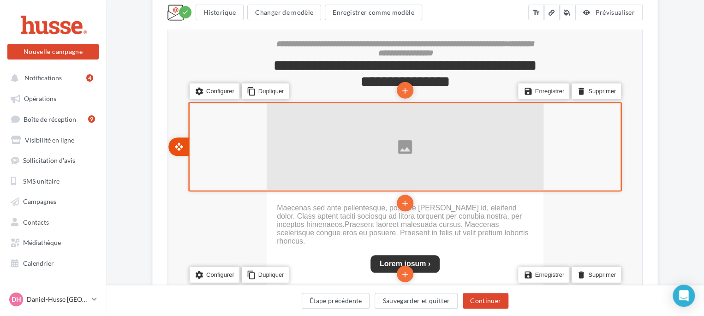
scroll to position [286, 0]
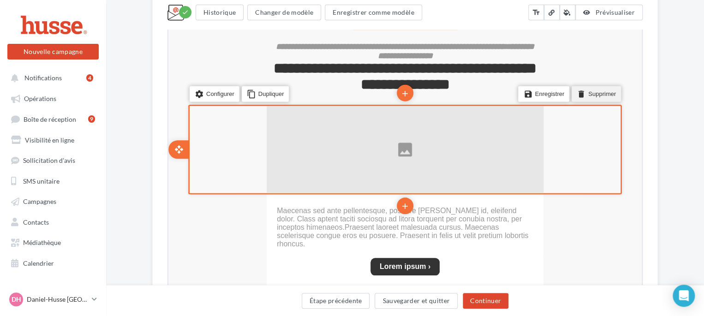
click at [594, 92] on li "delete Supprimer" at bounding box center [595, 93] width 49 height 16
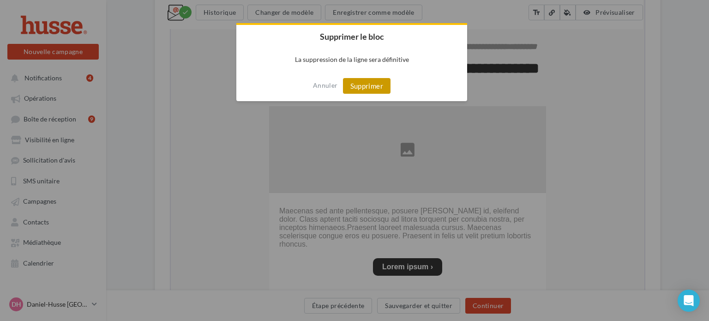
click at [368, 86] on button "Supprimer" at bounding box center [367, 86] width 48 height 16
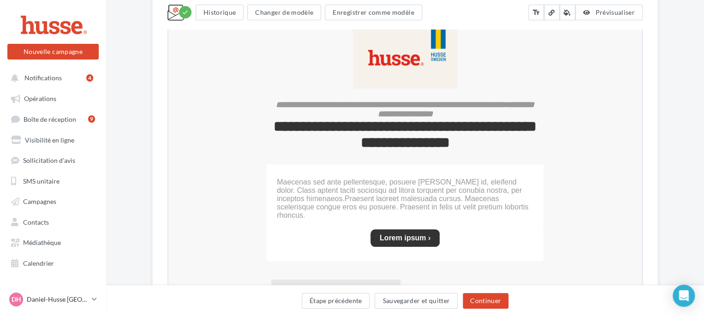
scroll to position [227, 0]
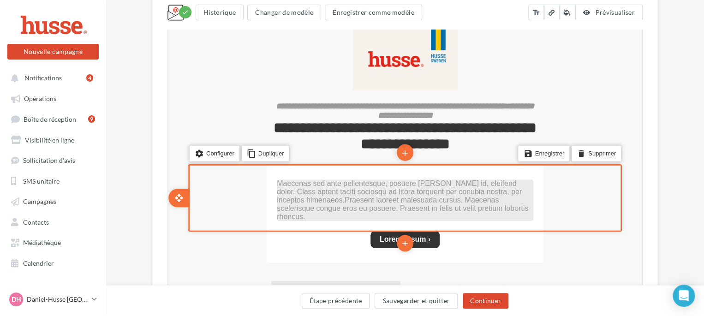
click at [279, 182] on span "Maecenas sed ante pellentesque, posuere leo id, eleifend dolor. Class aptent ta…" at bounding box center [401, 198] width 251 height 41
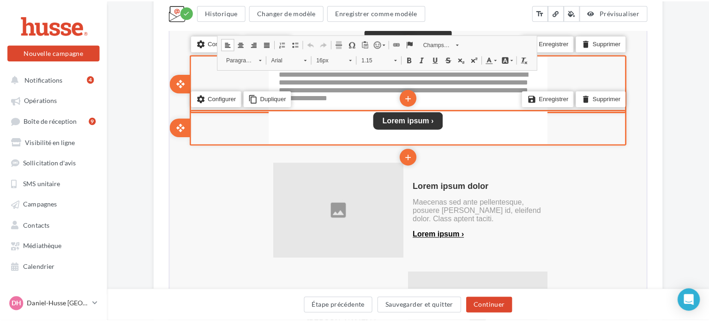
scroll to position [341, 0]
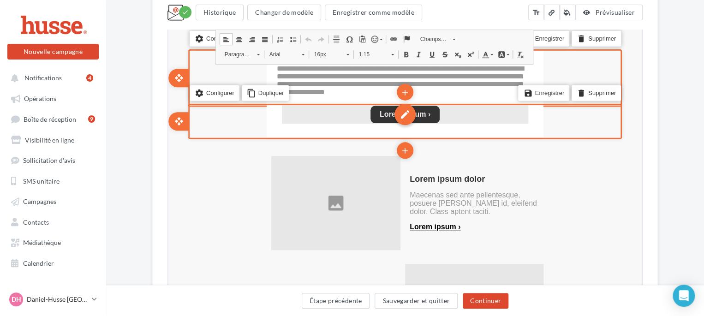
click at [403, 116] on div "edit" at bounding box center [404, 113] width 21 height 21
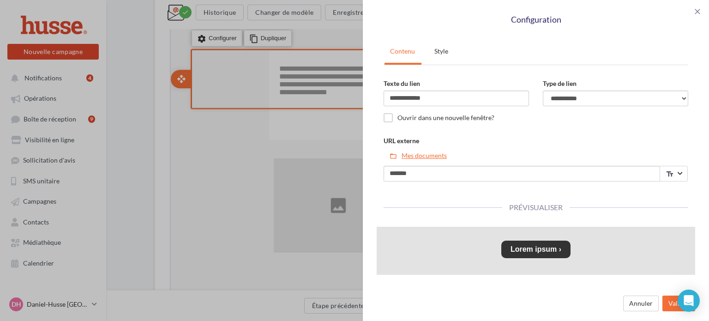
click at [413, 155] on button "folder_open Mes documents" at bounding box center [417, 156] width 69 height 16
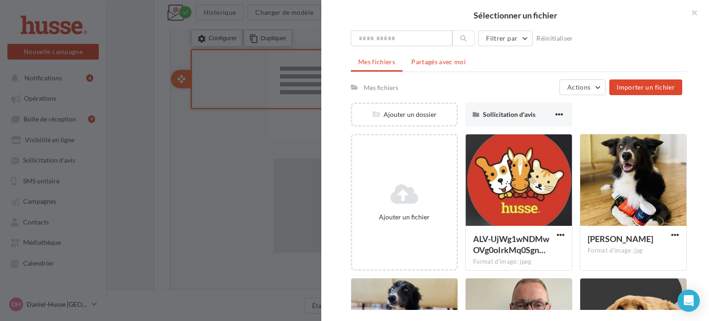
click at [433, 62] on span "Partagés avec moi" at bounding box center [438, 62] width 54 height 8
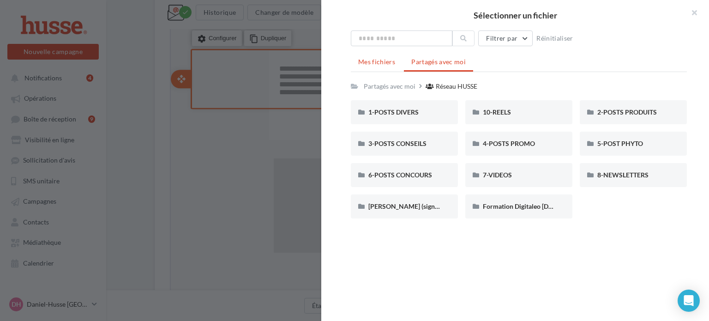
click at [375, 63] on span "Mes fichiers" at bounding box center [376, 62] width 37 height 8
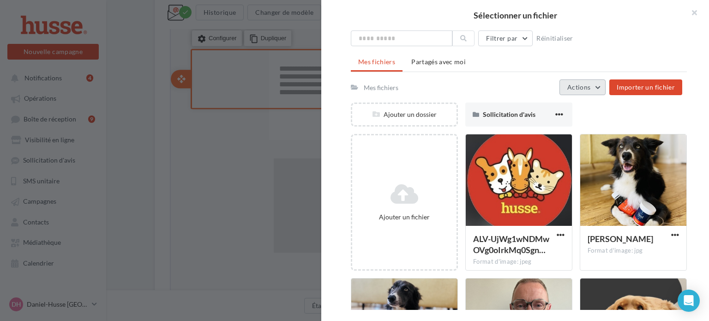
click at [604, 85] on button "Actions" at bounding box center [582, 87] width 46 height 16
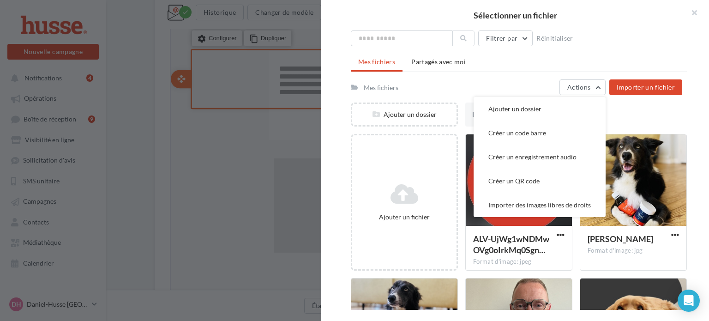
click at [523, 87] on div "Mes fichiers Actions Ajouter un dossier Créer un code barre Créer un enregistre…" at bounding box center [516, 87] width 331 height 16
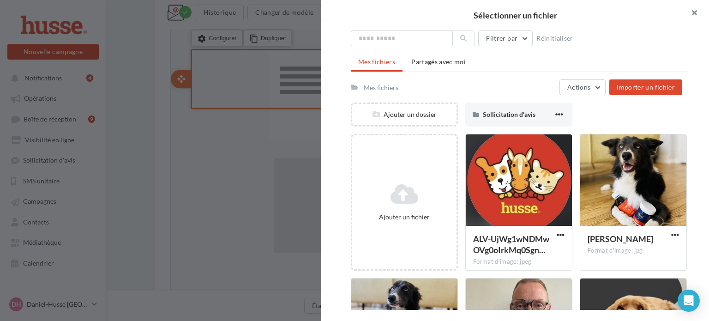
click at [694, 12] on button "button" at bounding box center [690, 14] width 37 height 28
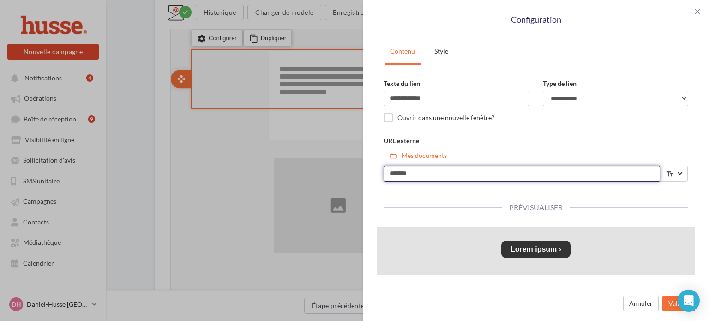
click at [415, 176] on input "*******" at bounding box center [521, 174] width 276 height 16
click at [395, 173] on input "*******" at bounding box center [521, 174] width 276 height 16
click at [413, 173] on input "********" at bounding box center [521, 174] width 276 height 16
type input "**********"
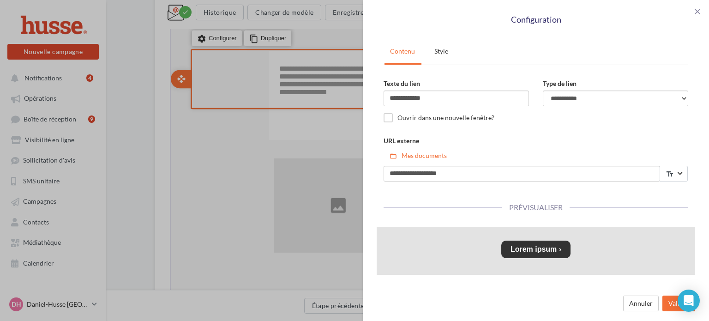
click at [526, 255] on td "Lorem ipsum ›" at bounding box center [535, 249] width 69 height 18
click at [670, 305] on button "Valider" at bounding box center [678, 303] width 33 height 16
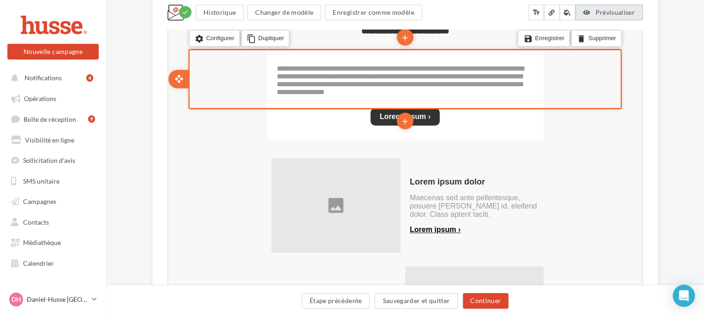
click at [613, 12] on span "Prévisualiser" at bounding box center [615, 12] width 40 height 8
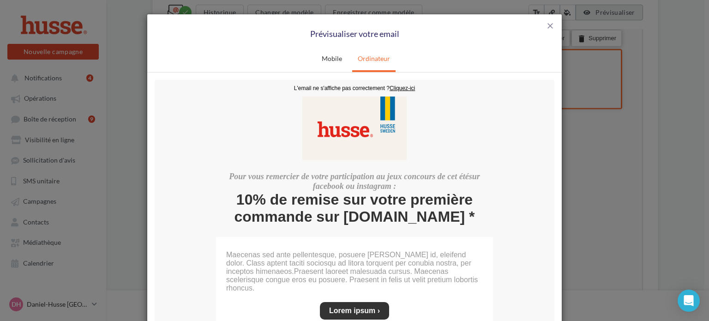
scroll to position [0, 0]
click at [361, 306] on link "Lorem ipsum ›" at bounding box center [354, 310] width 51 height 8
click at [547, 25] on span "close" at bounding box center [549, 25] width 9 height 9
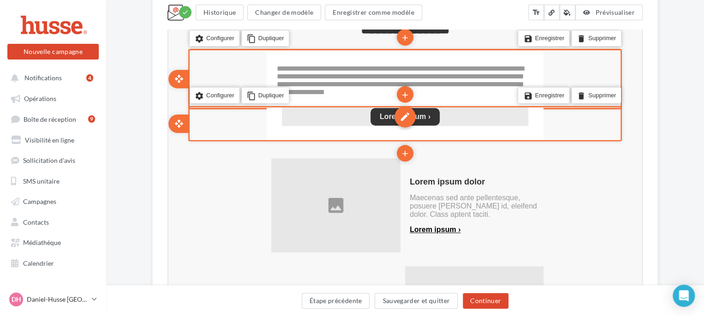
click at [406, 119] on div "edit" at bounding box center [404, 115] width 21 height 21
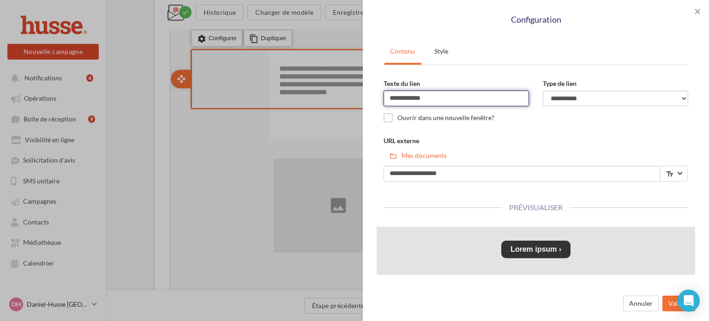
click at [434, 97] on input "**********" at bounding box center [455, 98] width 145 height 16
type input "*"
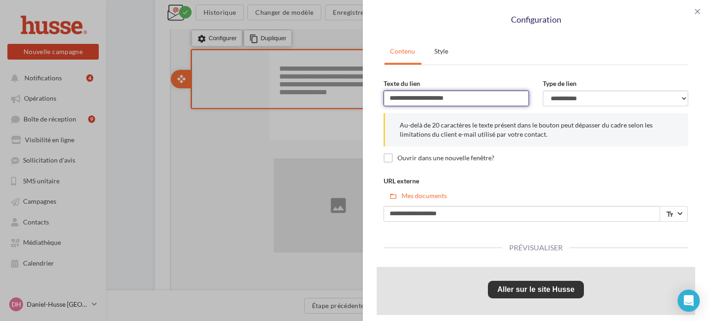
click at [451, 101] on input "**********" at bounding box center [455, 98] width 145 height 16
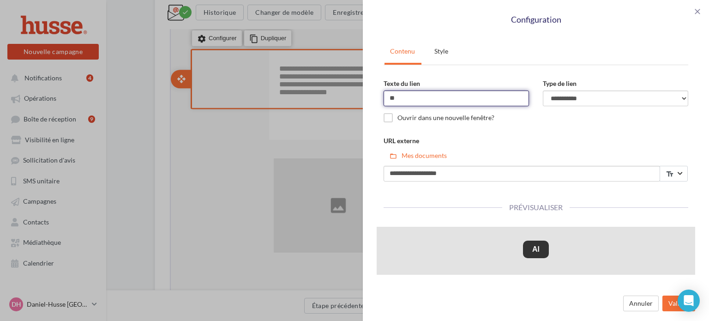
type input "*"
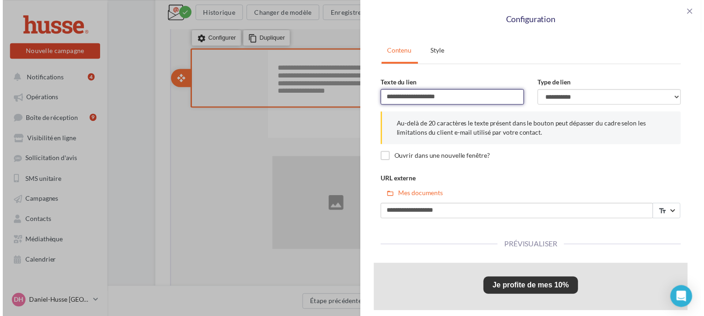
scroll to position [42, 0]
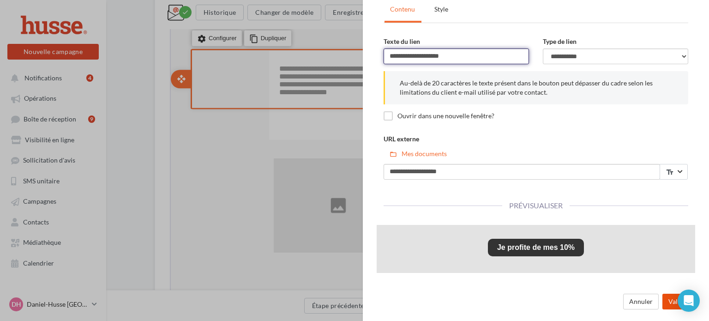
type input "**********"
click at [669, 300] on button "Valider" at bounding box center [678, 301] width 33 height 16
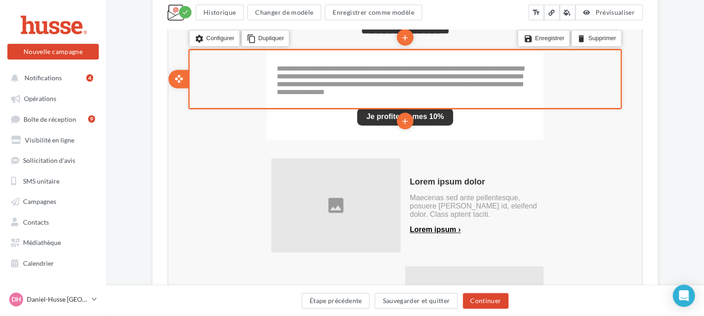
click at [160, 74] on div "**********" at bounding box center [405, 216] width 506 height 960
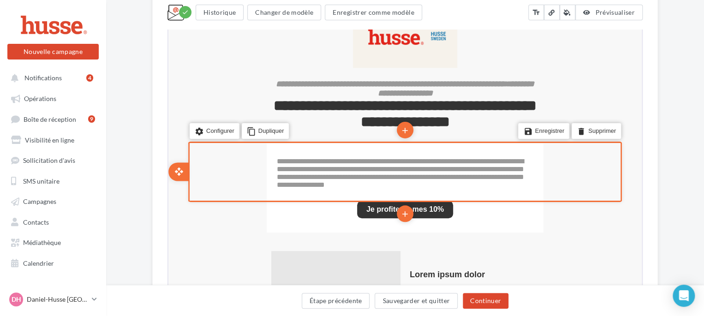
scroll to position [248, 0]
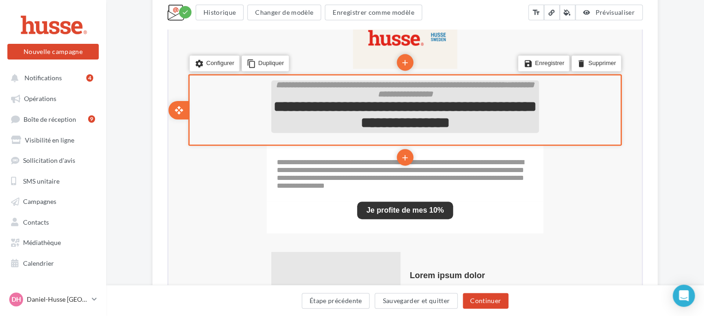
click at [394, 106] on span "**********" at bounding box center [404, 113] width 263 height 31
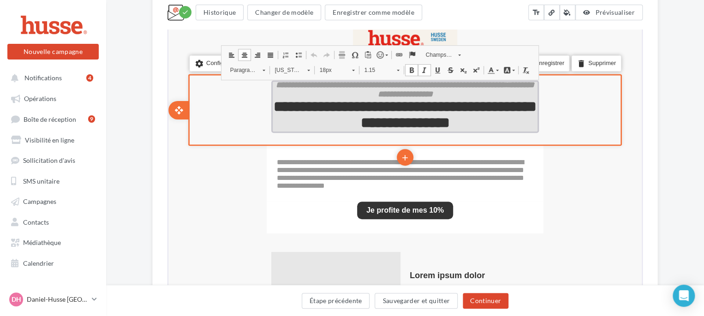
click at [393, 106] on span "**********" at bounding box center [404, 113] width 263 height 31
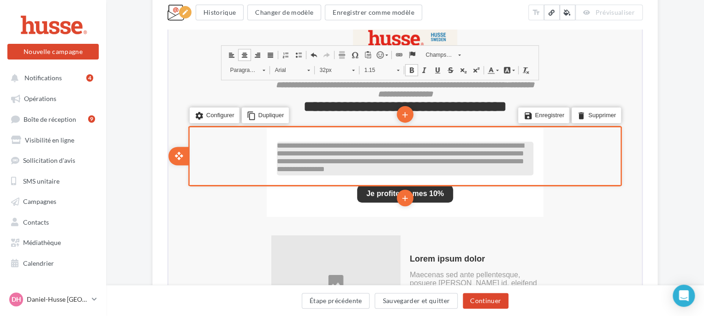
click at [277, 150] on span "**********" at bounding box center [399, 156] width 247 height 30
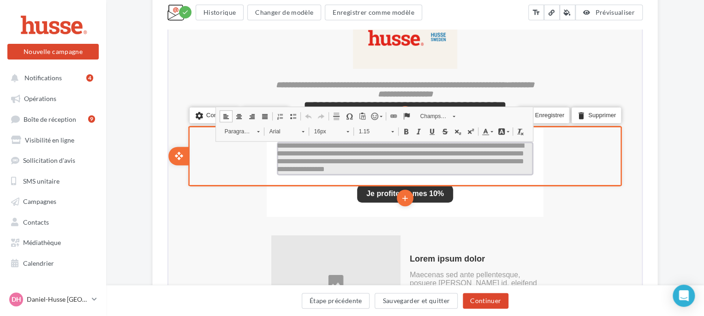
click at [314, 156] on span "**********" at bounding box center [399, 156] width 247 height 30
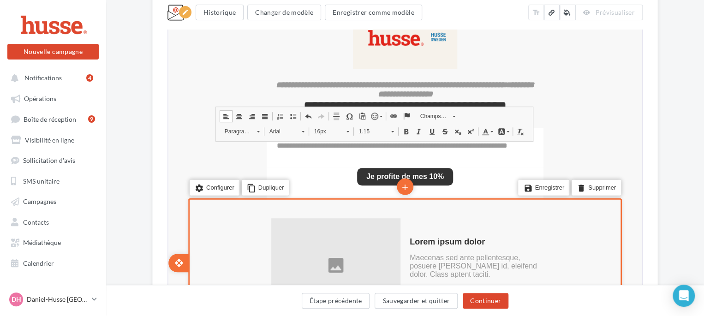
click at [176, 206] on div "edit photo_library rounded_corner crop link style Lorem ipsum dolor Maecenas se…" at bounding box center [404, 262] width 471 height 126
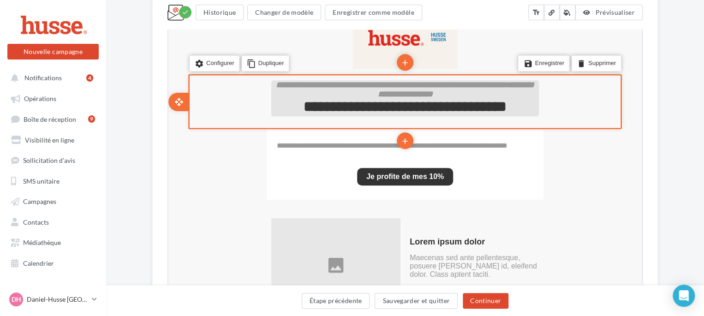
click at [437, 99] on span "**********" at bounding box center [404, 105] width 203 height 15
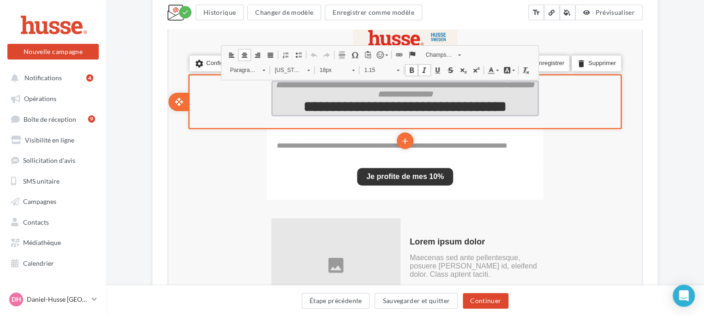
click at [494, 94] on p "**********" at bounding box center [404, 88] width 268 height 18
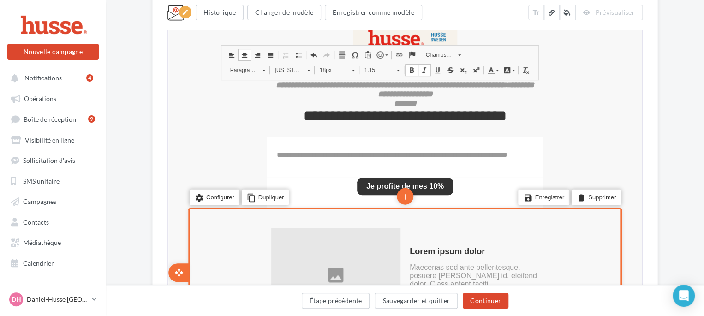
click at [178, 227] on div "edit photo_library rounded_corner crop link style Lorem ipsum dolor Maecenas se…" at bounding box center [404, 272] width 471 height 126
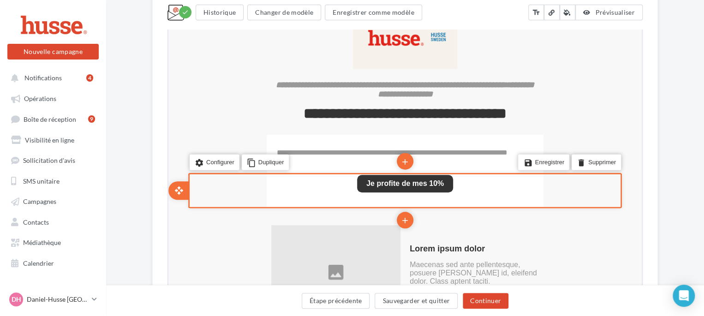
click at [293, 147] on div "settings Configurer content_copy Dupliquer" at bounding box center [256, 162] width 134 height 35
click at [283, 149] on div "settings Configurer content_copy Dupliquer" at bounding box center [256, 162] width 134 height 35
click at [314, 156] on div "settings Configurer content_copy Dupliquer" at bounding box center [256, 162] width 134 height 35
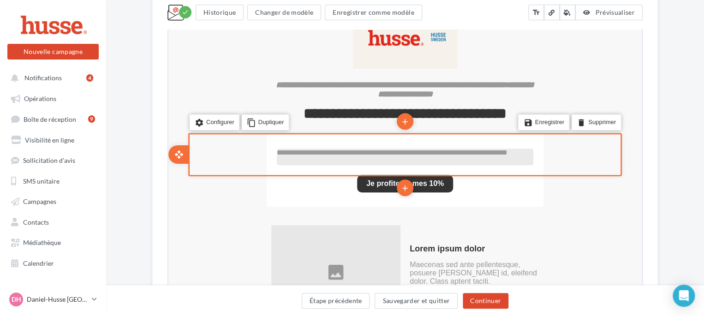
click at [292, 154] on span "**********" at bounding box center [391, 151] width 231 height 7
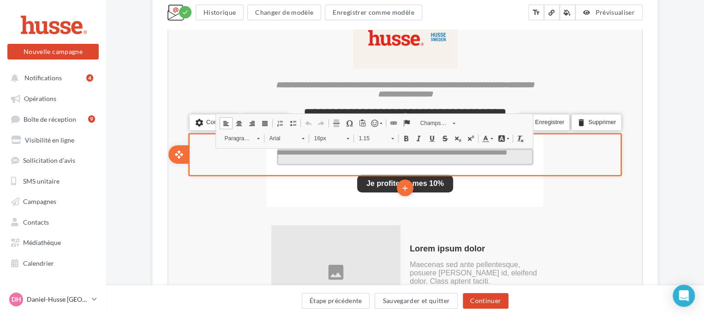
click at [280, 150] on span "**********" at bounding box center [391, 151] width 231 height 7
click at [426, 158] on p "**********" at bounding box center [404, 156] width 257 height 16
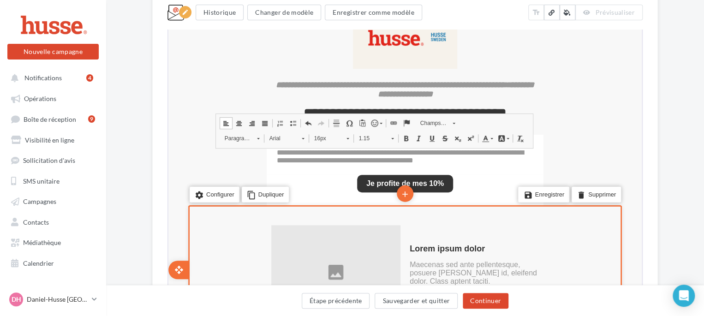
click at [174, 213] on div "edit photo_library rounded_corner crop link style Lorem ipsum dolor Maecenas se…" at bounding box center [404, 269] width 471 height 126
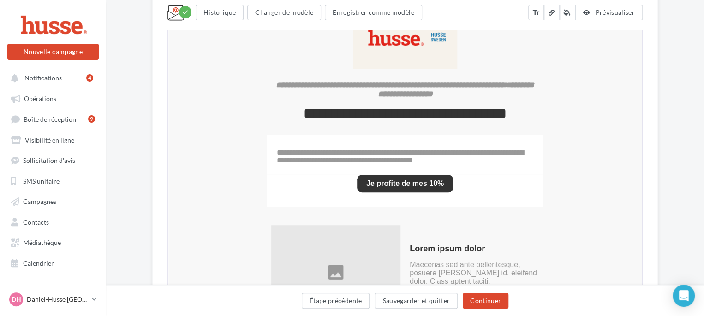
click at [159, 147] on div "**********" at bounding box center [405, 296] width 506 height 933
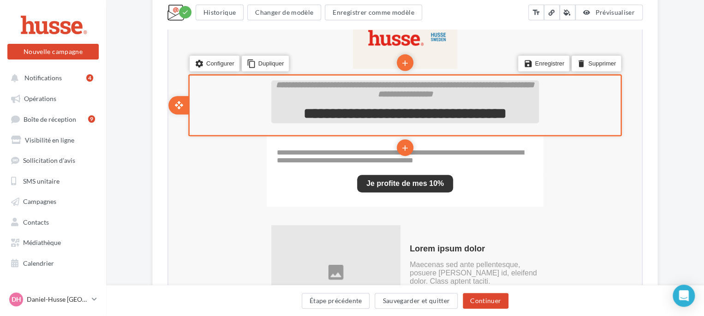
click at [498, 108] on span "**********" at bounding box center [404, 112] width 203 height 15
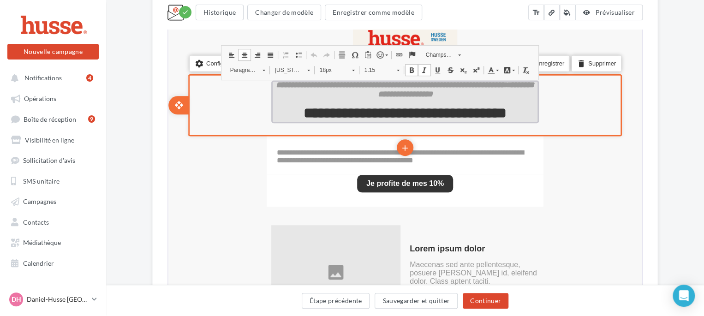
click at [506, 113] on span "**********" at bounding box center [404, 112] width 203 height 15
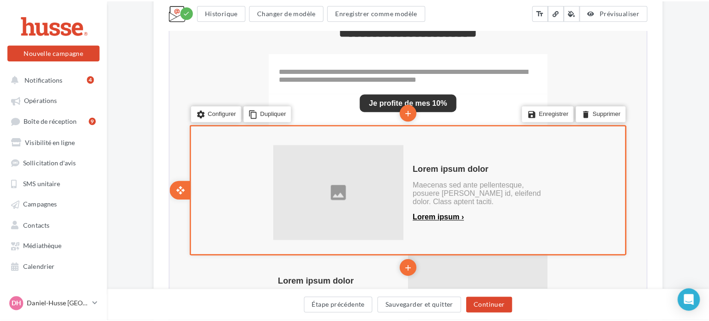
scroll to position [351, 0]
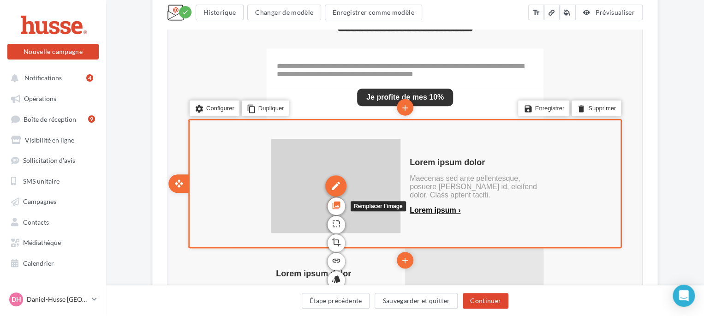
click at [339, 207] on icon "photo_library" at bounding box center [335, 205] width 9 height 16
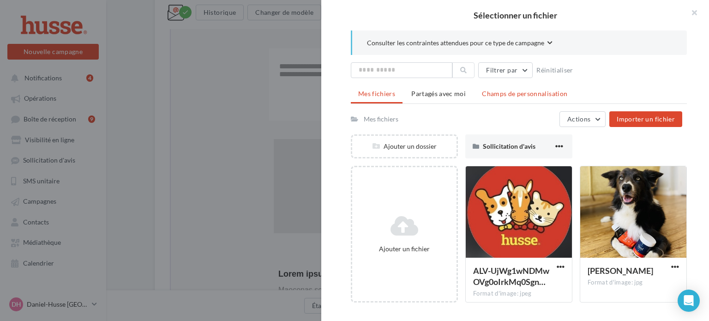
click at [520, 95] on span "Champs de personnalisation" at bounding box center [524, 94] width 85 height 8
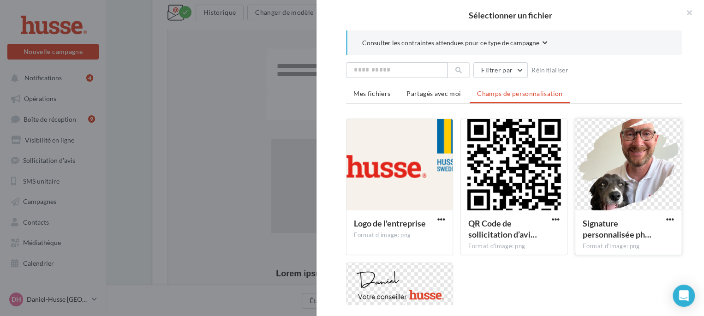
click at [616, 162] on div at bounding box center [628, 165] width 106 height 92
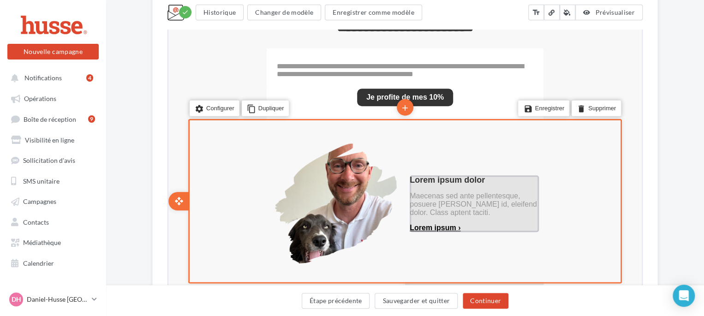
click at [493, 179] on p "Lorem ipsum dolor" at bounding box center [473, 179] width 129 height 10
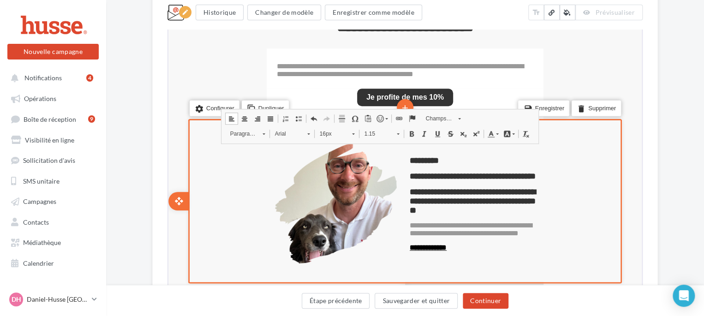
click at [165, 154] on div "Something wrong..." at bounding box center [405, 285] width 489 height 807
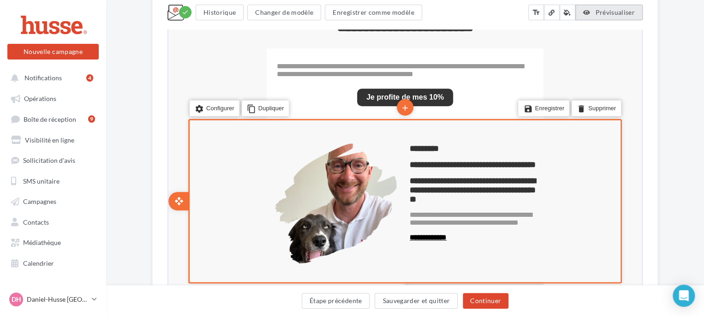
click at [589, 13] on icon at bounding box center [586, 13] width 7 height 0
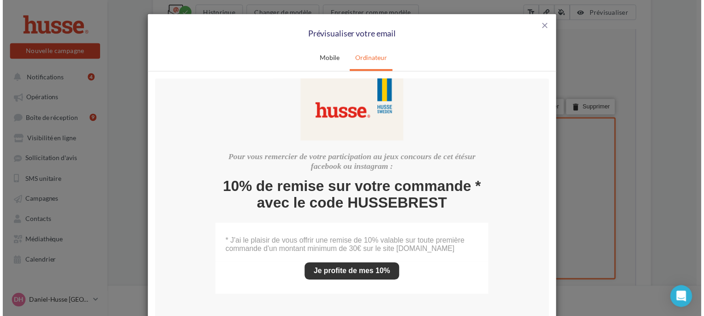
scroll to position [0, 0]
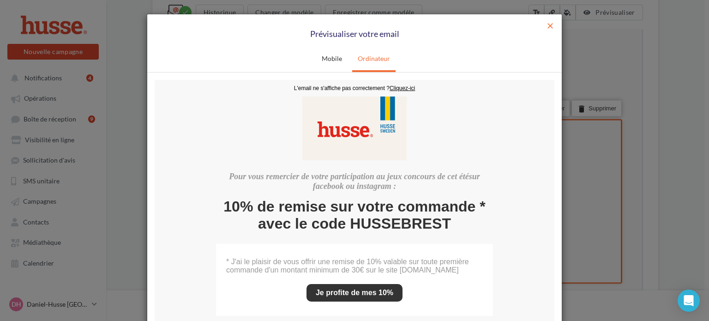
click at [550, 25] on span "close" at bounding box center [549, 25] width 9 height 9
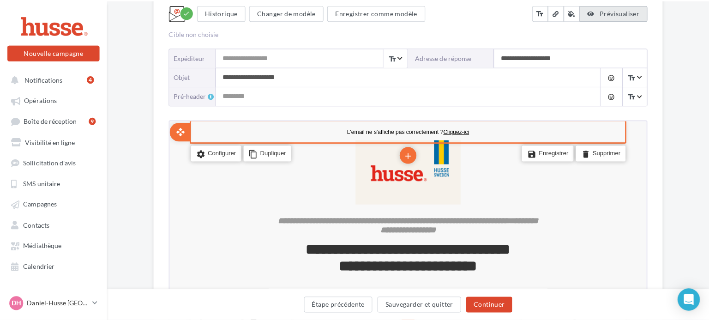
scroll to position [114, 0]
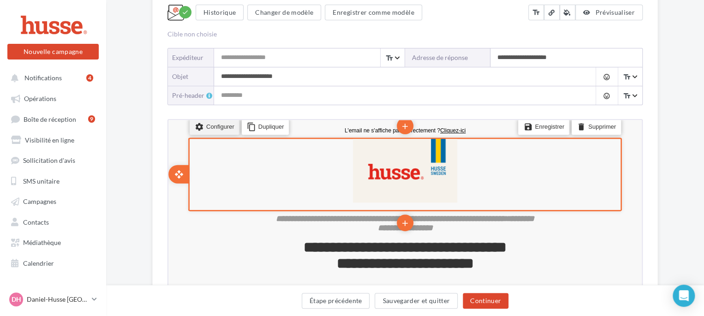
click at [216, 127] on li "settings Configurer" at bounding box center [214, 126] width 50 height 16
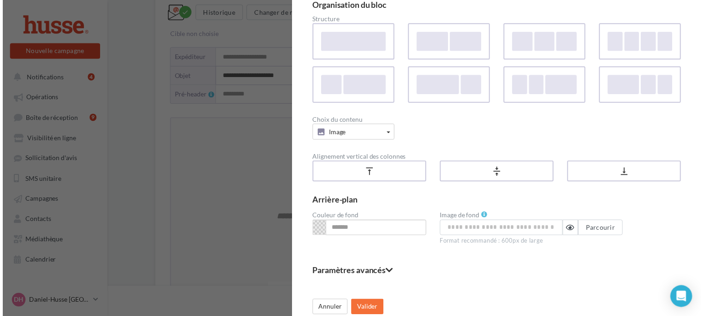
scroll to position [0, 0]
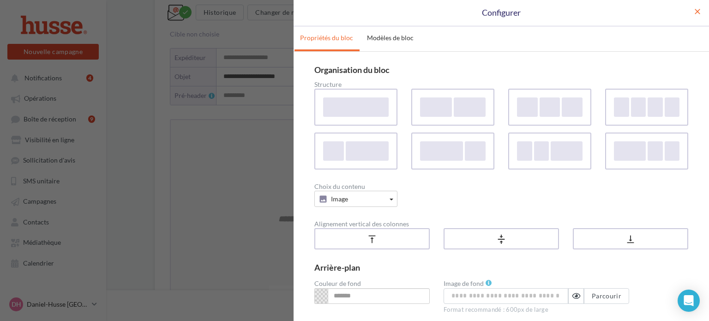
click at [693, 10] on span "close" at bounding box center [697, 11] width 9 height 9
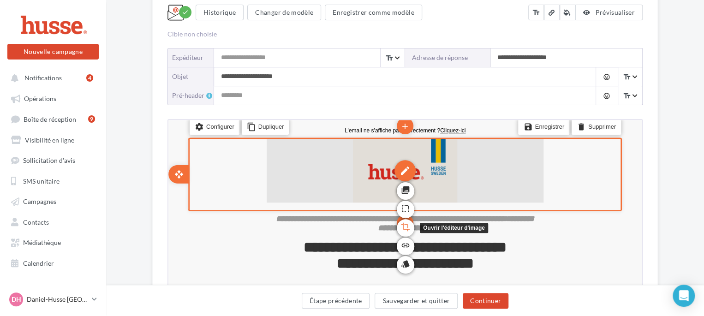
click at [404, 226] on icon "crop" at bounding box center [404, 226] width 9 height 16
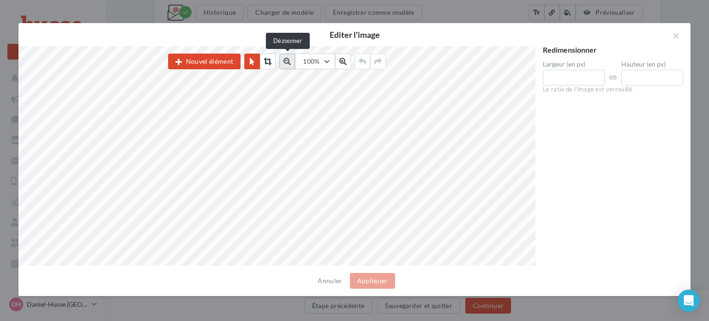
click at [286, 60] on icon at bounding box center [286, 61] width 7 height 7
click at [286, 60] on icon at bounding box center [288, 61] width 7 height 7
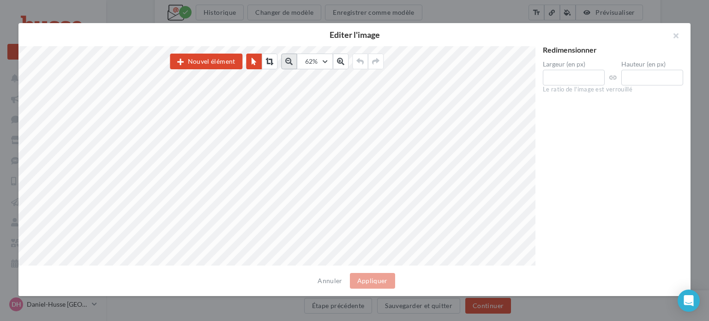
click at [286, 60] on icon at bounding box center [288, 61] width 7 height 7
click at [573, 78] on input "***" at bounding box center [574, 78] width 62 height 16
type input "*"
type input "***"
click at [607, 127] on div "Redimensionner Largeur (en px) *** Hauteur (en px) *** Le ratio de l'image est …" at bounding box center [612, 156] width 155 height 220
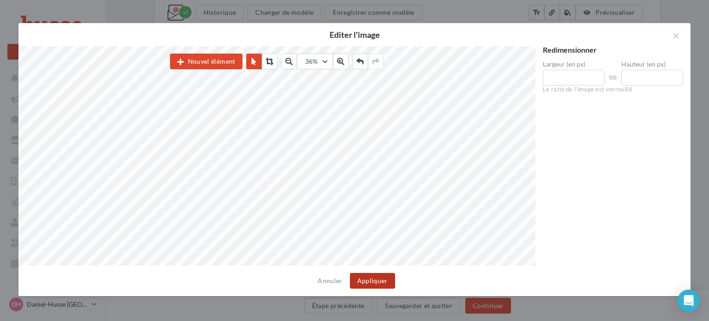
click at [370, 284] on button "Appliquer" at bounding box center [372, 281] width 45 height 16
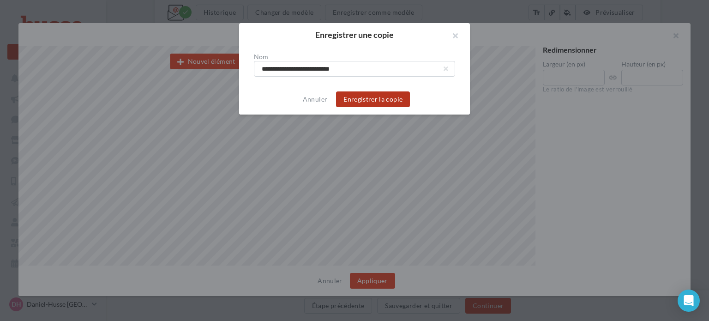
click at [375, 96] on button "Enregistrer la copie" at bounding box center [373, 99] width 74 height 16
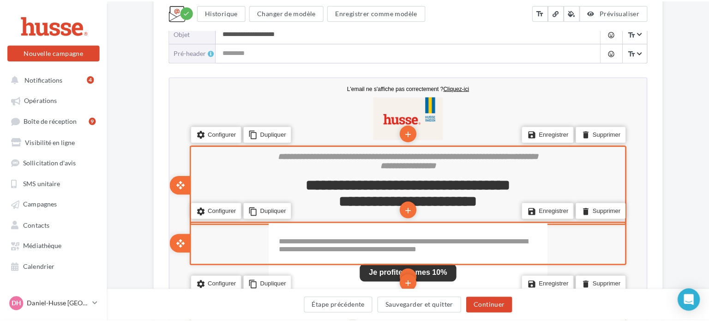
scroll to position [196, 0]
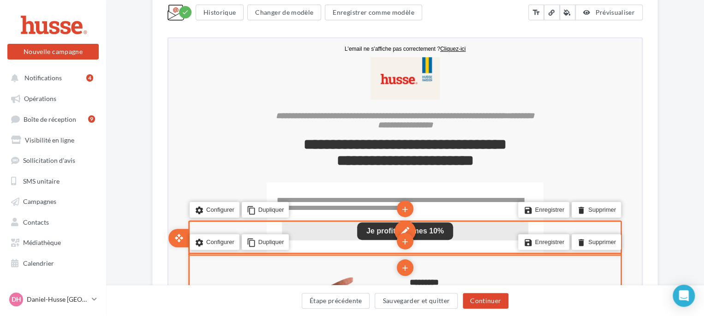
click at [407, 231] on div "edit" at bounding box center [404, 229] width 21 height 21
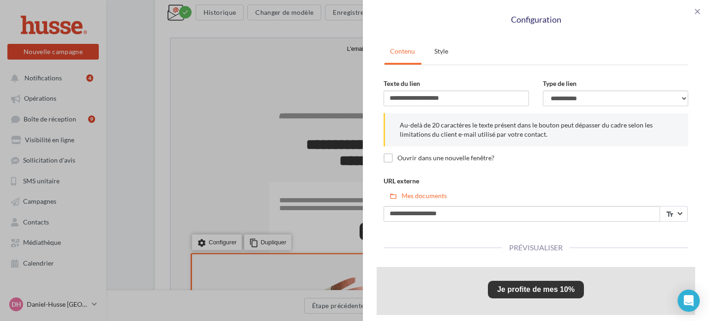
click at [500, 288] on link "Je profite de mes 10%" at bounding box center [536, 289] width 78 height 8
click at [497, 288] on link "Je profite de mes 10%" at bounding box center [536, 289] width 78 height 8
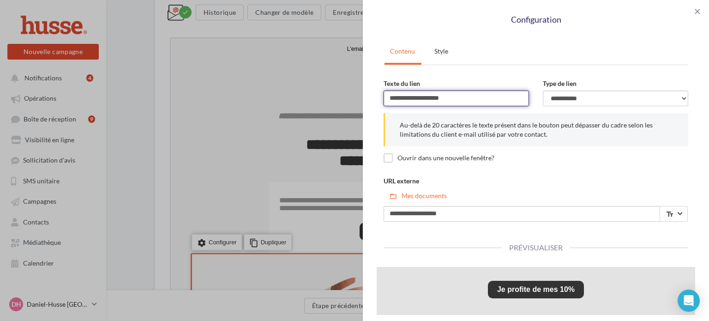
click at [460, 95] on input "**********" at bounding box center [455, 98] width 145 height 16
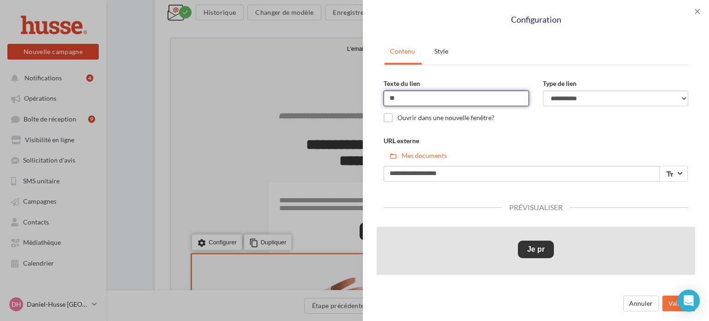
type input "*"
type input "**********"
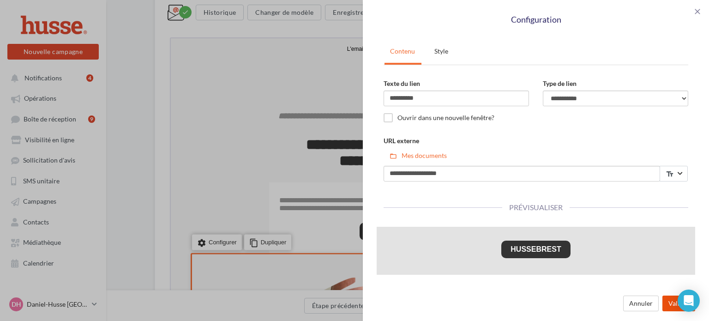
click at [669, 304] on button "Valider" at bounding box center [678, 303] width 33 height 16
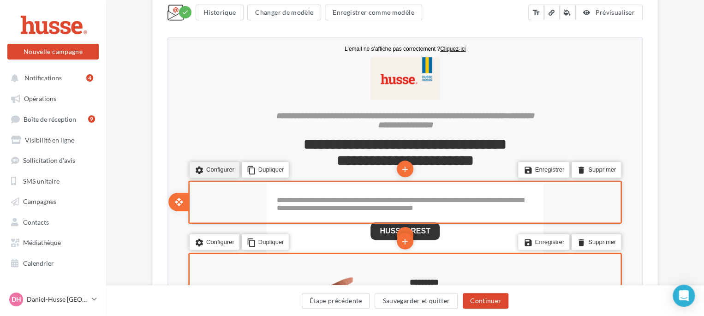
click at [224, 167] on li "settings Configurer" at bounding box center [214, 169] width 50 height 16
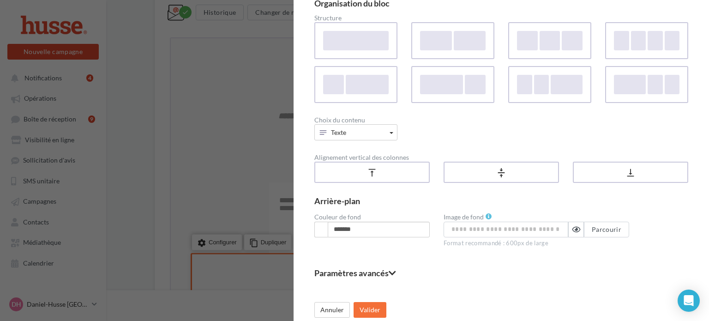
scroll to position [69, 0]
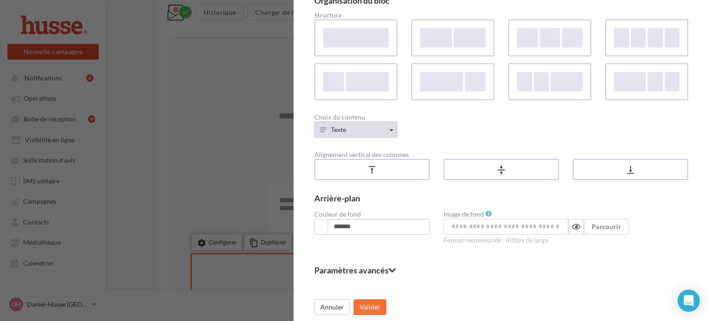
click at [391, 131] on button "Texte" at bounding box center [355, 129] width 83 height 16
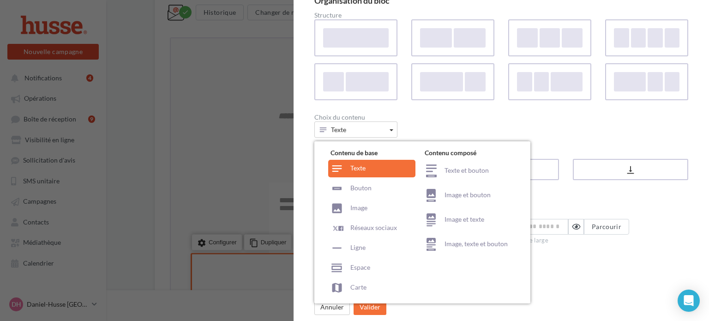
click at [422, 118] on div "Choix du contenu" at bounding box center [501, 117] width 374 height 6
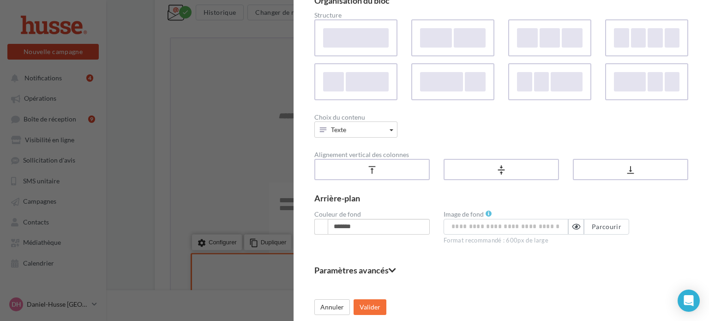
scroll to position [0, 0]
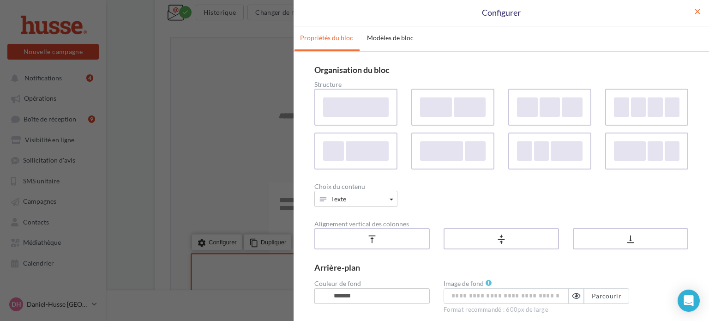
click at [693, 12] on span "close" at bounding box center [697, 11] width 9 height 9
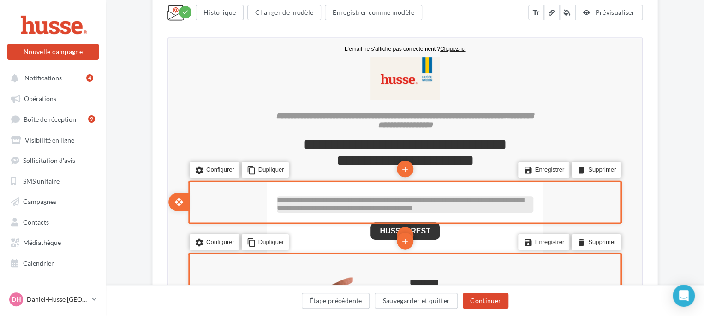
click at [465, 207] on span "**********" at bounding box center [399, 202] width 247 height 15
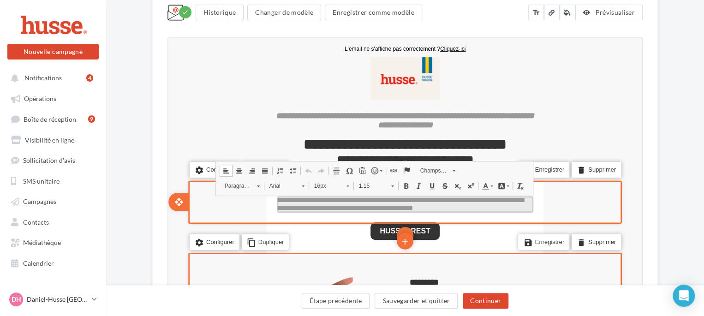
click at [240, 170] on span at bounding box center [237, 169] width 7 height 7
click at [169, 188] on ul "open_with" at bounding box center [171, 201] width 34 height 46
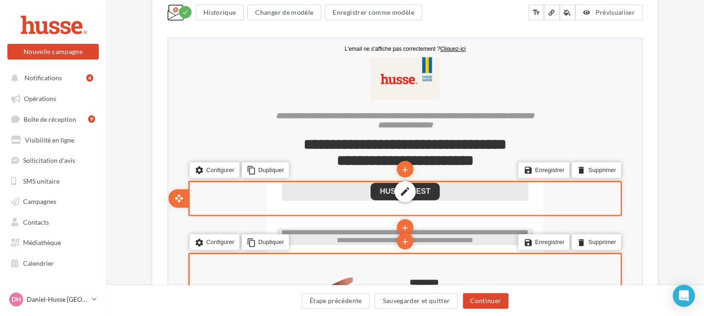
click at [360, 188] on div "edit" at bounding box center [404, 190] width 246 height 18
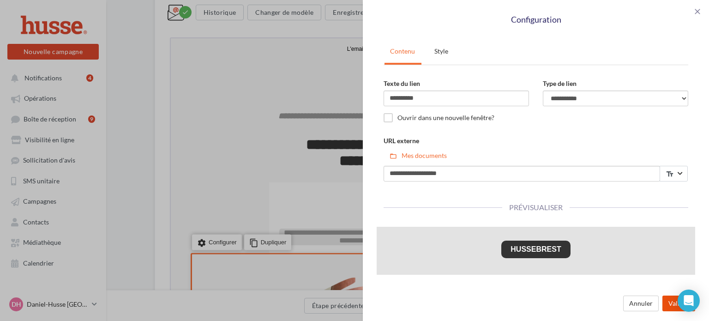
click at [666, 303] on button "Valider" at bounding box center [678, 303] width 33 height 16
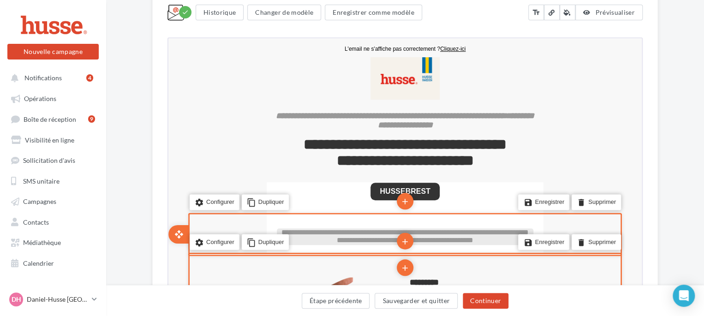
click at [502, 190] on div "save Enregistrer delete Supprimer" at bounding box center [558, 202] width 128 height 35
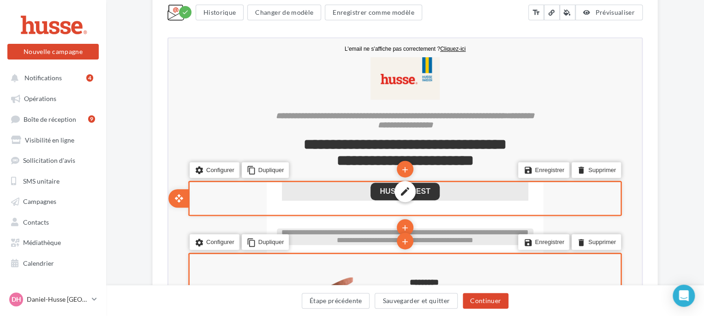
click at [382, 190] on div "edit" at bounding box center [404, 190] width 246 height 18
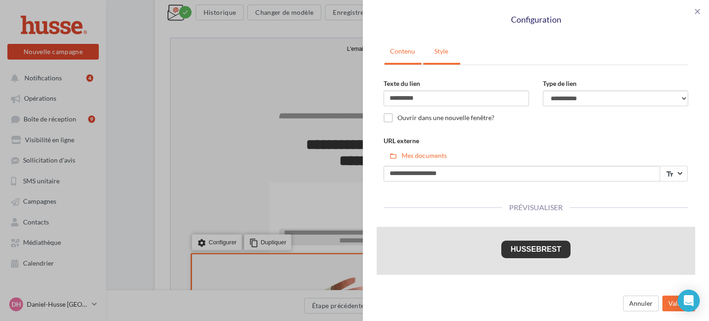
click at [436, 51] on link "Style" at bounding box center [441, 51] width 36 height 23
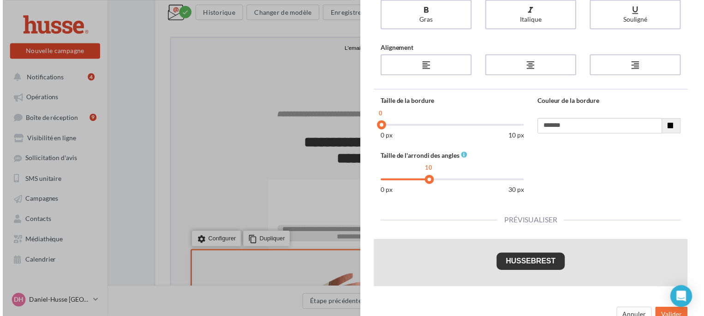
scroll to position [290, 0]
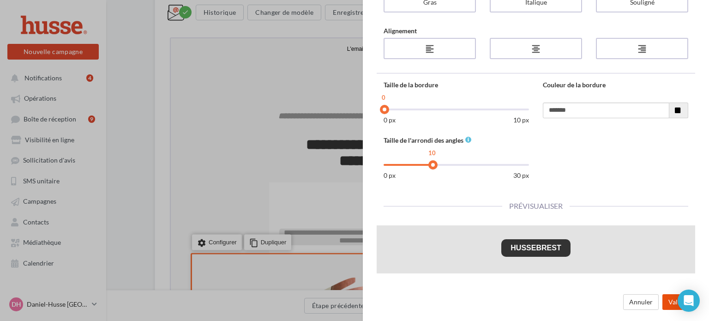
click at [668, 302] on button "Valider" at bounding box center [678, 302] width 33 height 16
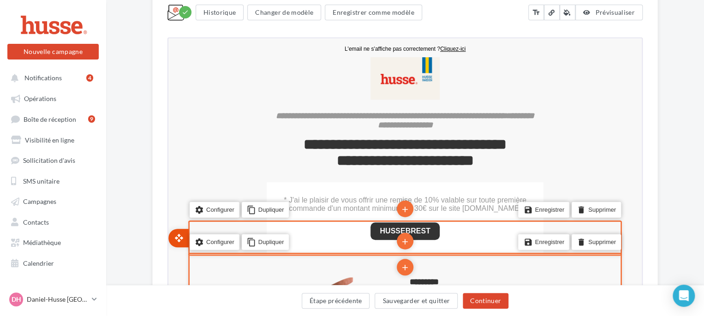
click at [172, 232] on li "open_with" at bounding box center [177, 236] width 20 height 18
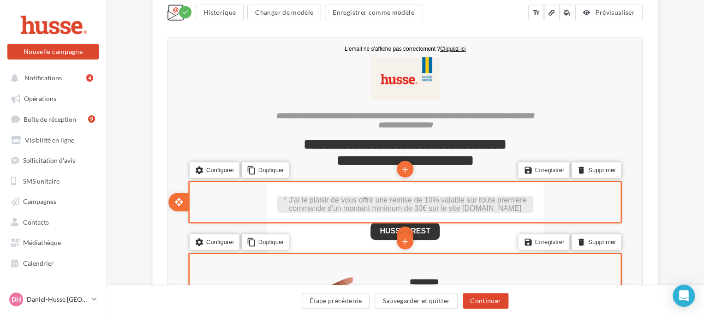
click at [375, 198] on span "* J'ai le plaisir de vous offrir une remise de 10% valable sur toute première c…" at bounding box center [404, 203] width 243 height 16
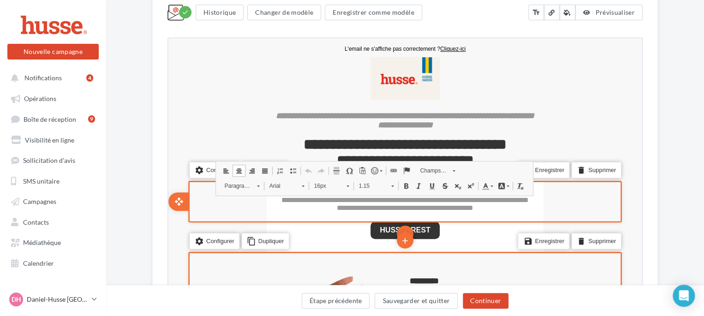
click at [375, 198] on span "**********" at bounding box center [404, 202] width 247 height 15
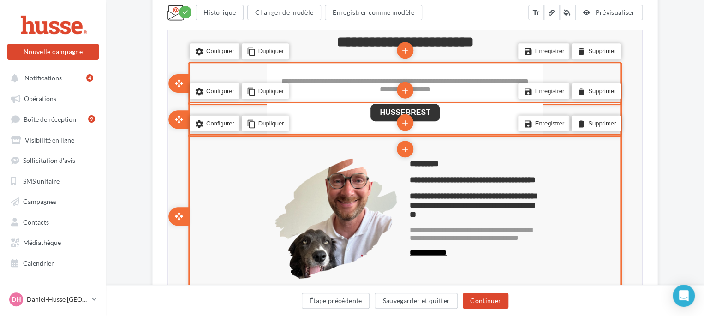
scroll to position [324, 0]
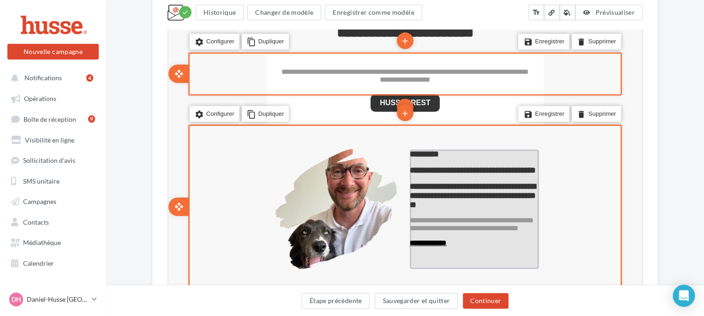
click at [434, 173] on span "**********" at bounding box center [472, 169] width 126 height 8
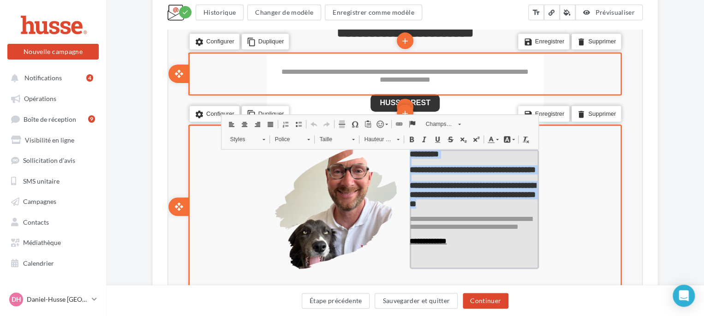
drag, startPoint x: 410, startPoint y: 152, endPoint x: 521, endPoint y: 215, distance: 127.5
click at [521, 215] on div "**********" at bounding box center [473, 209] width 129 height 120
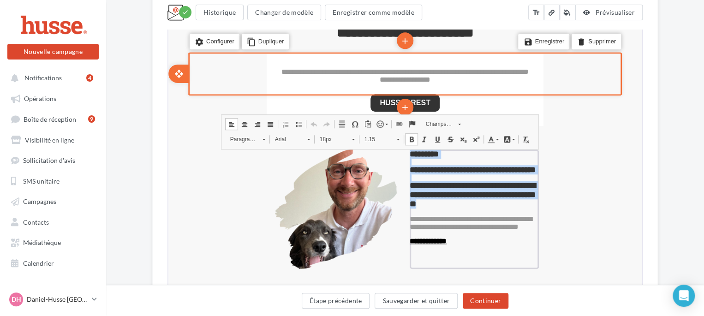
click at [412, 139] on span at bounding box center [410, 138] width 7 height 7
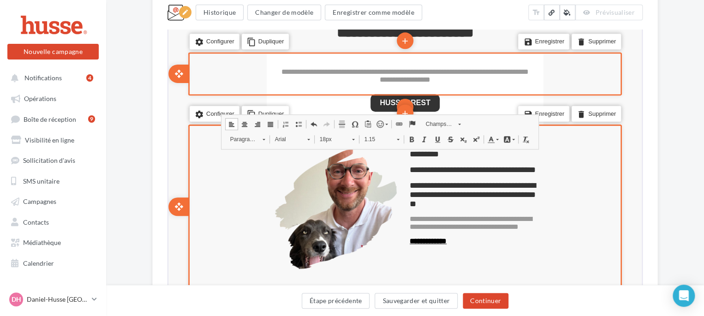
click at [586, 239] on div "settings Configurer content_copy Dupliquer add add save Enregistrer delete Supp…" at bounding box center [404, 206] width 434 height 165
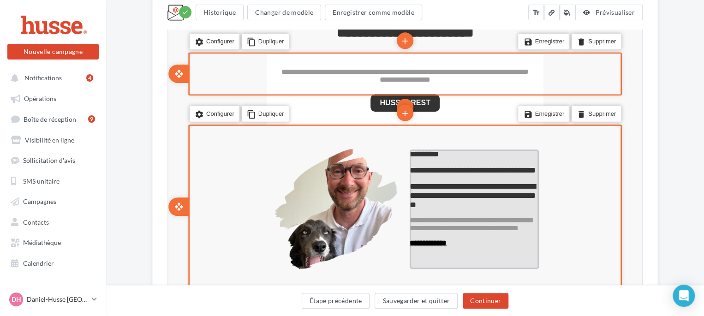
click at [510, 231] on span "**********" at bounding box center [470, 223] width 122 height 15
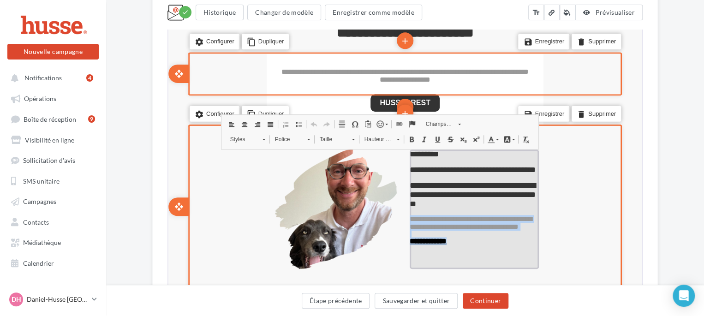
drag, startPoint x: 410, startPoint y: 232, endPoint x: 480, endPoint y: 267, distance: 78.4
click at [480, 267] on div "**********" at bounding box center [473, 209] width 129 height 120
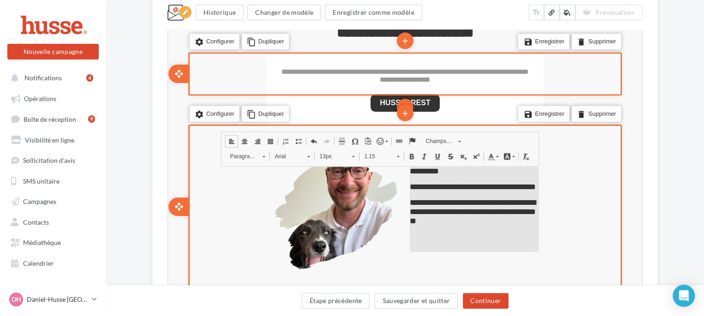
click at [173, 240] on div "**********" at bounding box center [404, 205] width 471 height 161
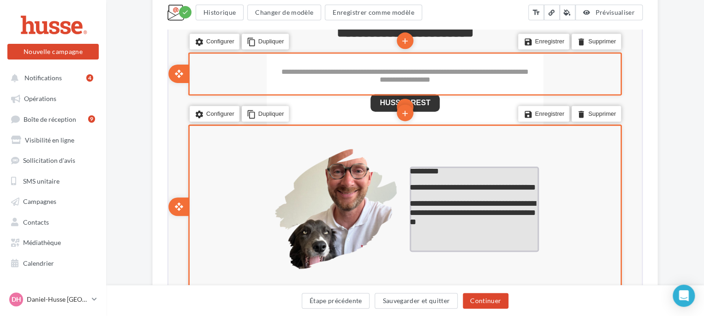
click at [443, 173] on p "*********" at bounding box center [473, 170] width 129 height 9
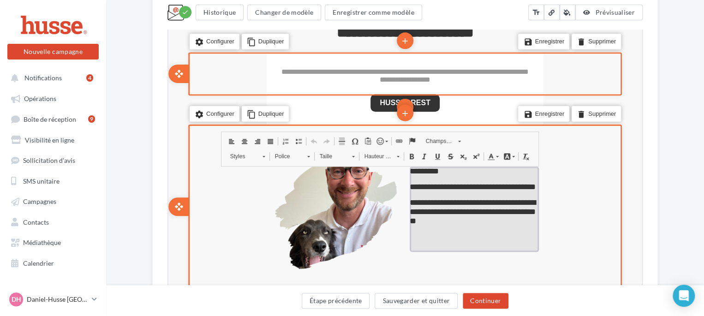
click at [443, 171] on p "*********" at bounding box center [473, 170] width 129 height 9
click at [447, 191] on p "**********" at bounding box center [473, 185] width 129 height 9
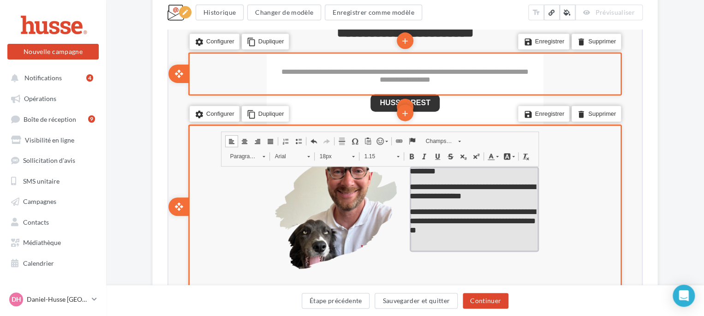
click at [449, 197] on span "**********" at bounding box center [472, 191] width 126 height 18
click at [510, 194] on p "**********" at bounding box center [473, 190] width 129 height 18
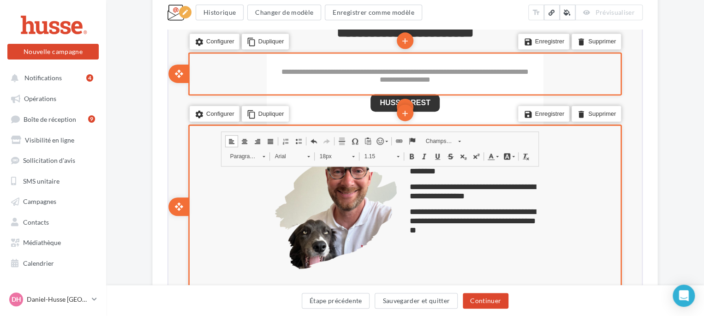
click at [575, 236] on div "settings Configurer content_copy Dupliquer add add save Enregistrer delete Supp…" at bounding box center [404, 206] width 434 height 165
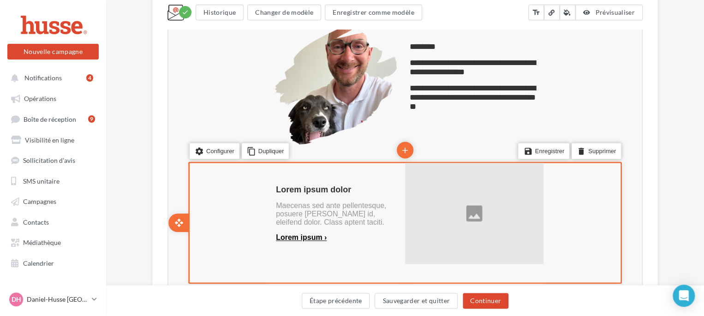
scroll to position [519, 0]
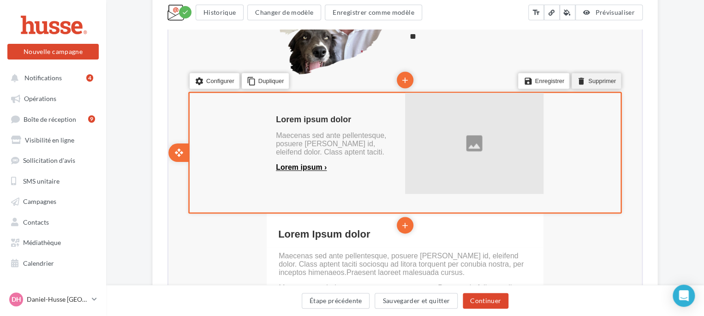
click at [587, 79] on li "delete Supprimer" at bounding box center [595, 80] width 49 height 16
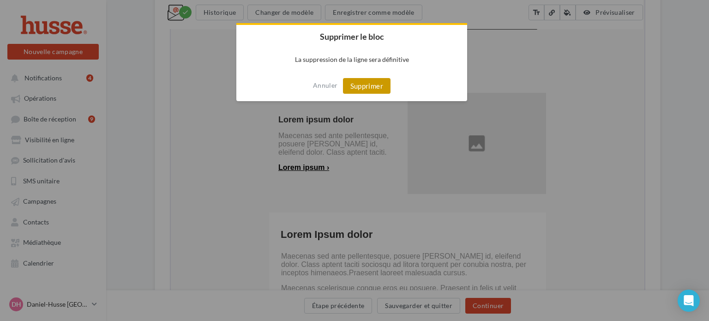
click at [368, 85] on button "Supprimer" at bounding box center [367, 86] width 48 height 16
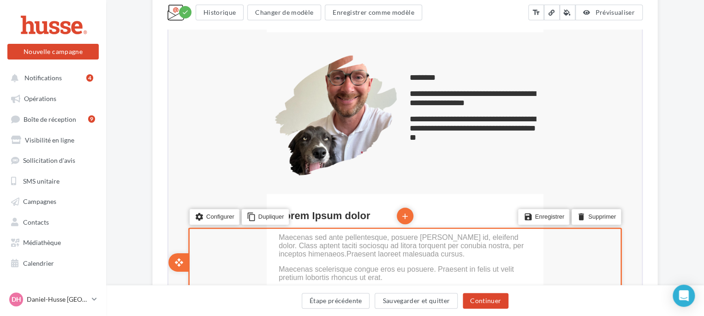
scroll to position [417, 0]
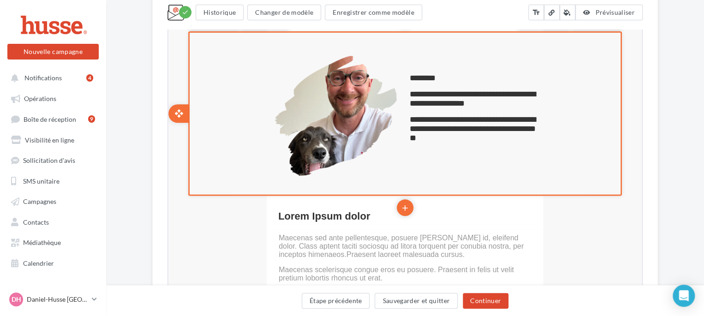
click at [451, 166] on td "**********" at bounding box center [404, 115] width 277 height 138
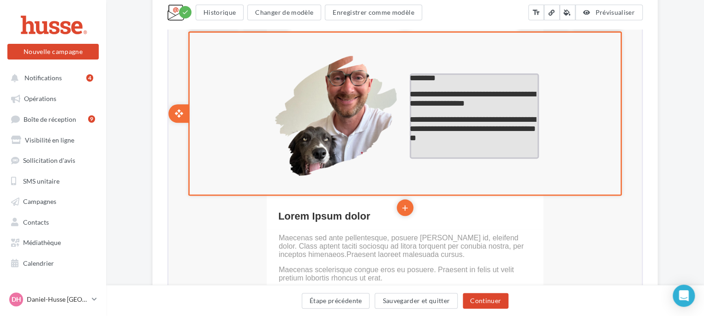
click at [432, 140] on span "**********" at bounding box center [472, 127] width 126 height 27
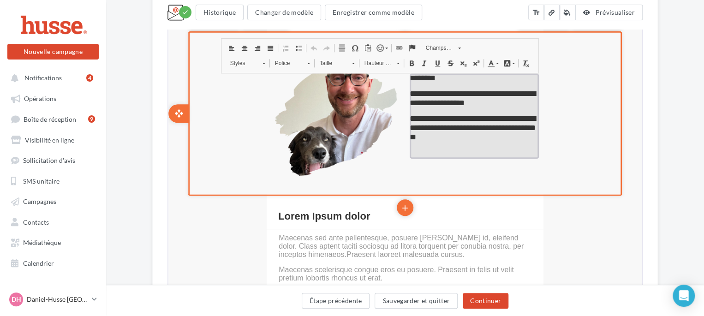
click at [453, 147] on p "false" at bounding box center [473, 144] width 129 height 6
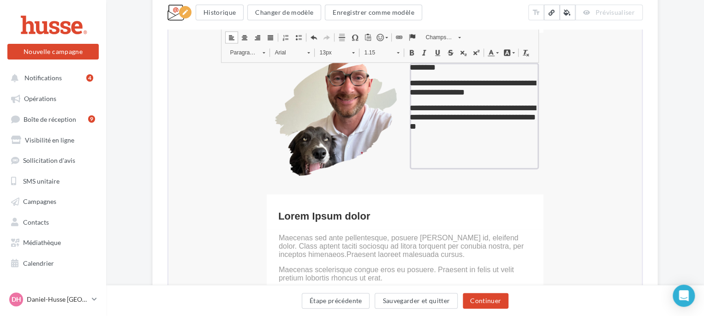
click at [462, 36] on link "Champs personnalisés" at bounding box center [441, 36] width 45 height 13
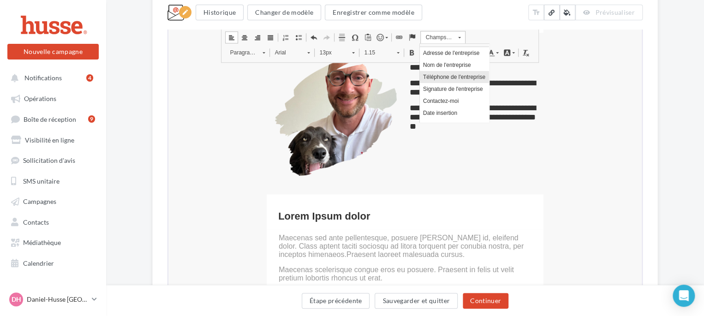
scroll to position [9, 0]
click at [440, 90] on link "Signature de l'entreprise" at bounding box center [454, 89] width 69 height 12
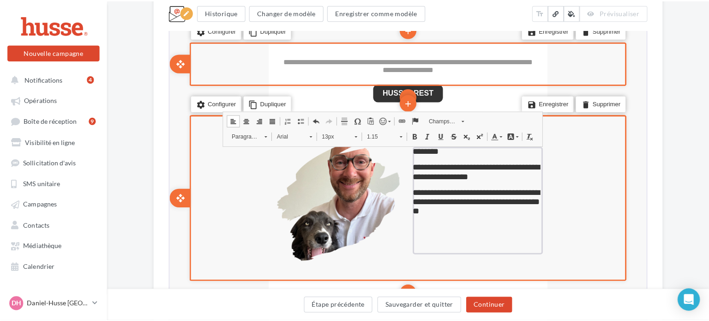
scroll to position [335, 0]
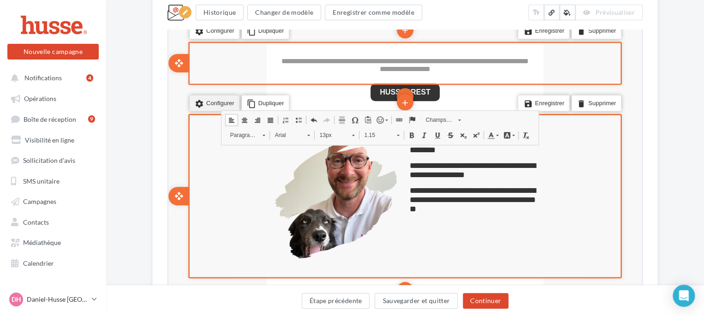
click at [203, 102] on icon "settings" at bounding box center [198, 102] width 9 height 13
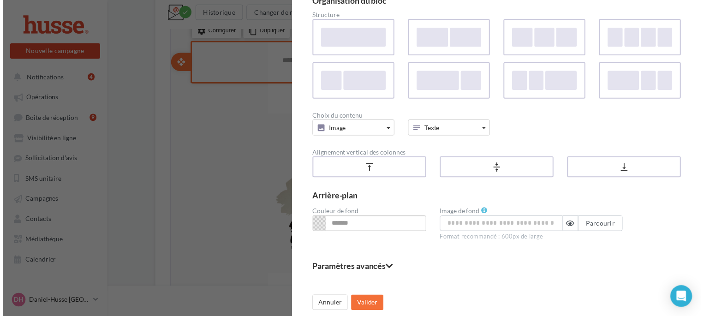
scroll to position [0, 0]
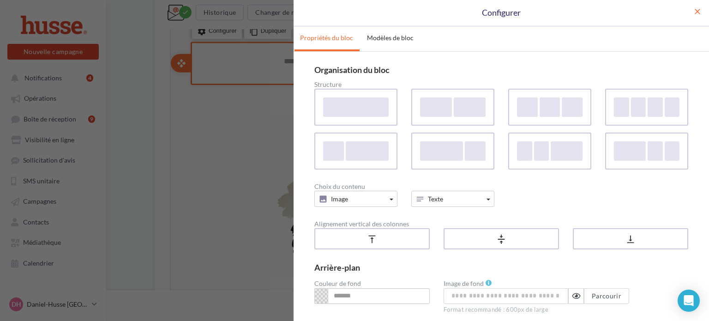
click at [693, 11] on span "close" at bounding box center [697, 11] width 9 height 9
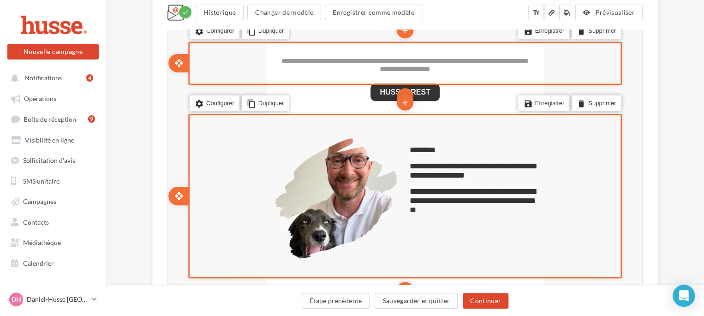
click at [176, 156] on div "**********" at bounding box center [404, 194] width 471 height 161
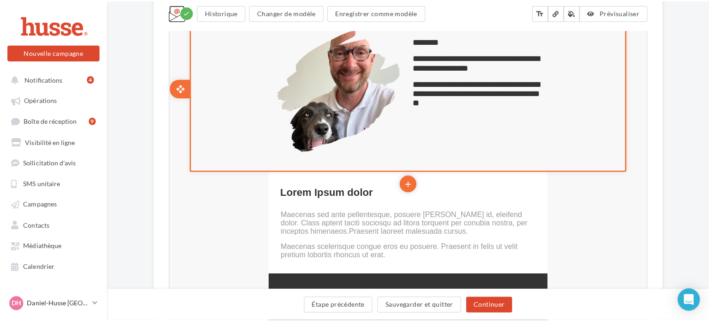
scroll to position [447, 0]
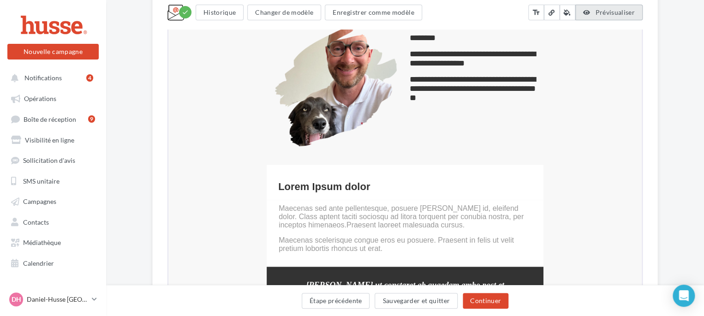
click at [612, 14] on span "Prévisualiser" at bounding box center [615, 12] width 40 height 8
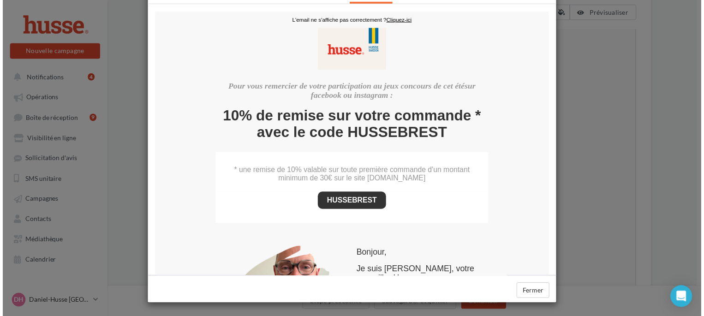
scroll to position [0, 0]
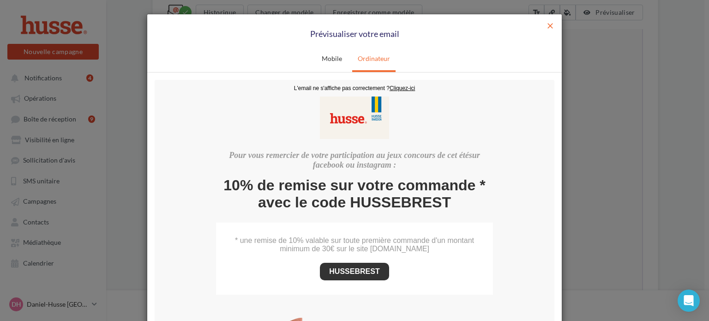
click at [546, 27] on span "close" at bounding box center [549, 25] width 9 height 9
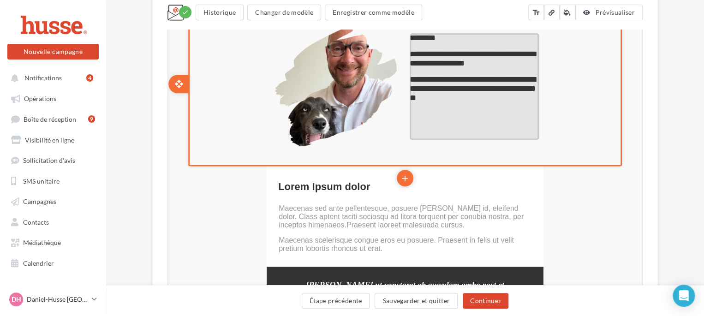
click at [486, 118] on p "false" at bounding box center [473, 118] width 129 height 7
click at [442, 113] on p "false" at bounding box center [473, 110] width 129 height 6
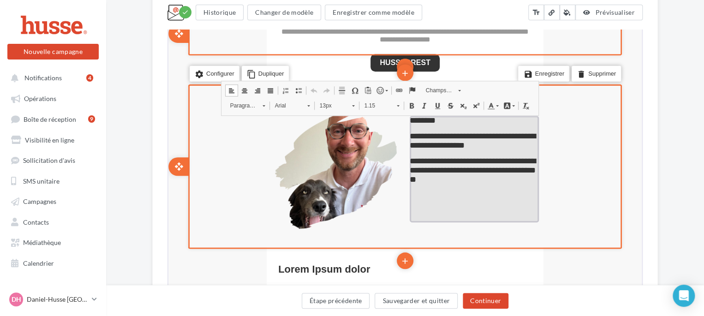
scroll to position [354, 0]
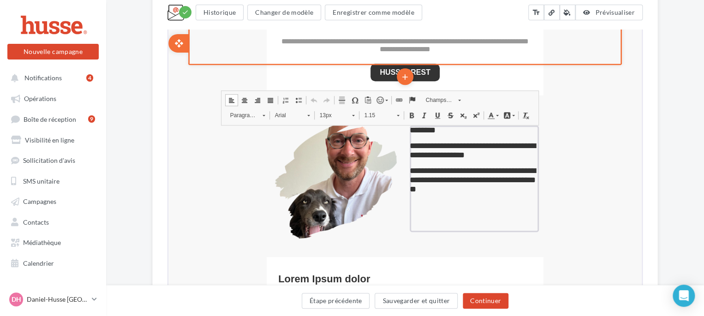
click at [461, 100] on link "Champs personnalisés" at bounding box center [441, 99] width 45 height 13
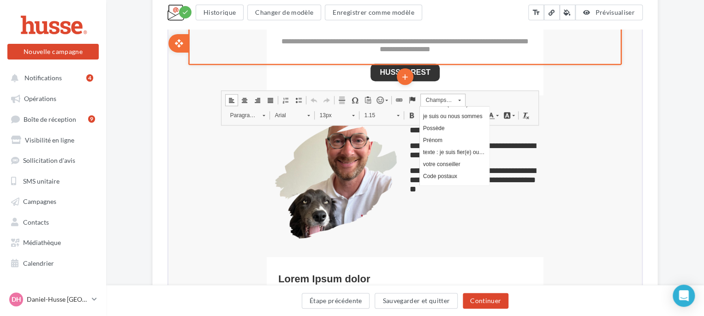
scroll to position [105, 0]
click at [445, 163] on link "votre conseiller" at bounding box center [454, 164] width 69 height 12
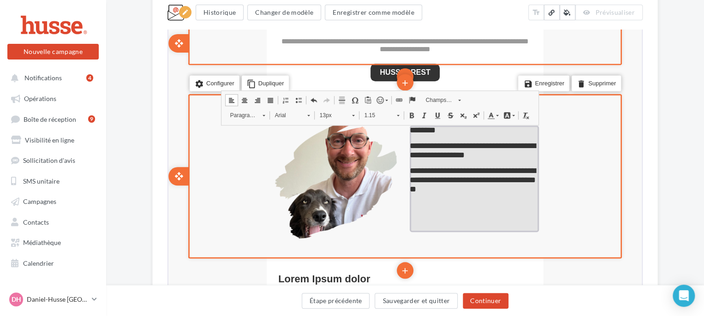
click at [416, 212] on p "false" at bounding box center [473, 209] width 129 height 6
click at [488, 199] on p "false" at bounding box center [473, 196] width 129 height 6
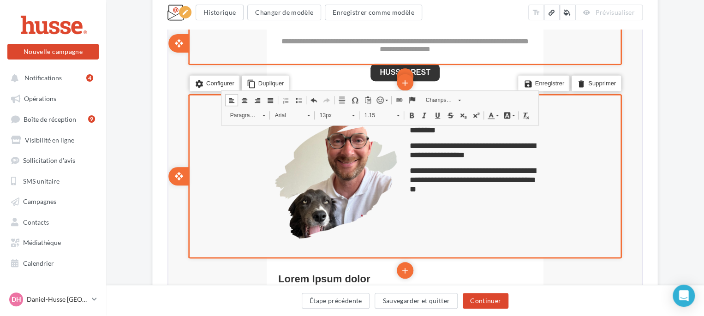
click at [632, 215] on div "**********" at bounding box center [404, 175] width 471 height 161
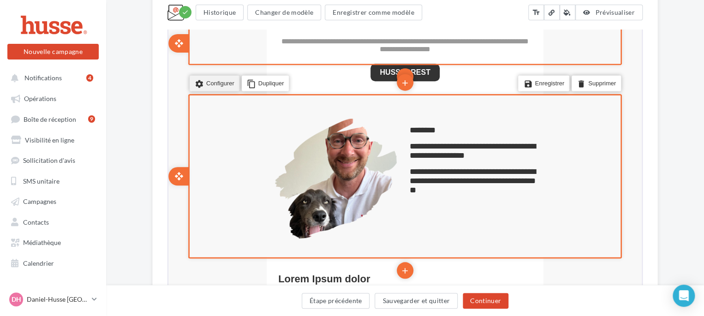
click at [210, 81] on li "settings Configurer" at bounding box center [214, 83] width 50 height 16
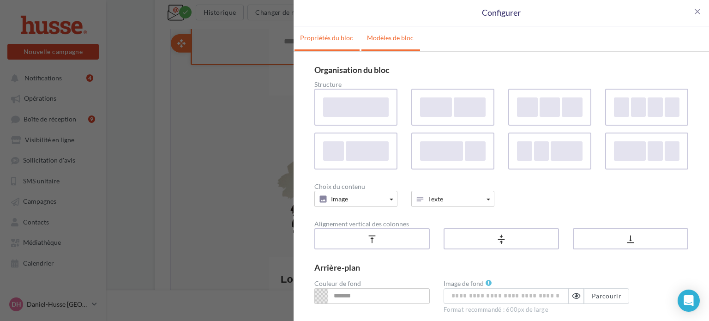
click at [380, 34] on link "Modèles de bloc" at bounding box center [390, 37] width 58 height 23
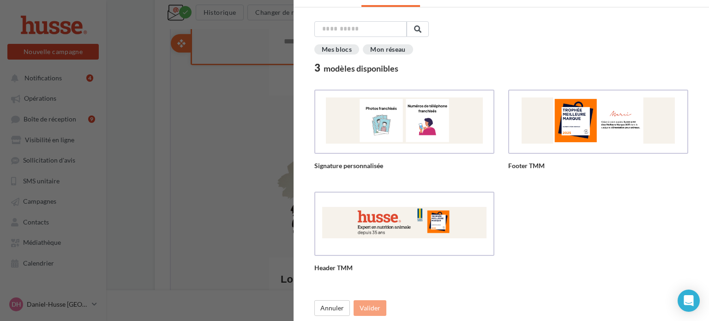
scroll to position [44, 0]
click at [412, 227] on div at bounding box center [403, 222] width 167 height 47
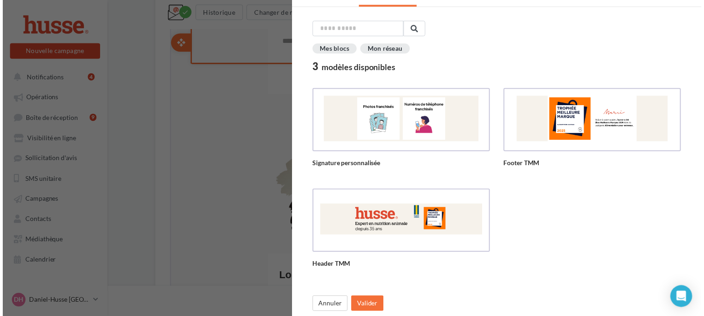
scroll to position [0, 0]
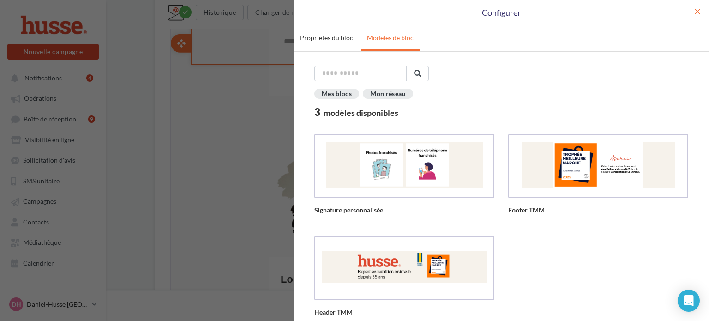
click at [693, 12] on span "close" at bounding box center [697, 11] width 9 height 9
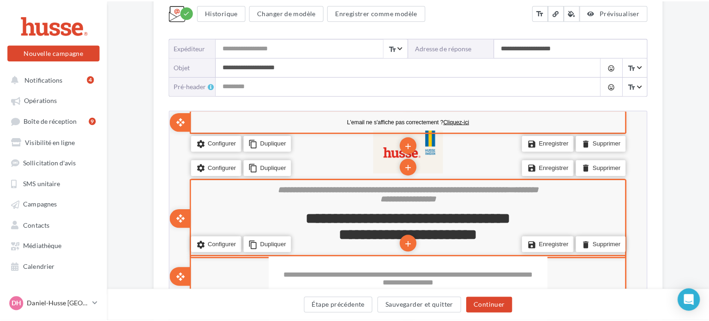
scroll to position [124, 0]
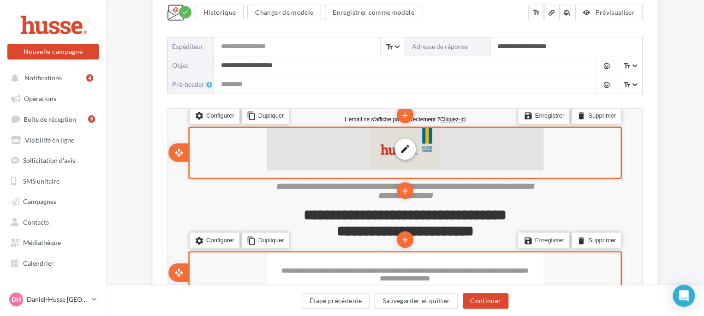
click at [376, 150] on div "edit photo_library rounded_corner crop link style" at bounding box center [404, 147] width 277 height 42
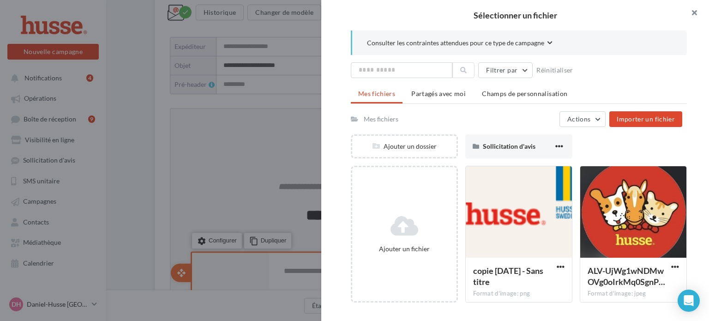
click at [694, 12] on button "button" at bounding box center [690, 14] width 37 height 28
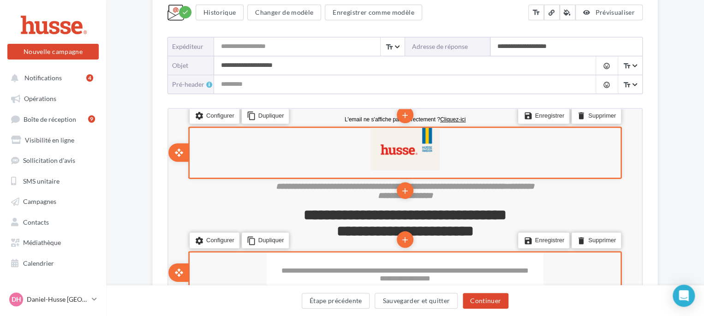
click at [226, 147] on div "settings Configurer content_copy Dupliquer add add save Enregistrer delete Supp…" at bounding box center [404, 151] width 434 height 53
click at [208, 116] on li "settings Configurer" at bounding box center [214, 115] width 50 height 16
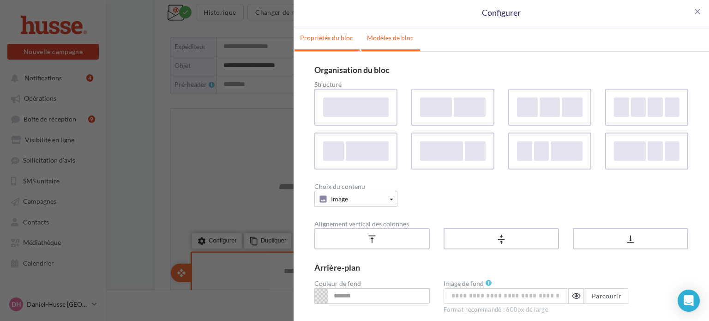
click at [386, 40] on link "Modèles de bloc" at bounding box center [390, 37] width 58 height 23
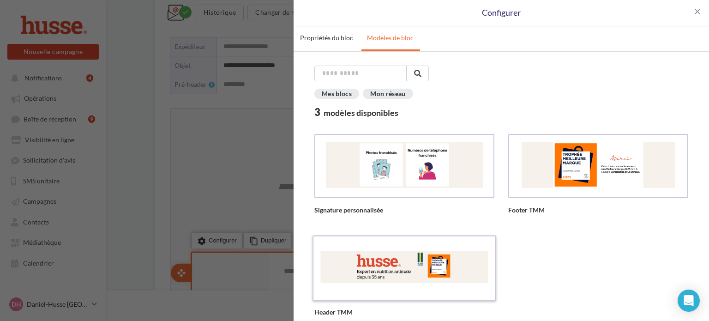
click at [383, 268] on div at bounding box center [403, 266] width 167 height 47
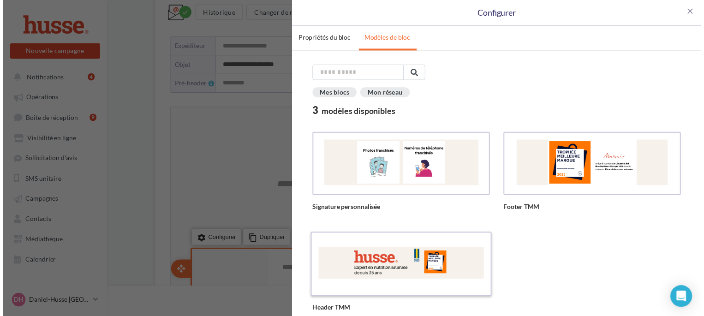
scroll to position [44, 0]
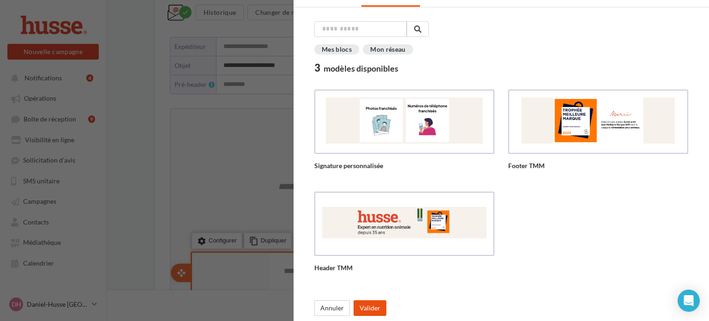
click at [369, 305] on button "Valider" at bounding box center [369, 308] width 33 height 16
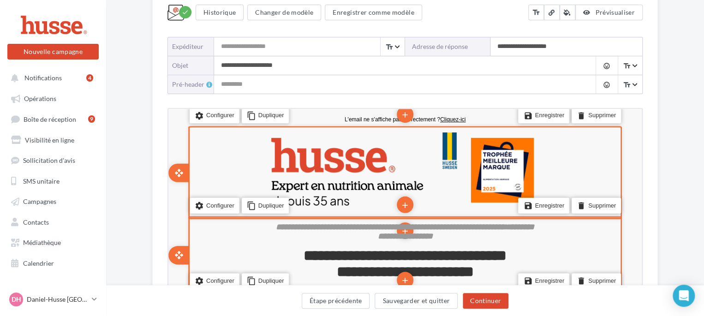
click at [171, 221] on div "**********" at bounding box center [404, 254] width 471 height 76
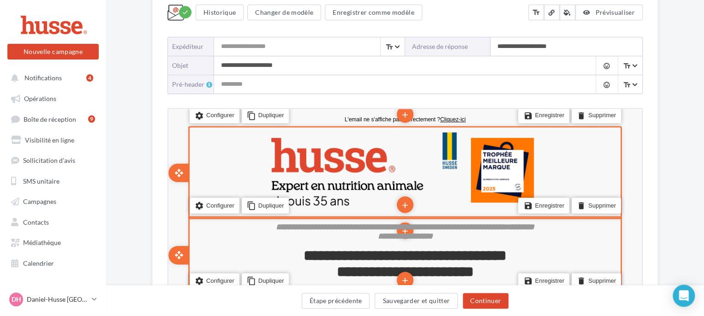
click at [179, 269] on ul "open_with" at bounding box center [171, 254] width 34 height 46
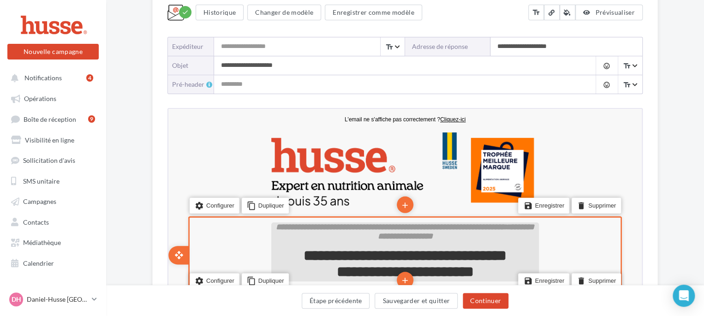
click at [453, 228] on span "**********" at bounding box center [389, 225] width 229 height 8
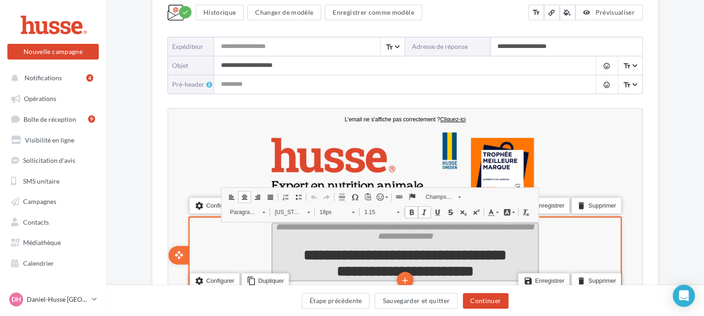
click at [275, 225] on span "**********" at bounding box center [389, 225] width 229 height 8
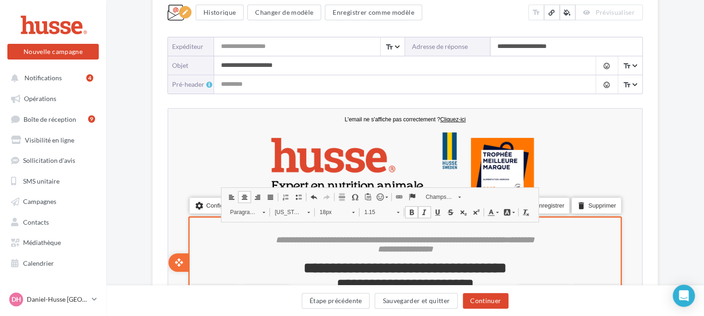
click at [173, 217] on div "**********" at bounding box center [404, 261] width 471 height 90
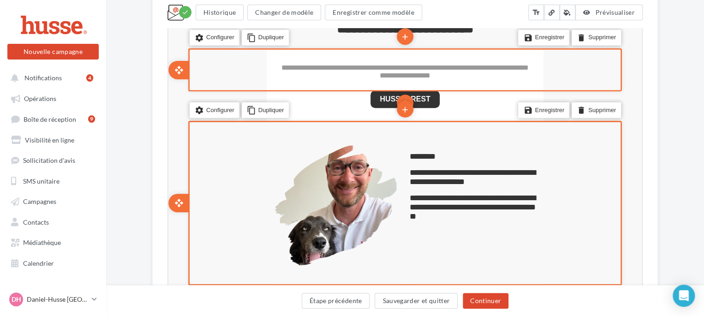
scroll to position [382, 0]
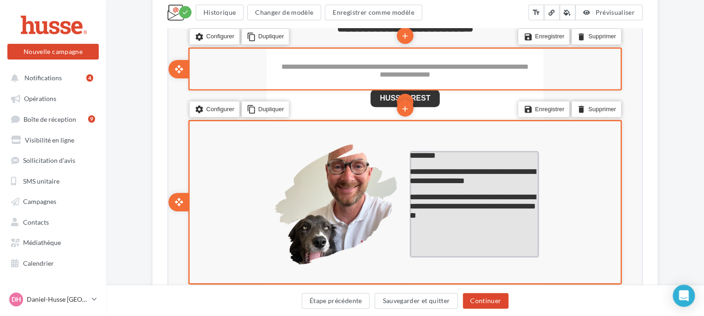
click at [413, 195] on span "**********" at bounding box center [472, 205] width 126 height 27
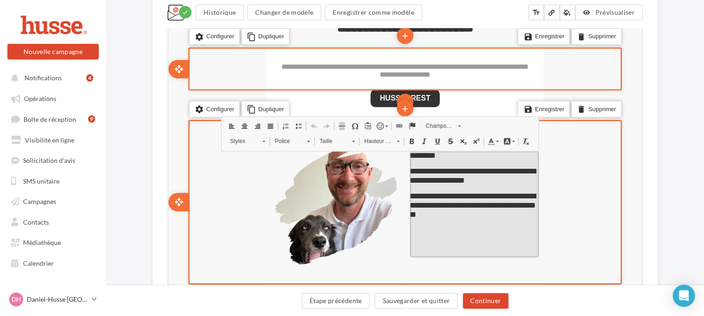
click at [411, 196] on span "**********" at bounding box center [472, 204] width 126 height 27
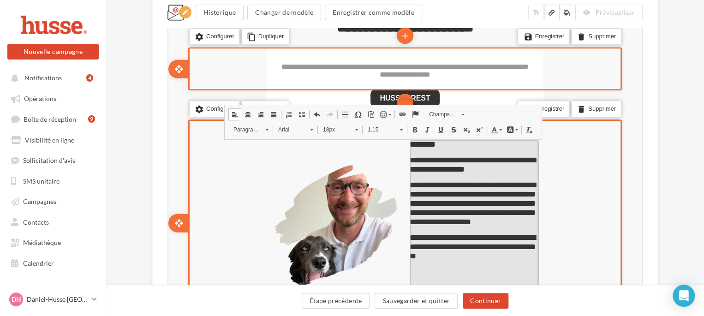
click at [409, 250] on span "**********" at bounding box center [472, 246] width 126 height 27
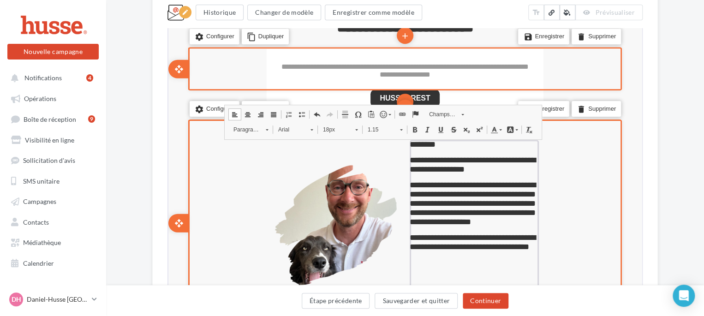
scroll to position [22, 0]
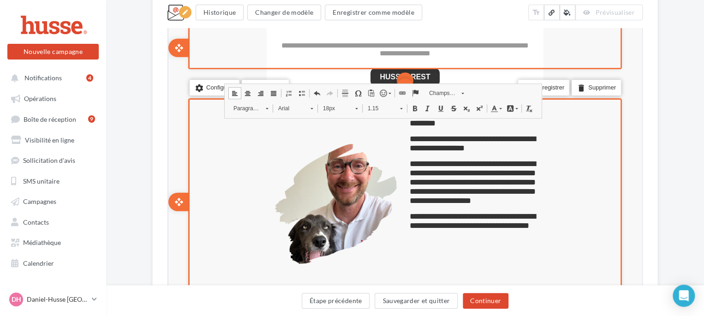
click at [173, 168] on div "**********" at bounding box center [404, 200] width 471 height 203
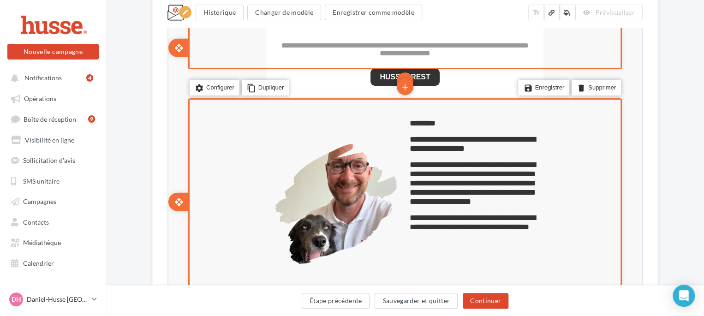
scroll to position [0, 0]
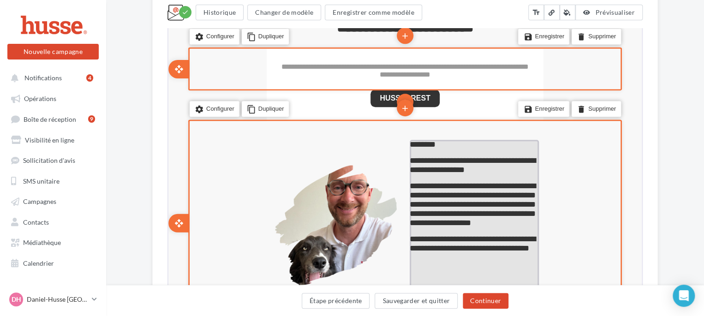
click at [443, 173] on span "**********" at bounding box center [472, 165] width 126 height 18
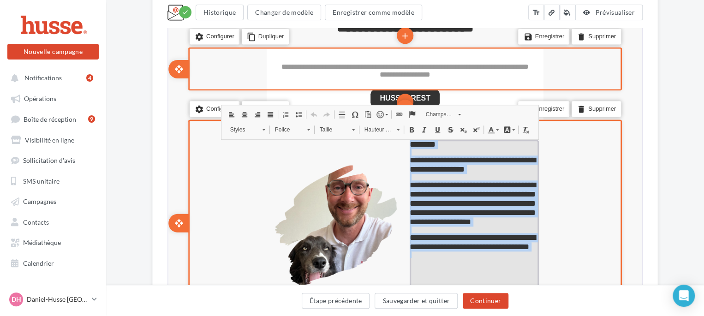
drag, startPoint x: 410, startPoint y: 146, endPoint x: 500, endPoint y: 277, distance: 159.0
click at [500, 277] on div "**********" at bounding box center [473, 224] width 129 height 171
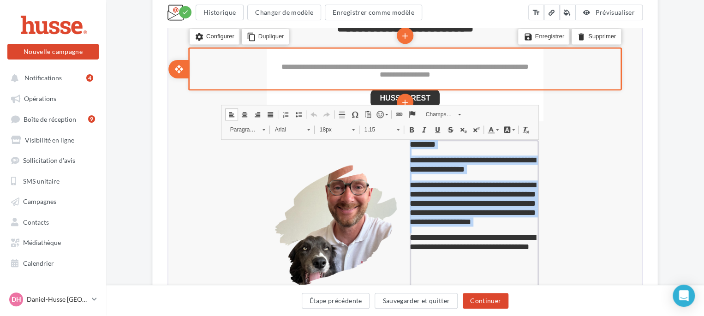
click at [498, 128] on span at bounding box center [496, 128] width 3 height 1
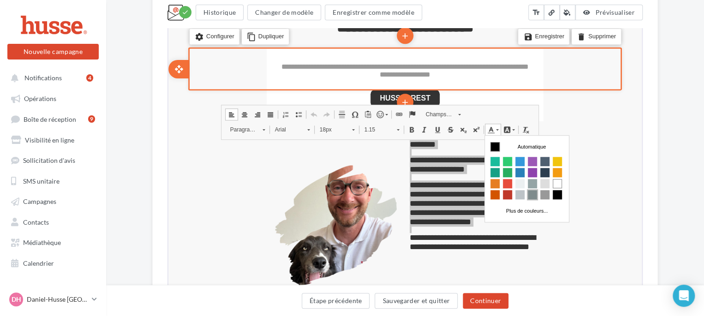
click at [531, 196] on span "Couleurs" at bounding box center [532, 194] width 9 height 9
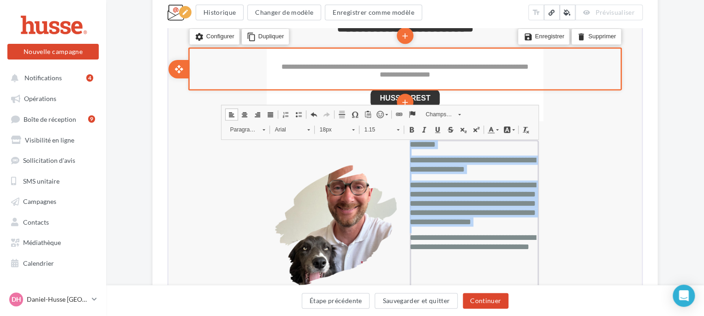
click at [412, 130] on span at bounding box center [410, 128] width 7 height 7
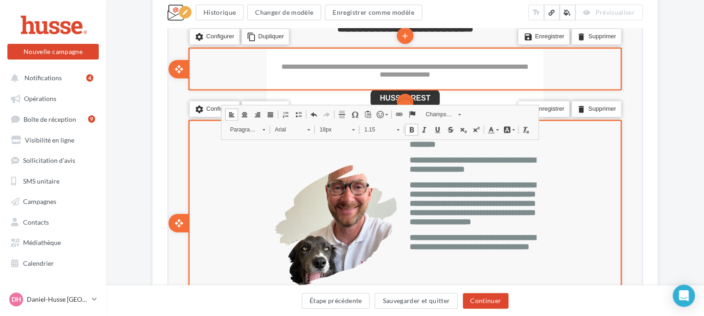
click at [574, 194] on div "settings Configurer content_copy Dupliquer add add save Enregistrer delete Supp…" at bounding box center [404, 222] width 434 height 207
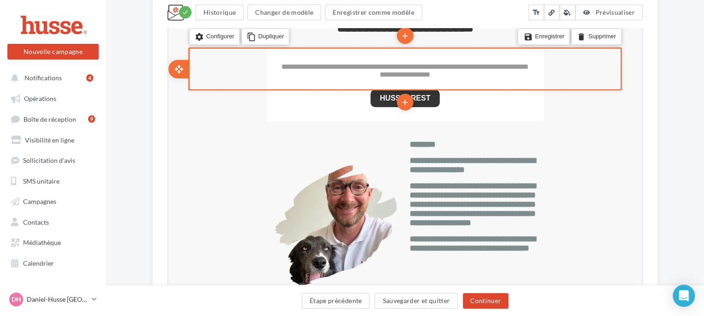
click at [157, 153] on div "**********" at bounding box center [405, 164] width 506 height 939
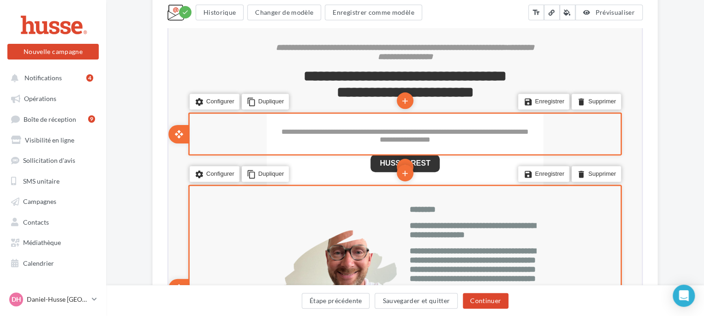
scroll to position [319, 0]
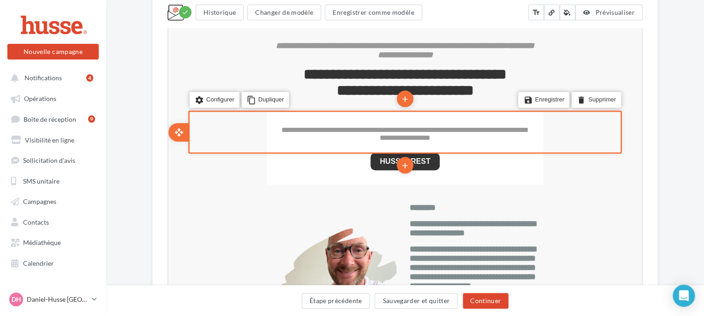
click at [161, 198] on div "Something wrong..." at bounding box center [405, 294] width 489 height 763
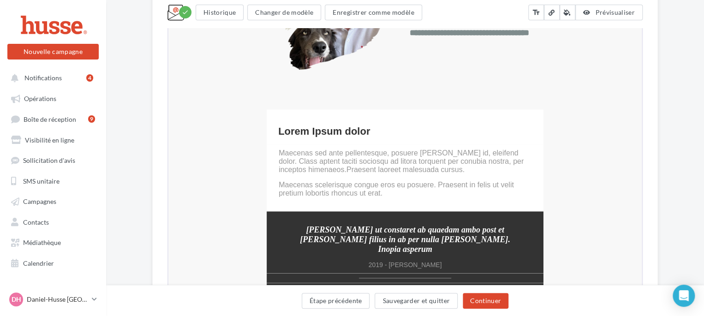
scroll to position [598, 0]
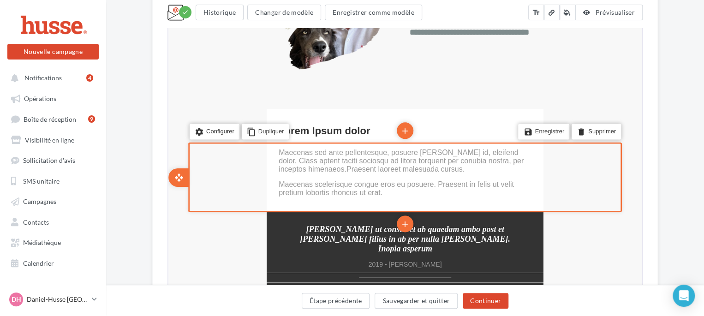
click at [297, 120] on div "settings Configurer content_copy Dupliquer" at bounding box center [256, 131] width 134 height 35
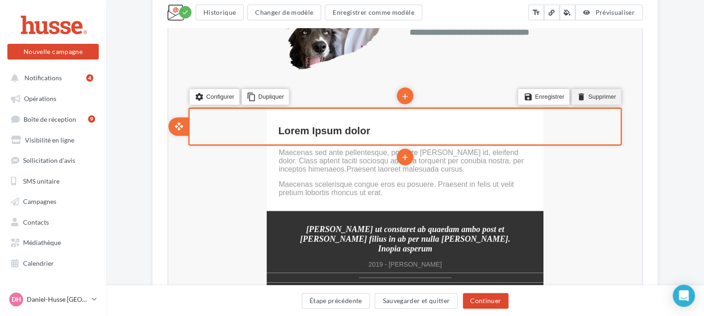
click at [594, 94] on li "delete Supprimer" at bounding box center [595, 96] width 49 height 16
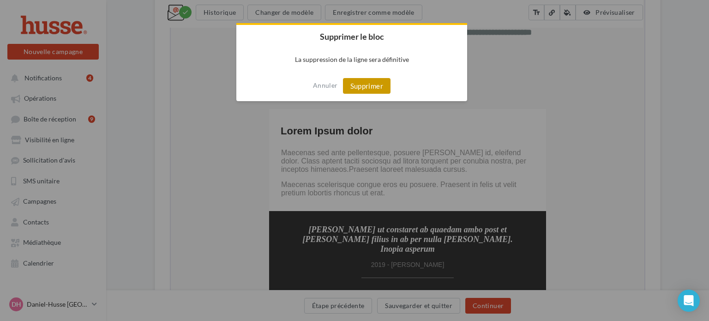
click at [362, 87] on button "Supprimer" at bounding box center [367, 86] width 48 height 16
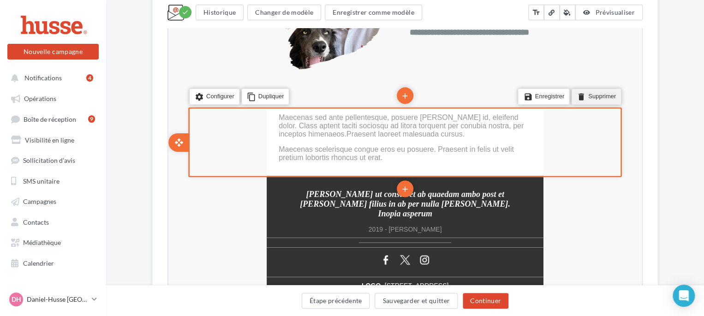
click at [598, 94] on li "delete Supprimer" at bounding box center [595, 96] width 49 height 16
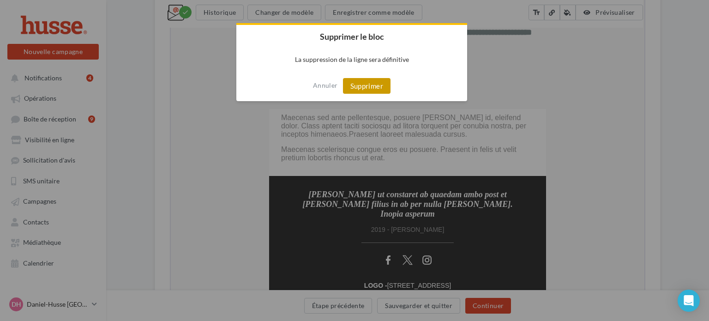
click at [363, 84] on button "Supprimer" at bounding box center [367, 86] width 48 height 16
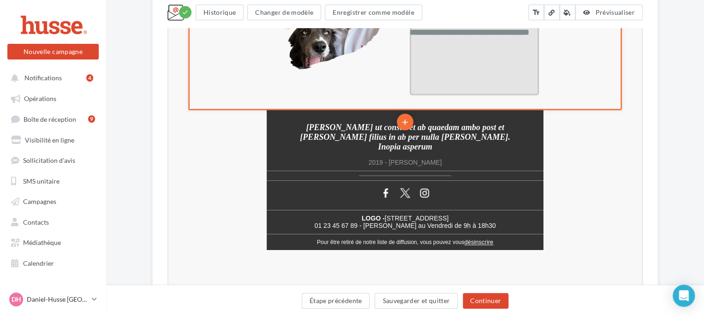
click at [510, 43] on p "false" at bounding box center [473, 39] width 129 height 7
click at [520, 35] on p "**********" at bounding box center [473, 25] width 129 height 18
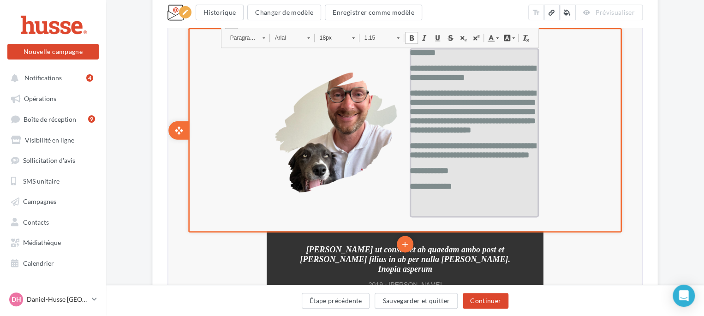
scroll to position [472, 0]
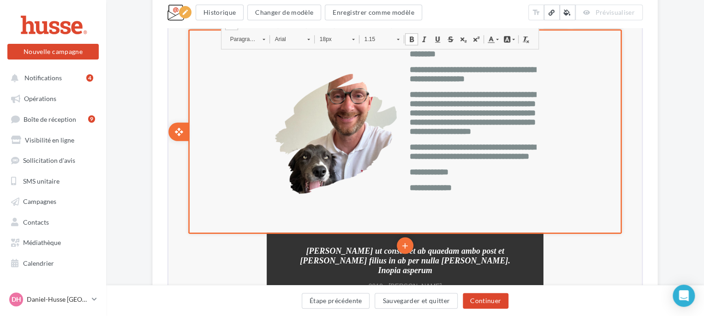
click at [172, 187] on div "**********" at bounding box center [404, 131] width 471 height 202
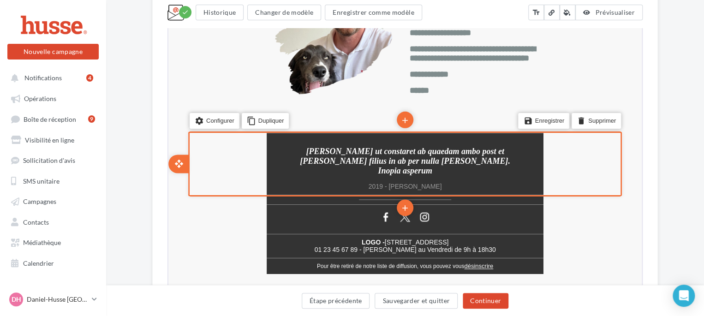
scroll to position [578, 0]
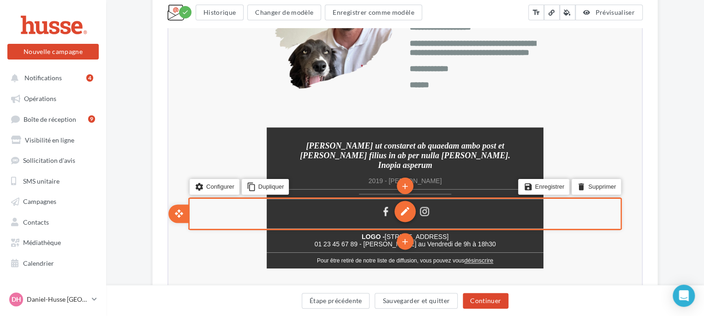
click at [402, 211] on div "edit" at bounding box center [404, 210] width 21 height 21
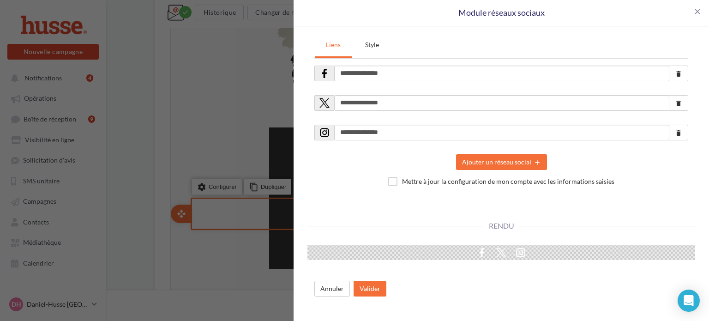
type input "**********"
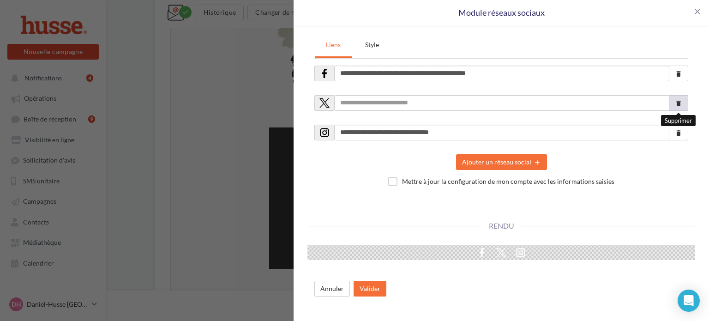
click at [679, 105] on icon "delete" at bounding box center [678, 103] width 7 height 7
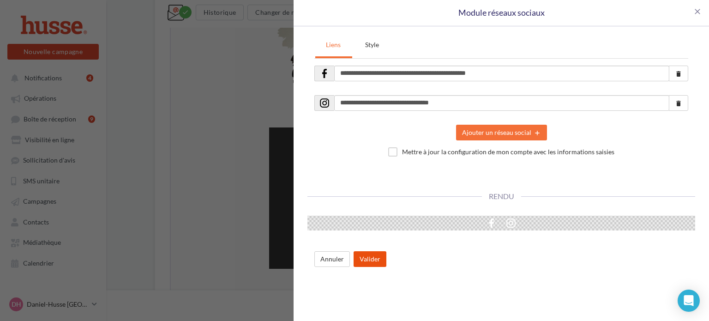
click at [371, 259] on button "Valider" at bounding box center [369, 259] width 33 height 16
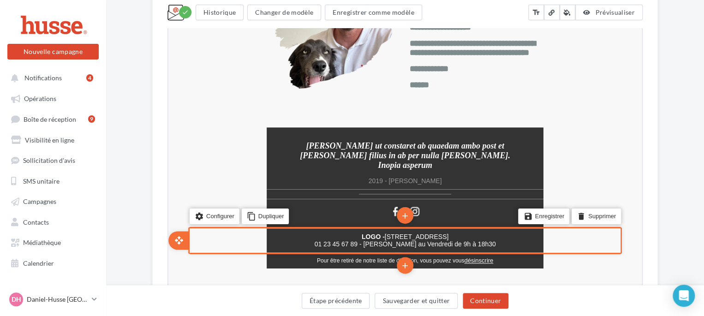
click at [366, 234] on span "LOGO -" at bounding box center [372, 235] width 23 height 7
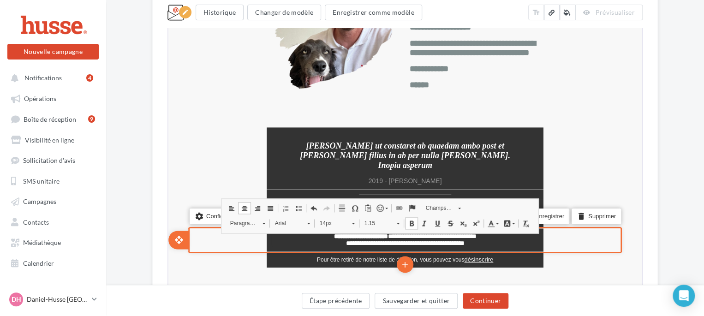
click at [461, 237] on span "**********" at bounding box center [431, 235] width 89 height 6
click at [388, 236] on span "**********" at bounding box center [431, 235] width 86 height 6
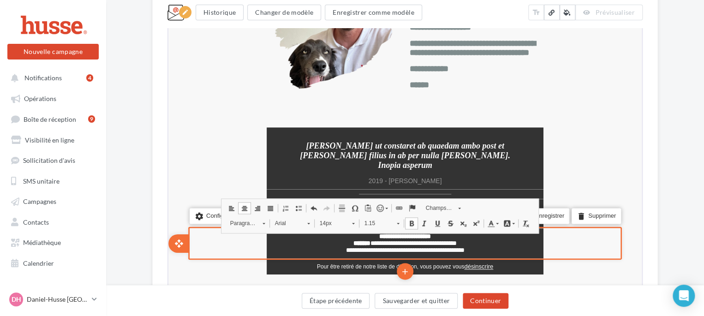
click at [449, 233] on p "**********" at bounding box center [404, 235] width 268 height 7
click at [345, 250] on span "**********" at bounding box center [404, 249] width 119 height 6
click at [568, 249] on div "settings Configurer content_copy Dupliquer add add save Enregistrer delete Supp…" at bounding box center [404, 242] width 434 height 33
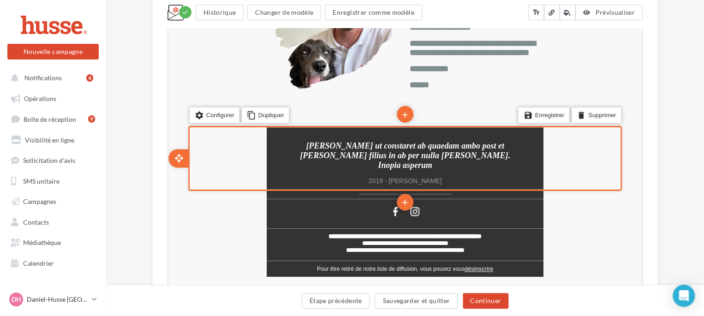
click at [353, 149] on span "Lapide ut constaret ab quaedam ambo post et vicensimo filius in ab per nulla le…" at bounding box center [404, 154] width 210 height 29
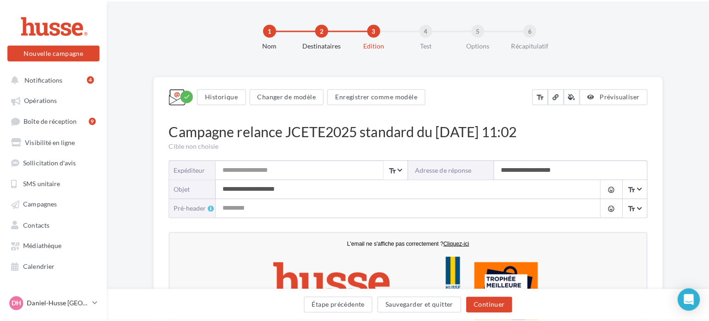
scroll to position [0, 0]
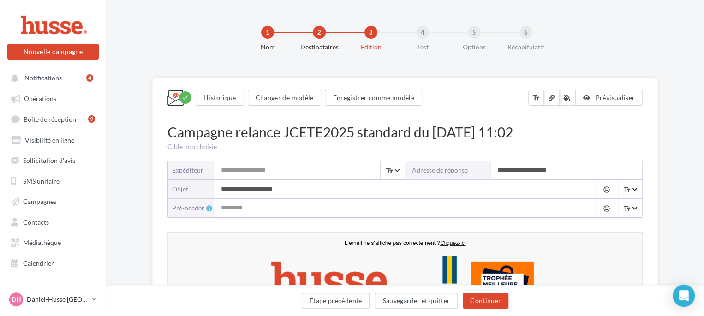
click at [247, 169] on input "Expéditeur" at bounding box center [309, 170] width 191 height 18
type input "**********"
click at [571, 167] on input "**********" at bounding box center [566, 170] width 152 height 18
type input "*"
type input "**********"
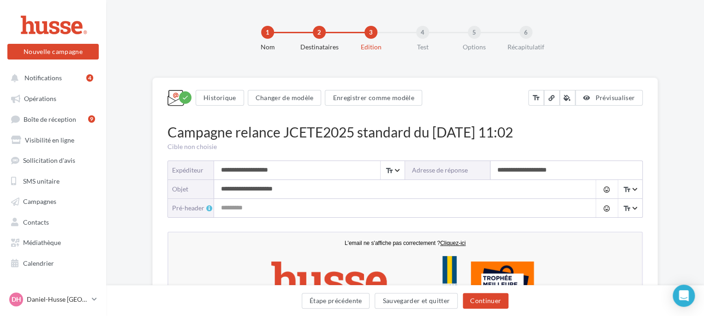
click at [305, 188] on input "**********" at bounding box center [396, 189] width 364 height 18
type input "*"
type input "**********"
click at [251, 209] on input "Pré-header" at bounding box center [396, 208] width 364 height 18
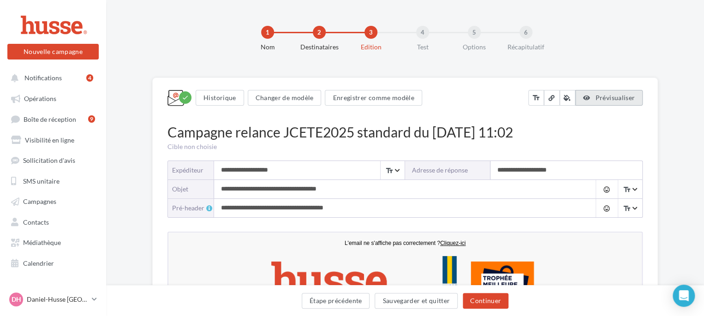
type input "**********"
click at [617, 100] on span "Prévisualiser" at bounding box center [615, 98] width 40 height 8
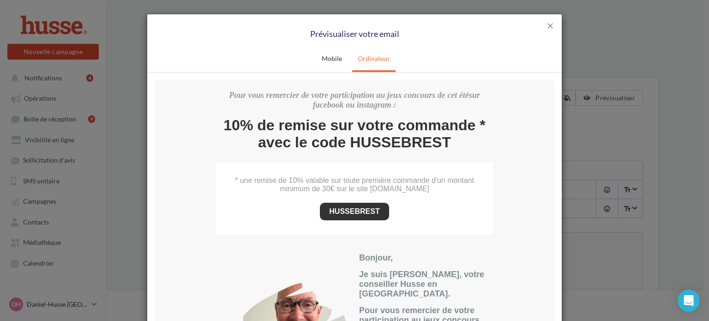
scroll to position [114, 0]
click at [346, 210] on link "HUSSEBREST" at bounding box center [354, 211] width 50 height 8
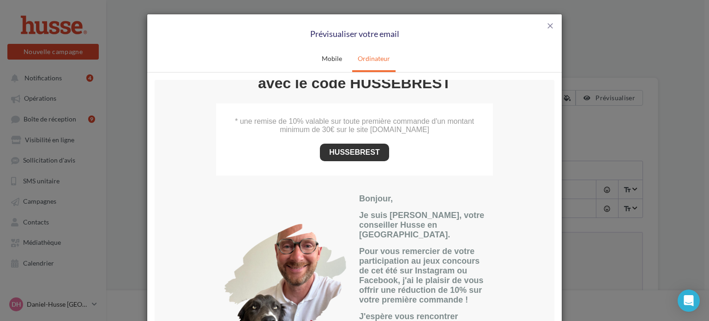
scroll to position [180, 0]
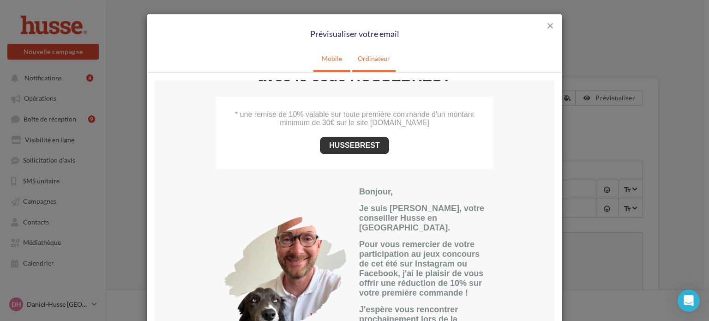
click at [329, 59] on link "Mobile" at bounding box center [331, 58] width 31 height 23
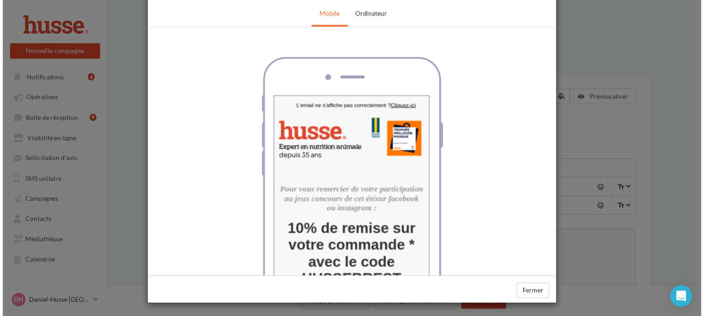
scroll to position [0, 0]
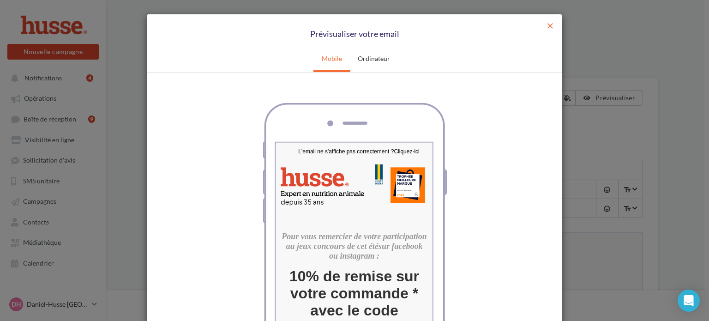
click at [549, 24] on span "close" at bounding box center [549, 25] width 9 height 9
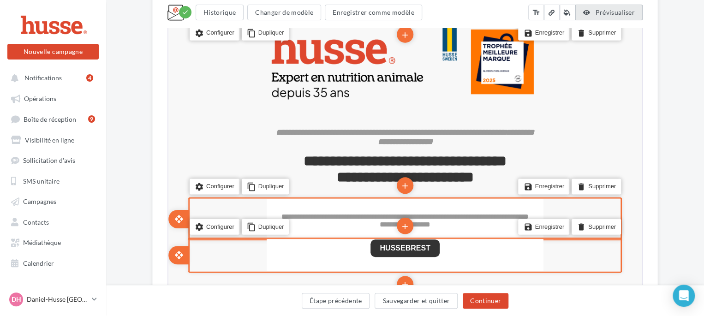
scroll to position [233, 0]
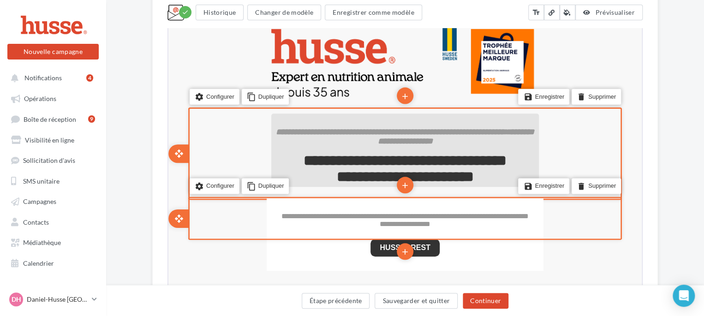
click at [473, 177] on span "**********" at bounding box center [404, 175] width 137 height 15
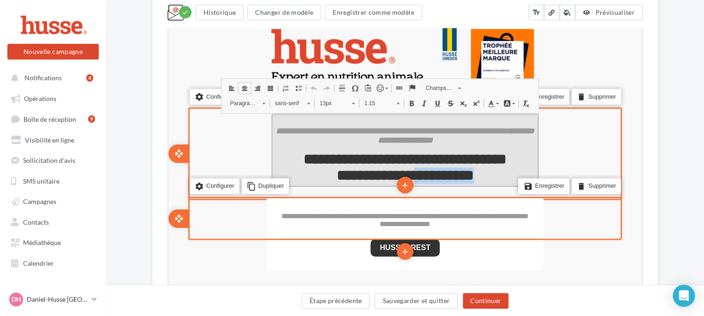
drag, startPoint x: 502, startPoint y: 179, endPoint x: 400, endPoint y: 179, distance: 102.9
click at [400, 179] on p "**********" at bounding box center [404, 175] width 268 height 16
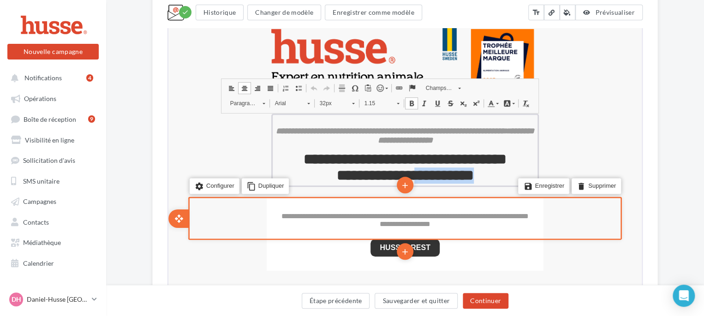
click at [498, 102] on span at bounding box center [496, 102] width 3 height 1
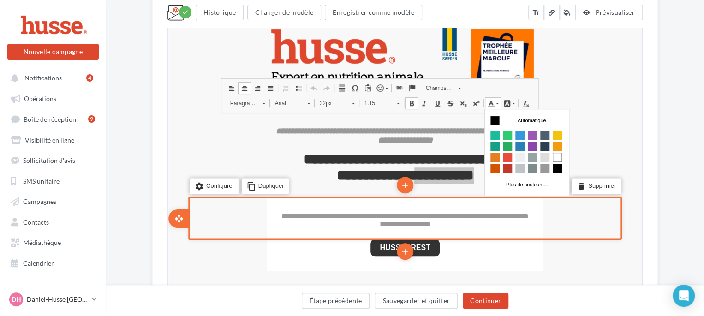
scroll to position [0, 0]
click at [508, 156] on span "Couleurs" at bounding box center [507, 156] width 9 height 9
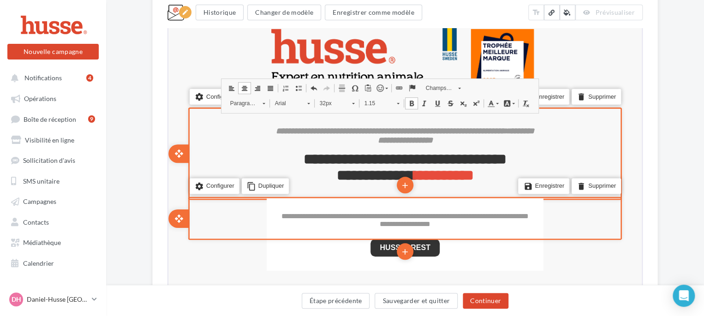
click at [170, 178] on div "**********" at bounding box center [404, 153] width 471 height 90
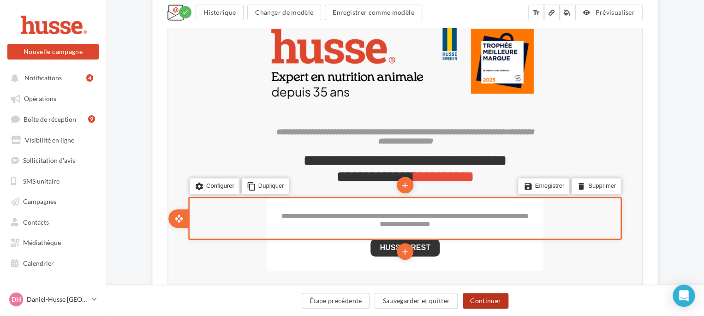
click at [489, 301] on button "Continuer" at bounding box center [486, 301] width 46 height 16
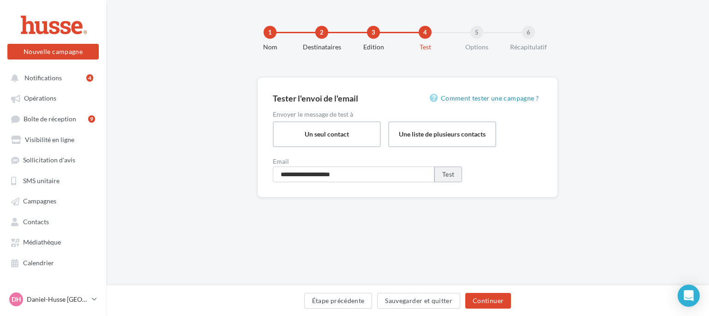
click at [451, 173] on button "Test" at bounding box center [448, 175] width 28 height 16
click at [449, 174] on button "Test" at bounding box center [448, 175] width 28 height 16
click at [492, 299] on button "Continuer" at bounding box center [488, 301] width 46 height 16
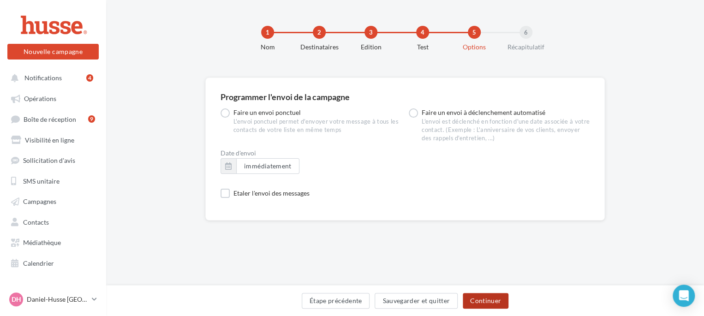
click at [492, 303] on button "Continuer" at bounding box center [486, 301] width 46 height 16
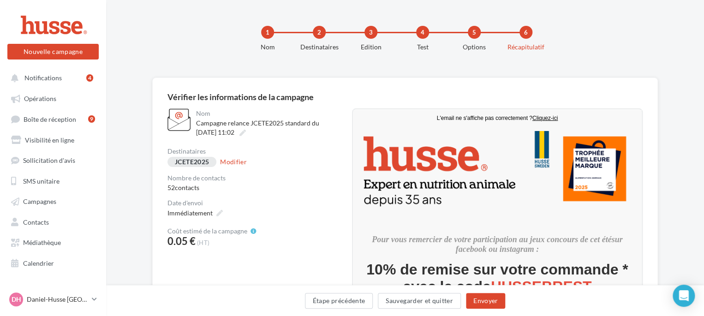
scroll to position [111, 0]
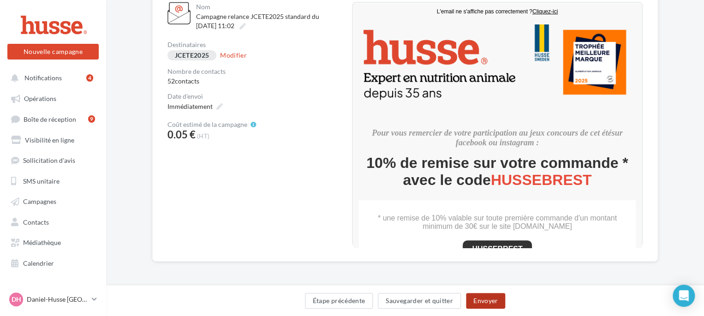
click at [486, 300] on button "Envoyer" at bounding box center [485, 301] width 39 height 16
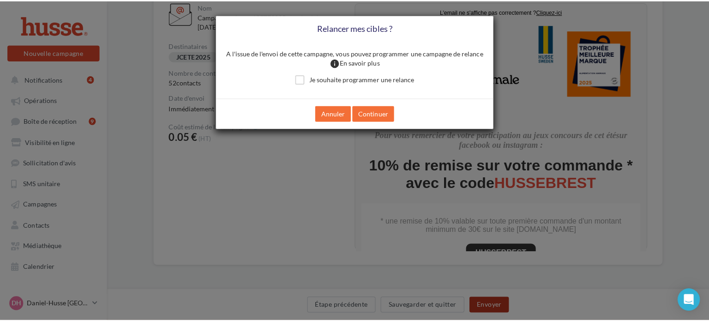
scroll to position [106, 0]
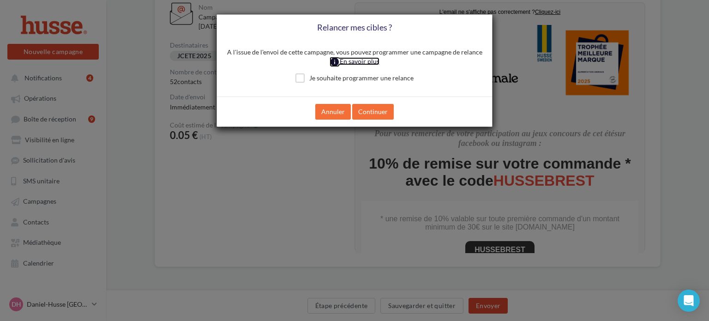
click at [334, 60] on icon "info" at bounding box center [334, 61] width 10 height 9
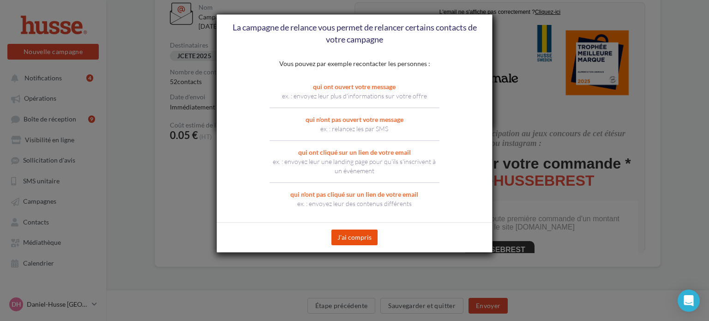
click at [360, 238] on button "J'ai compris" at bounding box center [354, 237] width 46 height 16
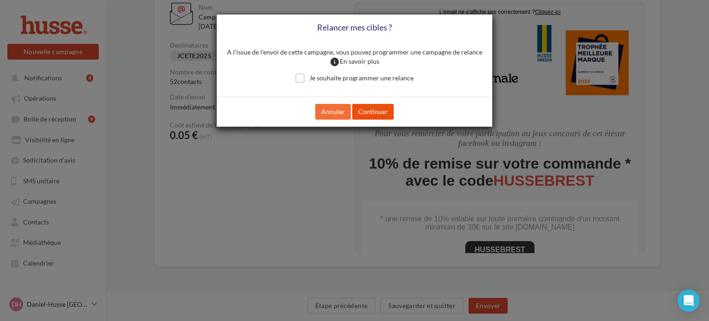
click at [374, 113] on button "Continuer" at bounding box center [373, 112] width 42 height 16
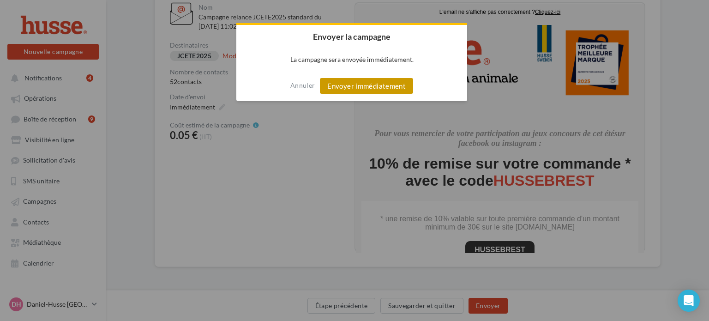
click at [360, 86] on button "Envoyer immédiatement" at bounding box center [366, 86] width 93 height 16
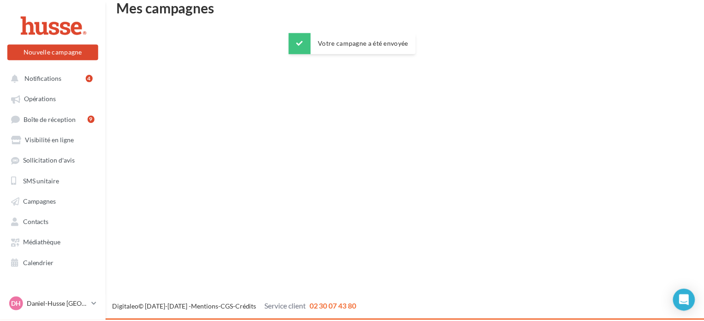
scroll to position [15, 0]
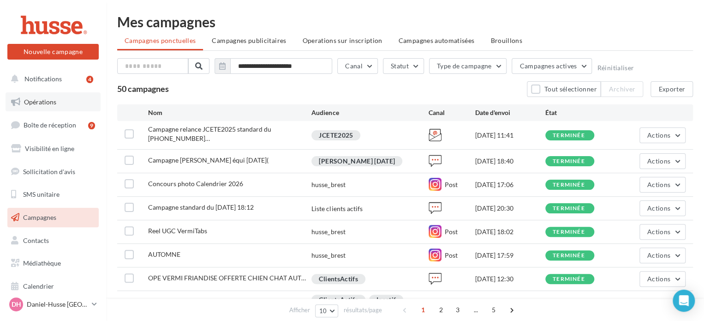
click at [41, 104] on span "Opérations" at bounding box center [40, 102] width 32 height 8
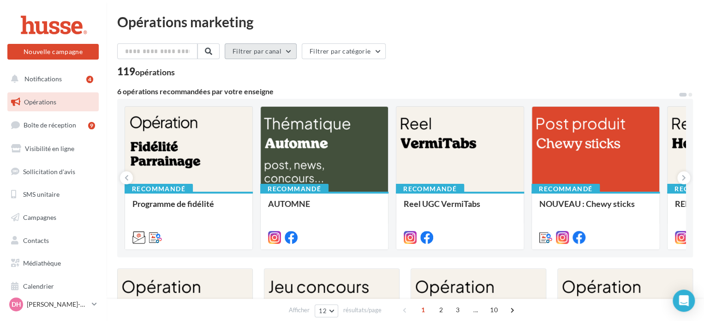
click at [293, 51] on button "Filtrer par canal" at bounding box center [261, 51] width 72 height 16
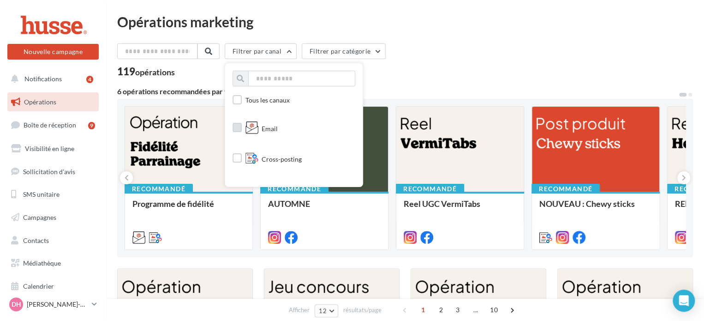
click at [242, 129] on label at bounding box center [237, 127] width 9 height 9
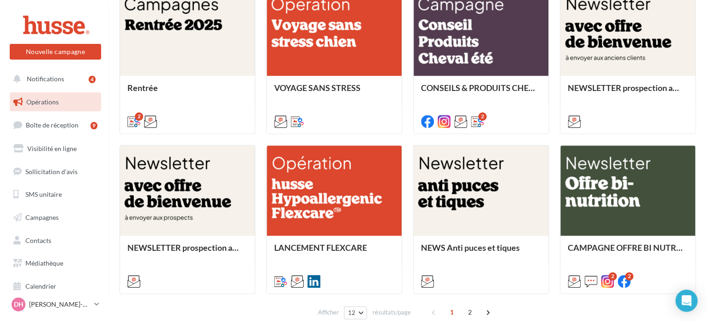
scroll to position [434, 0]
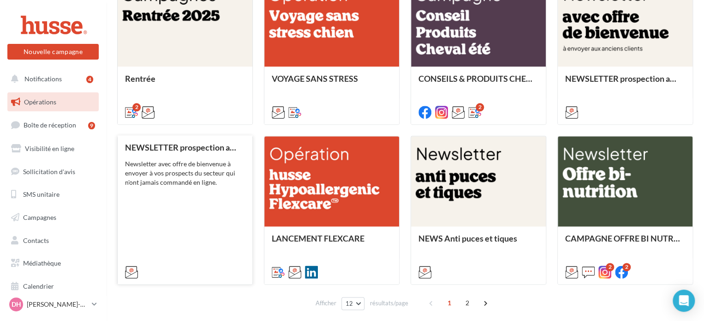
click at [173, 215] on div "NEWSLETTER prospection avec offre 10% Newsletter avec offre de bienvenue à envo…" at bounding box center [185, 209] width 120 height 132
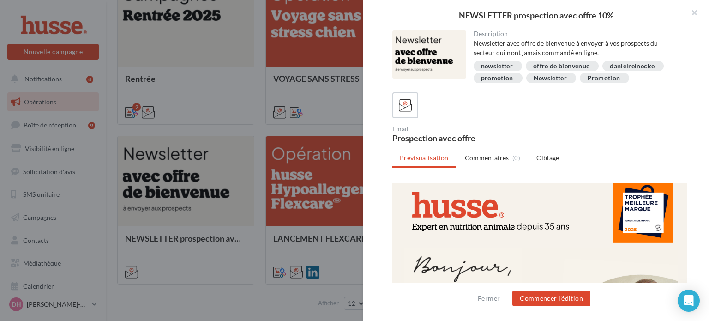
scroll to position [0, 0]
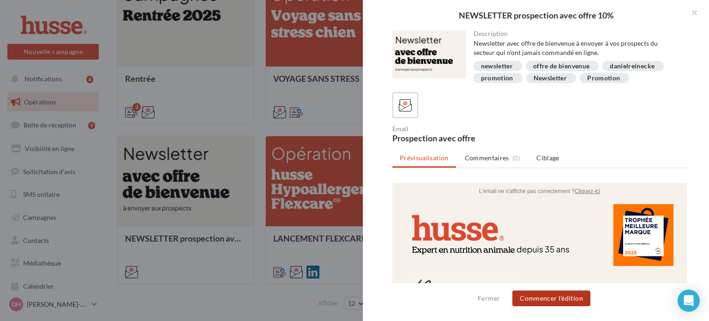
click at [546, 297] on button "Commencer l'édition" at bounding box center [551, 298] width 78 height 16
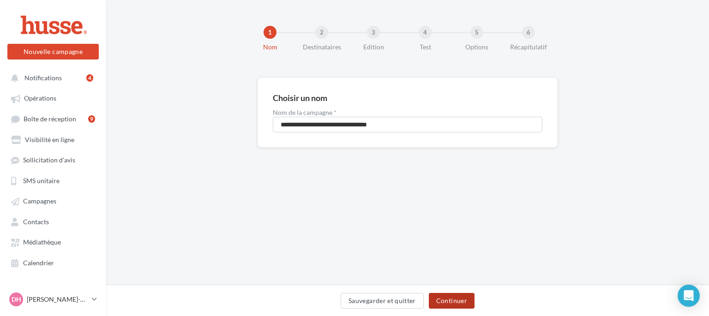
click at [448, 300] on button "Continuer" at bounding box center [452, 301] width 46 height 16
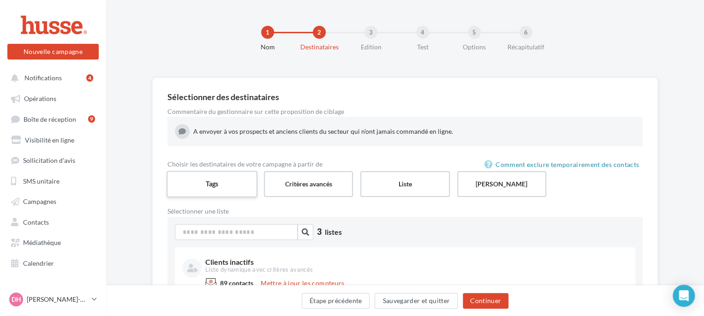
click at [221, 185] on label "Tags" at bounding box center [212, 184] width 91 height 26
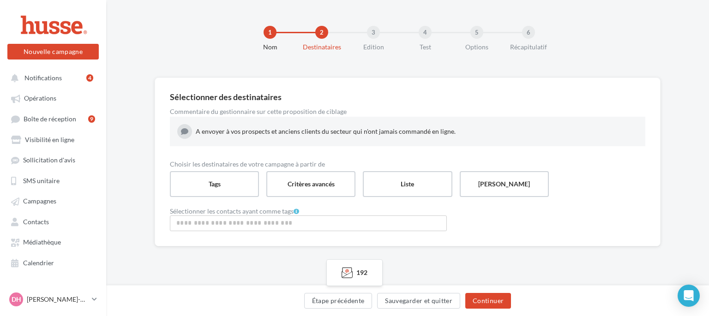
click at [245, 225] on input "Rechercher ou sélectionner un tag" at bounding box center [308, 223] width 272 height 11
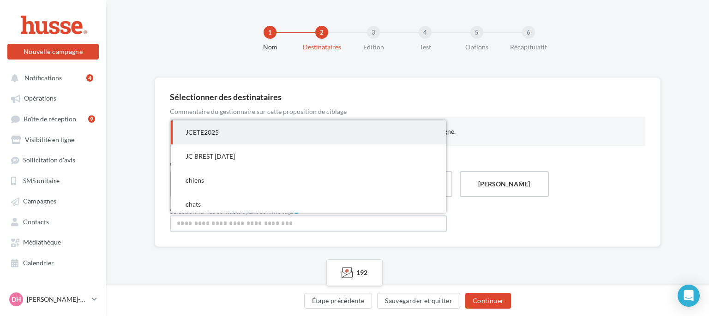
click at [208, 133] on span "JCETE2025" at bounding box center [201, 132] width 33 height 8
click at [427, 267] on div "Sélectionner des destinataires Commentaire du gestionnaire sur cette propositio…" at bounding box center [407, 178] width 603 height 200
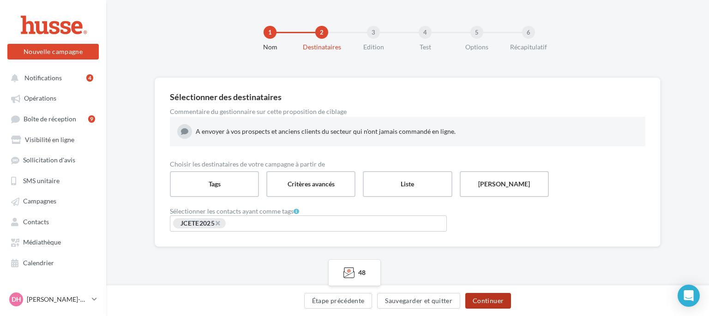
click at [490, 302] on button "Continuer" at bounding box center [488, 301] width 46 height 16
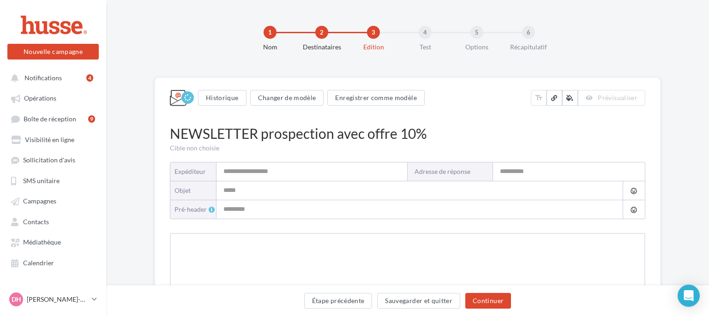
type input "**********"
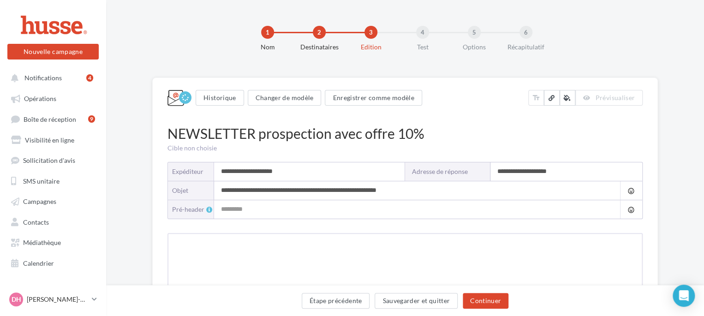
type input "**********"
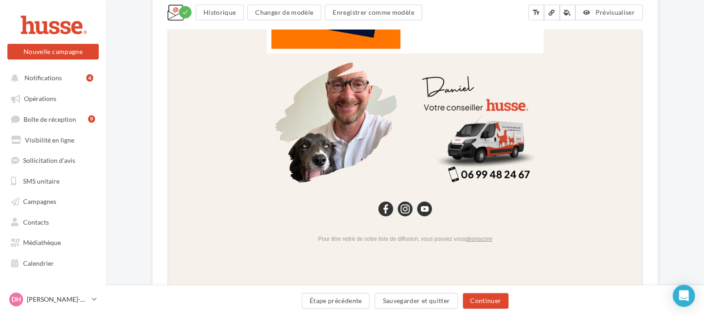
scroll to position [1365, 0]
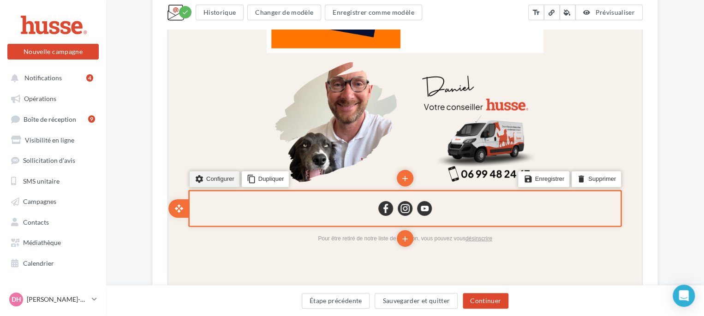
click at [216, 174] on li "settings Configurer" at bounding box center [214, 178] width 50 height 16
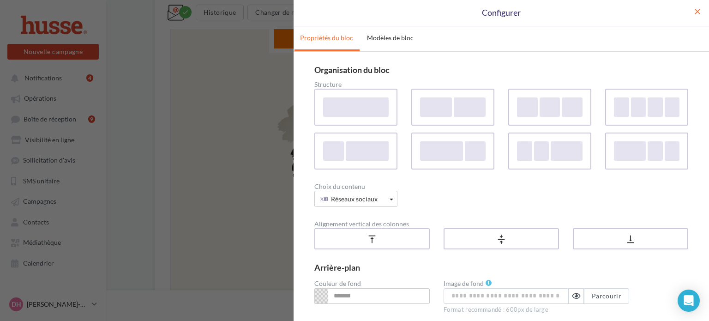
click at [693, 11] on span "close" at bounding box center [697, 11] width 9 height 9
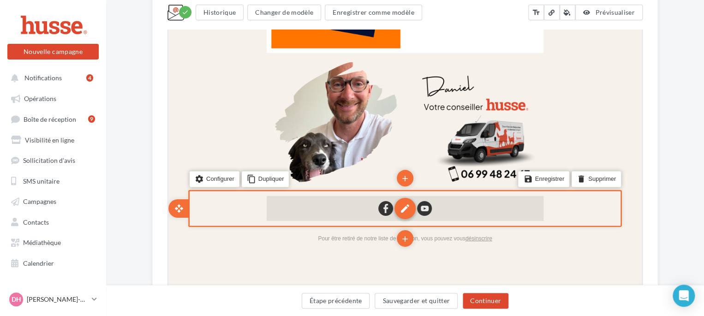
click at [401, 208] on div "edit" at bounding box center [404, 207] width 21 height 21
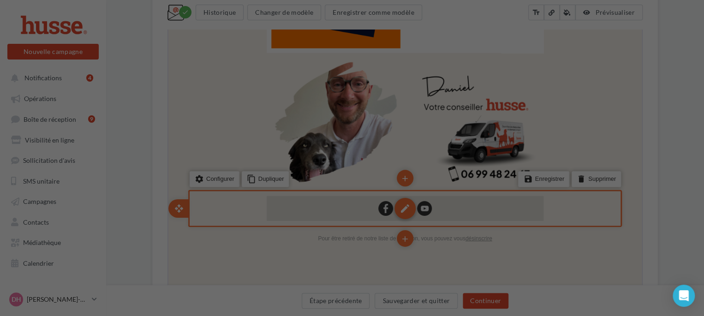
type input "**********"
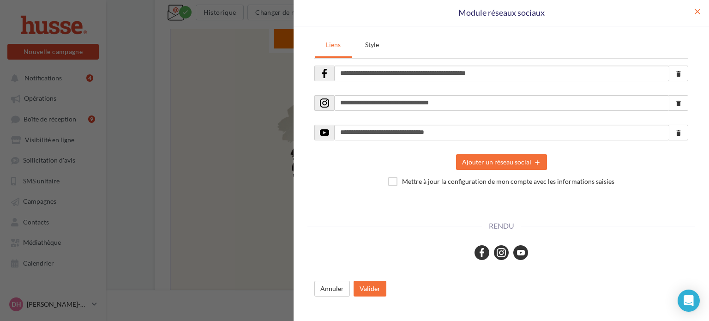
click at [700, 10] on span "close" at bounding box center [697, 11] width 9 height 9
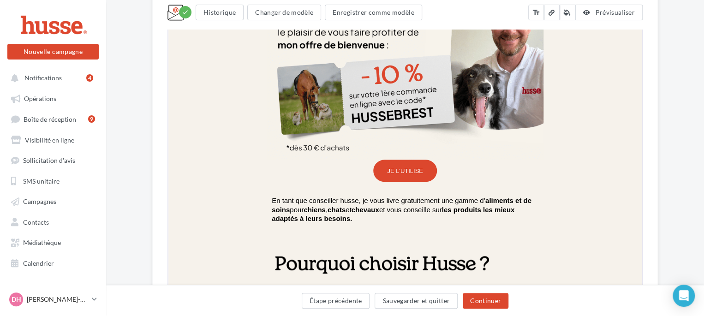
scroll to position [339, 0]
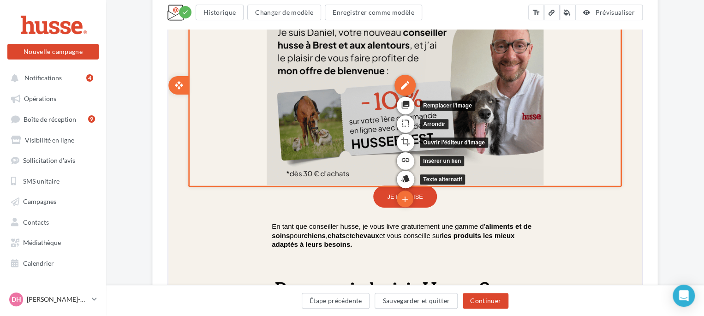
click at [402, 84] on div "edit" at bounding box center [404, 84] width 21 height 21
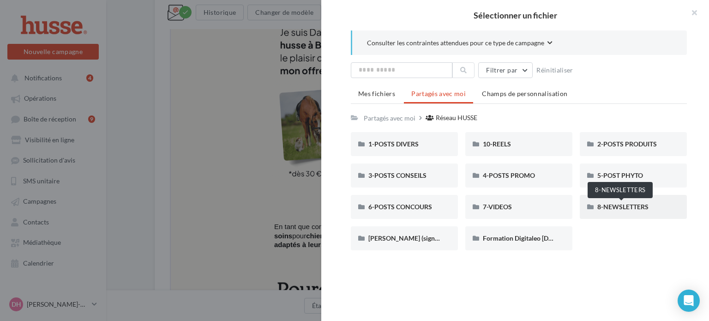
click at [604, 206] on span "8-NEWSLETTERS" at bounding box center [622, 207] width 51 height 8
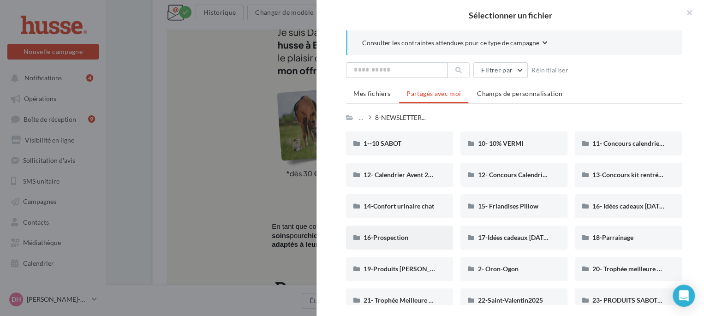
click at [419, 236] on div "16-Prospection" at bounding box center [400, 237] width 72 height 9
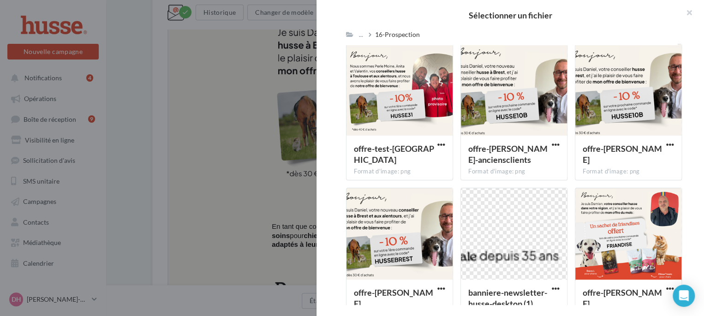
scroll to position [88, 0]
click at [690, 12] on button "button" at bounding box center [685, 14] width 37 height 28
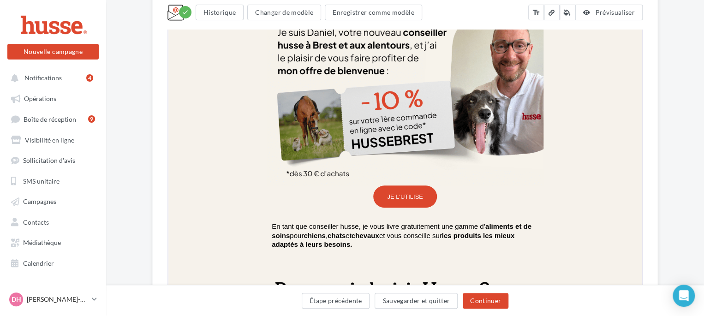
scroll to position [0, 0]
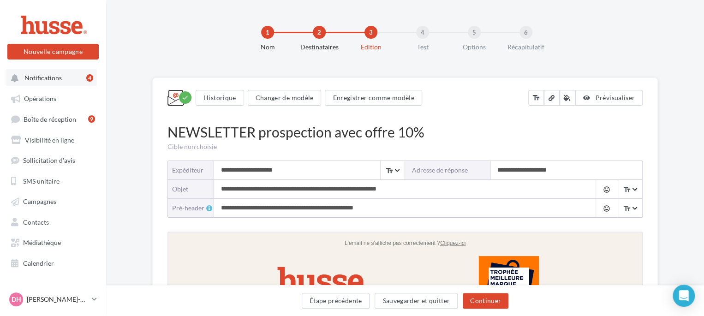
click at [45, 77] on span "Notifications" at bounding box center [42, 78] width 37 height 8
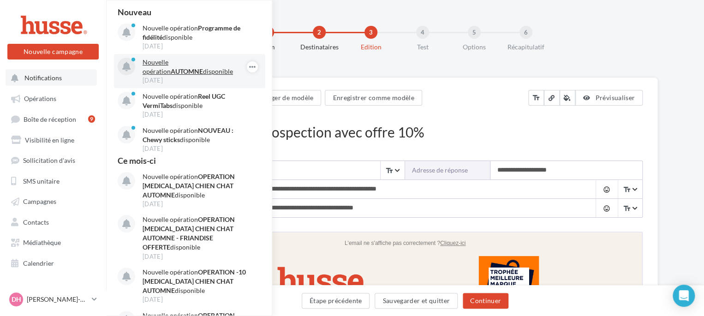
click at [153, 70] on p "Nouvelle opération AUTOMNE disponible" at bounding box center [196, 67] width 107 height 18
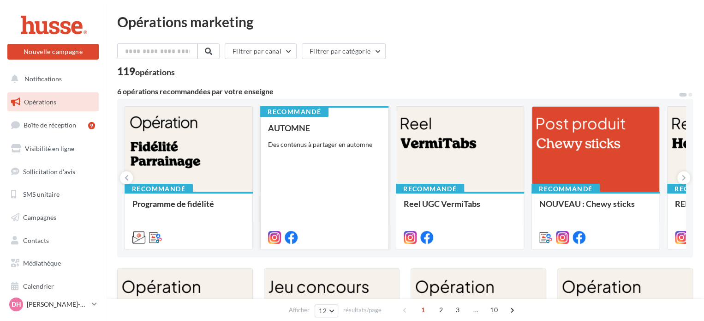
click at [332, 213] on div "AUTOMNE Des contenus à partager en automne" at bounding box center [324, 182] width 113 height 118
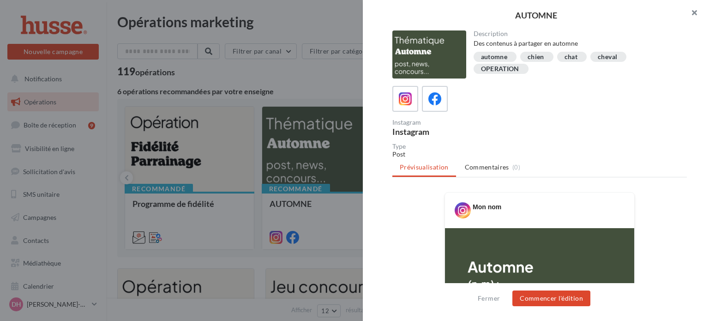
click at [693, 13] on button "button" at bounding box center [690, 14] width 37 height 28
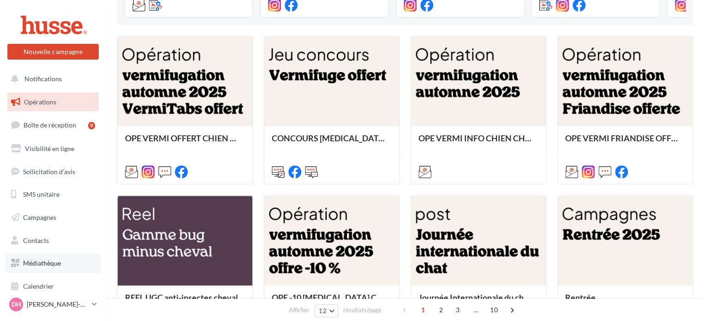
scroll to position [236, 0]
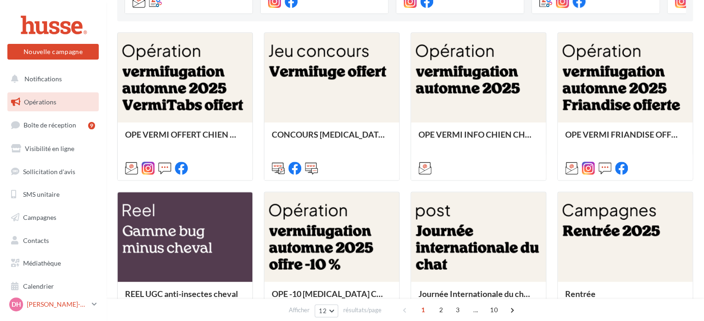
click at [94, 302] on icon at bounding box center [94, 304] width 5 height 8
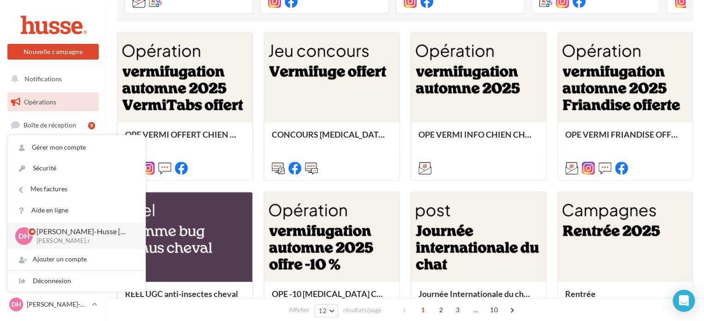
click at [30, 231] on div at bounding box center [32, 231] width 9 height 9
